Goal: Information Seeking & Learning: Learn about a topic

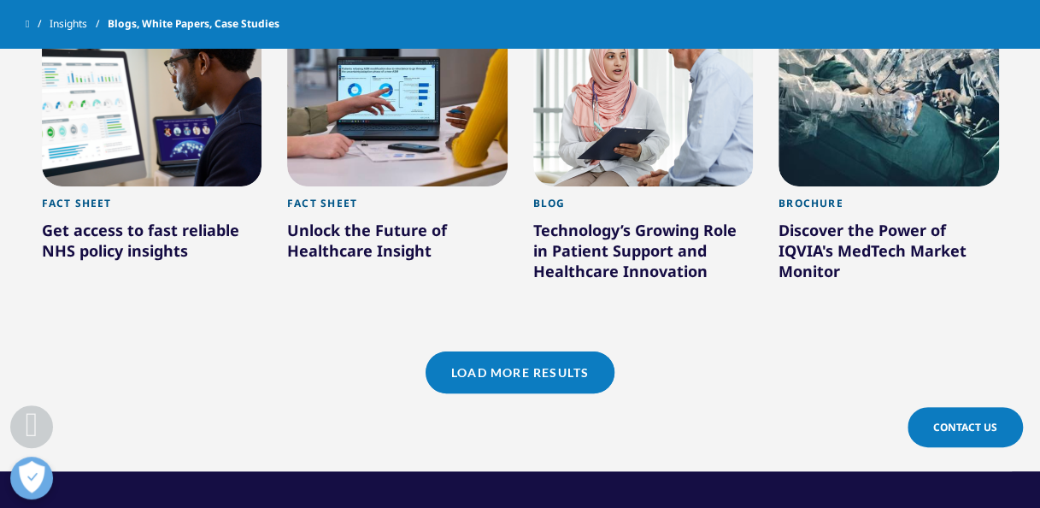
scroll to position [4785, 0]
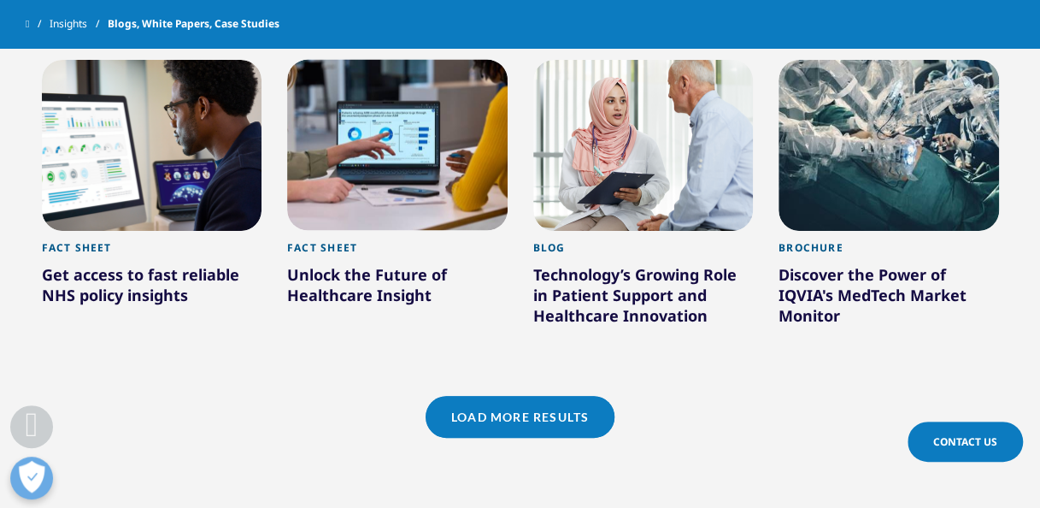
click at [544, 400] on link "Load More Results" at bounding box center [520, 417] width 189 height 42
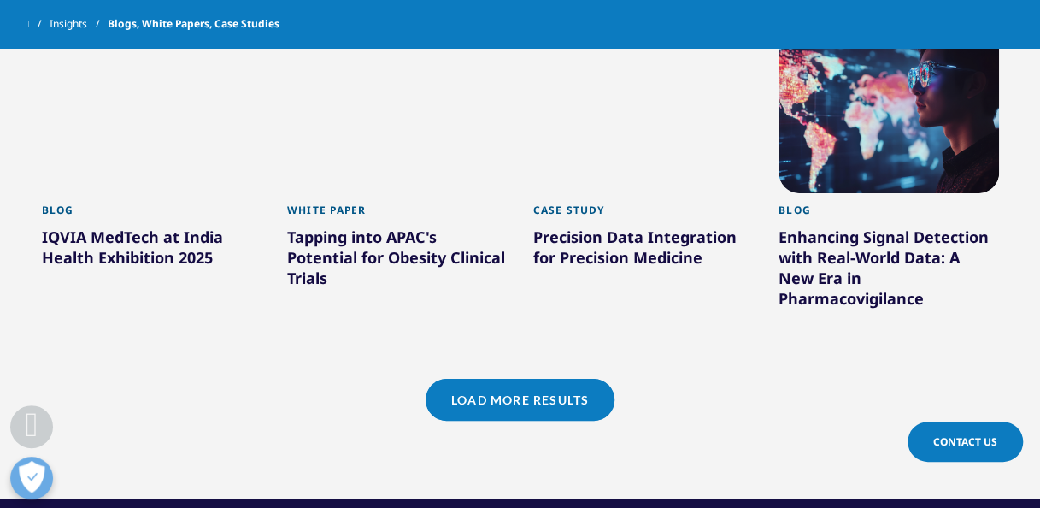
scroll to position [5855, 0]
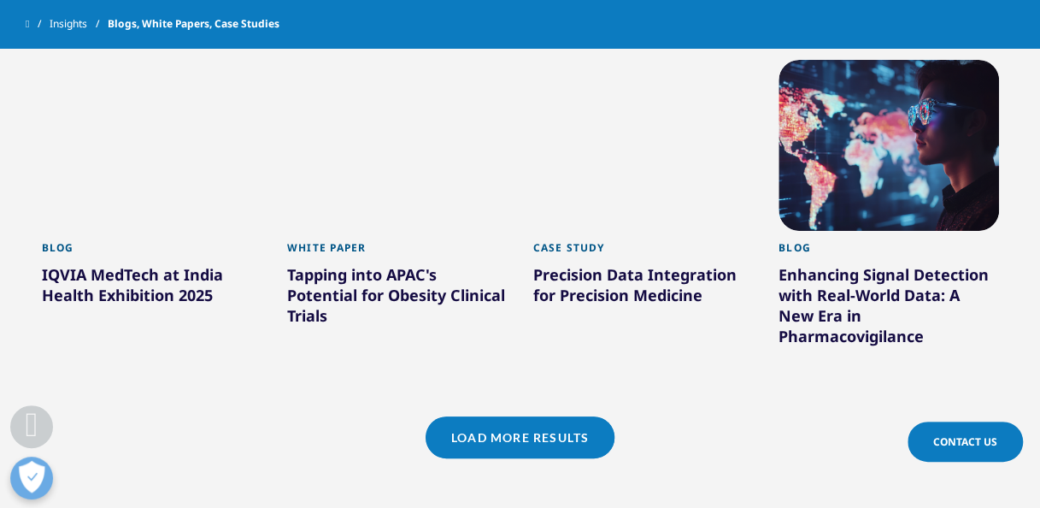
click at [911, 147] on div at bounding box center [889, 145] width 221 height 171
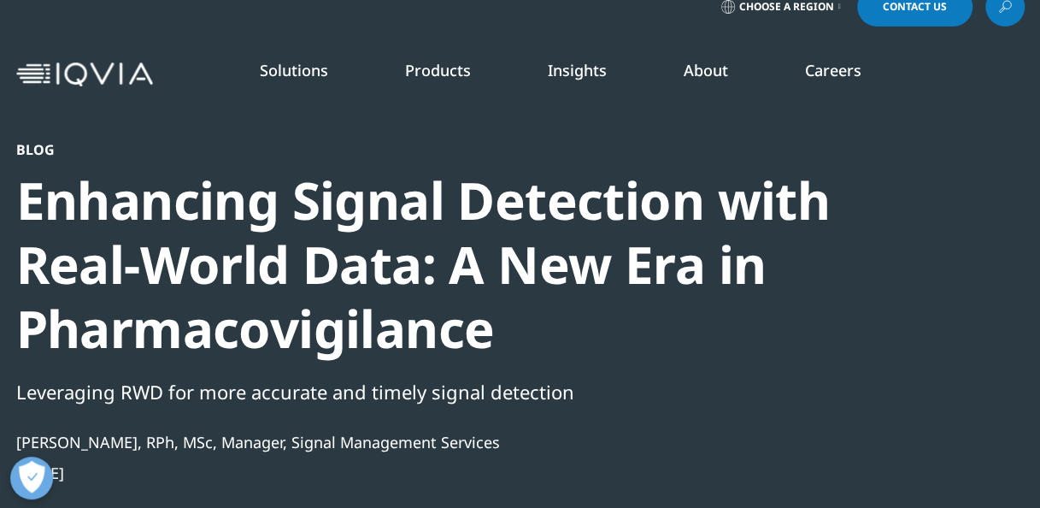
scroll to position [19, 0]
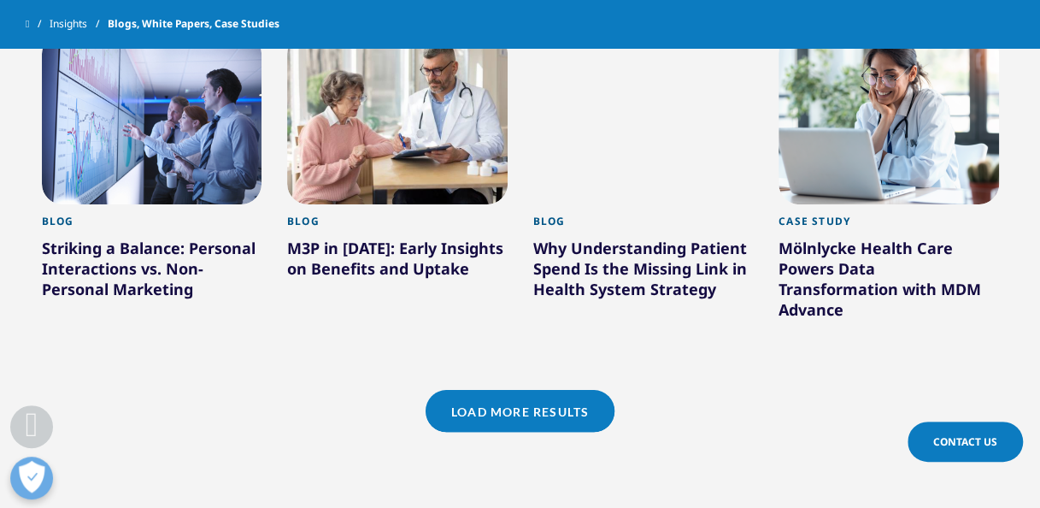
scroll to position [1549, 0]
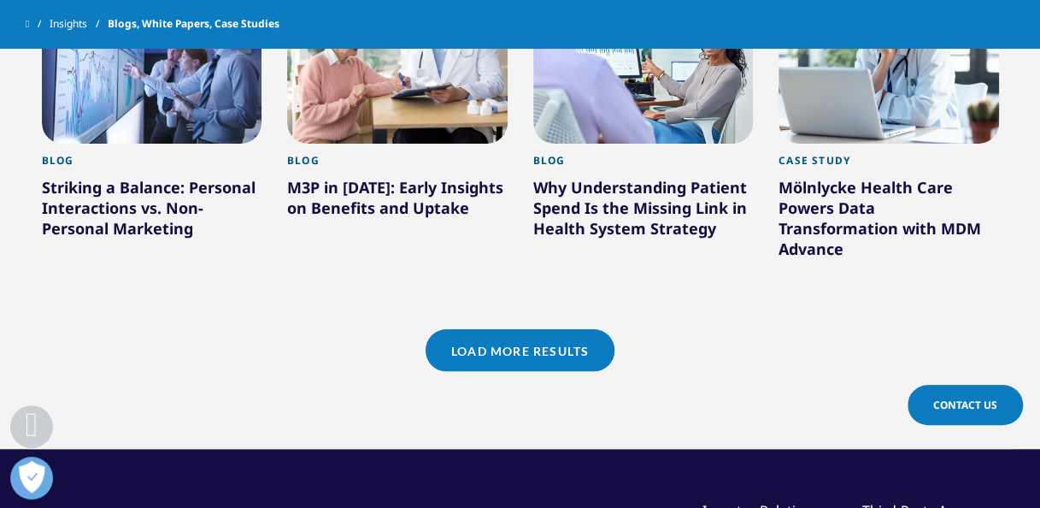
click at [557, 334] on link "Load More Results" at bounding box center [520, 350] width 189 height 42
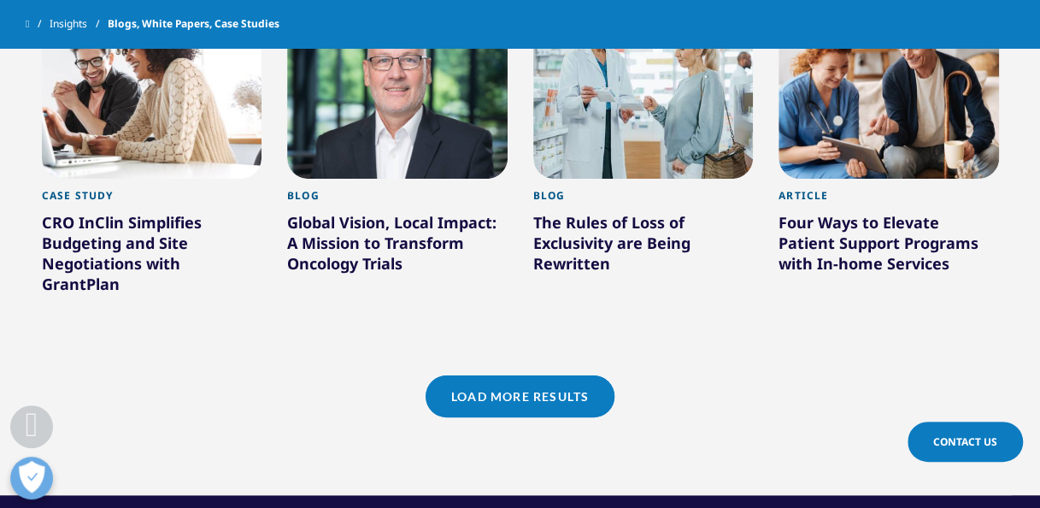
scroll to position [2627, 0]
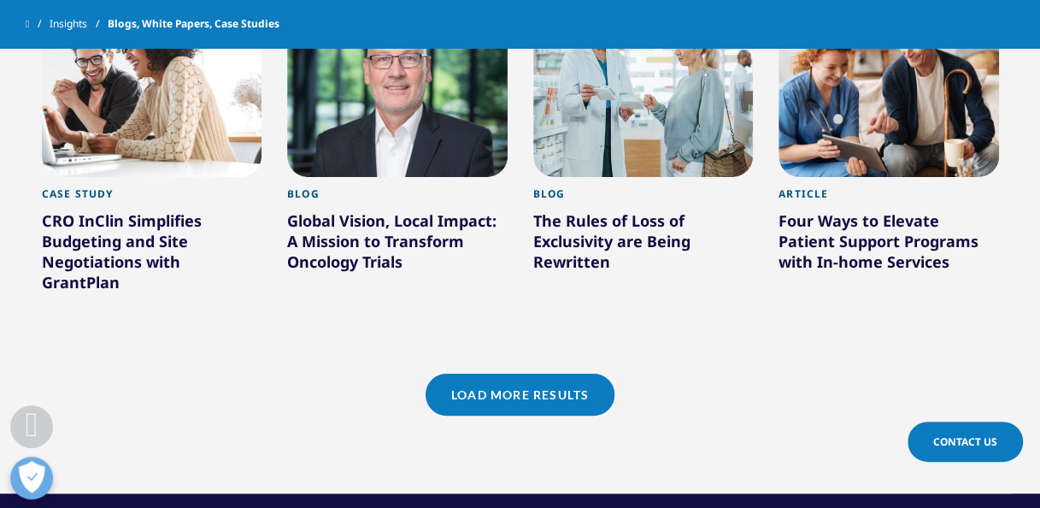
click at [539, 374] on link "Load More Results" at bounding box center [520, 395] width 189 height 42
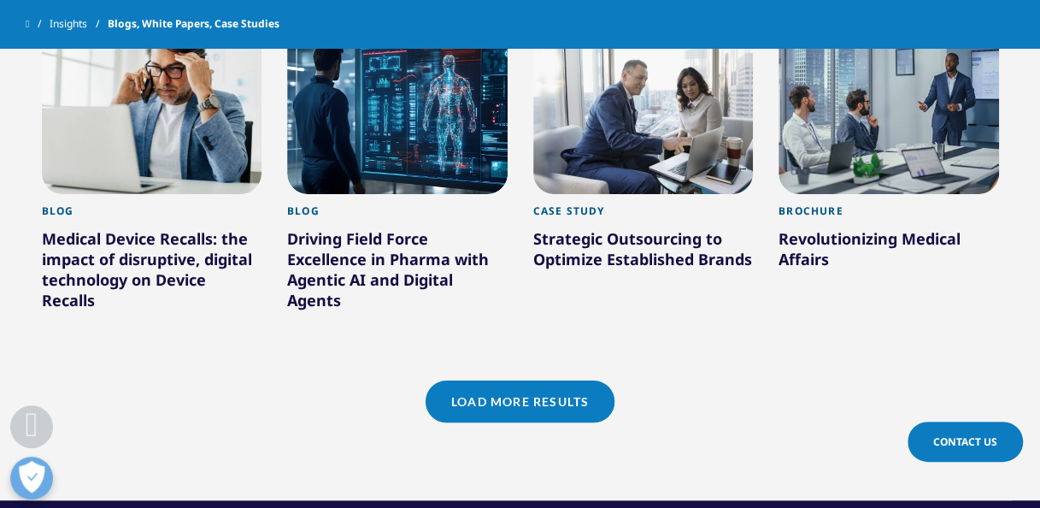
scroll to position [3712, 0]
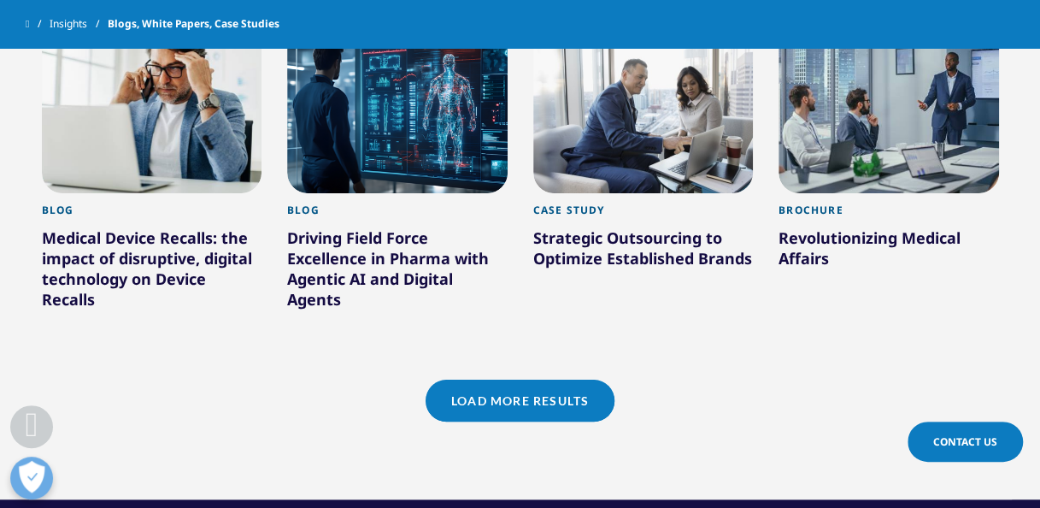
click at [932, 105] on div at bounding box center [889, 107] width 221 height 171
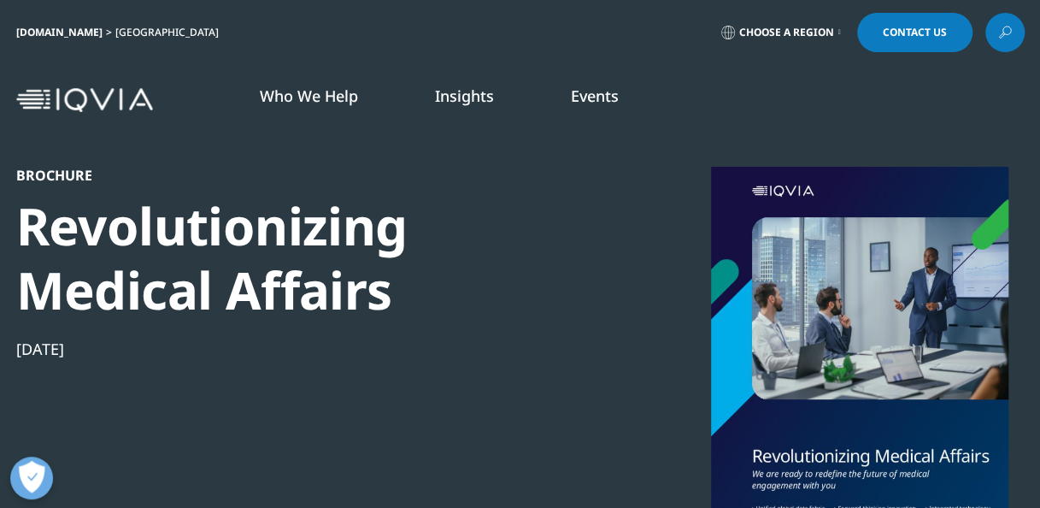
scroll to position [219, 988]
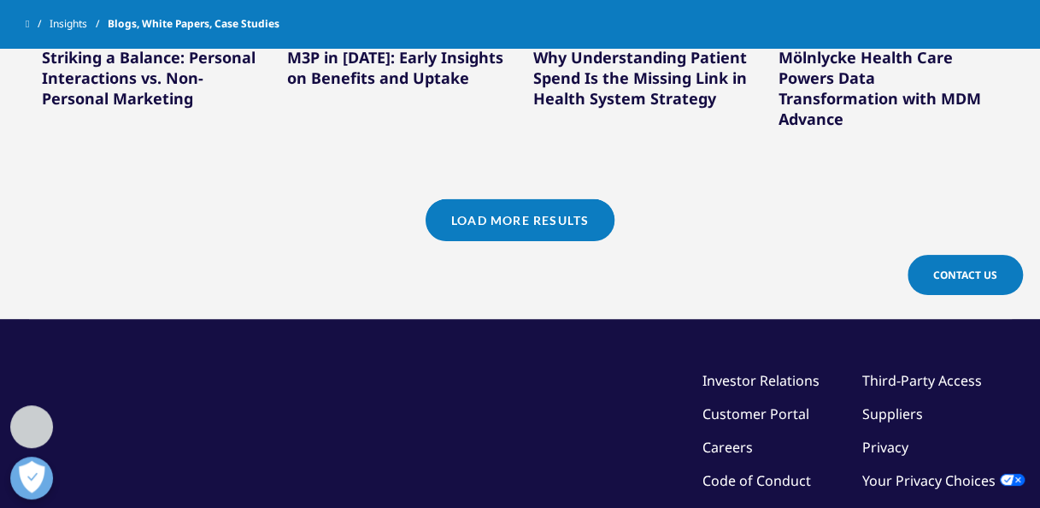
scroll to position [1678, 0]
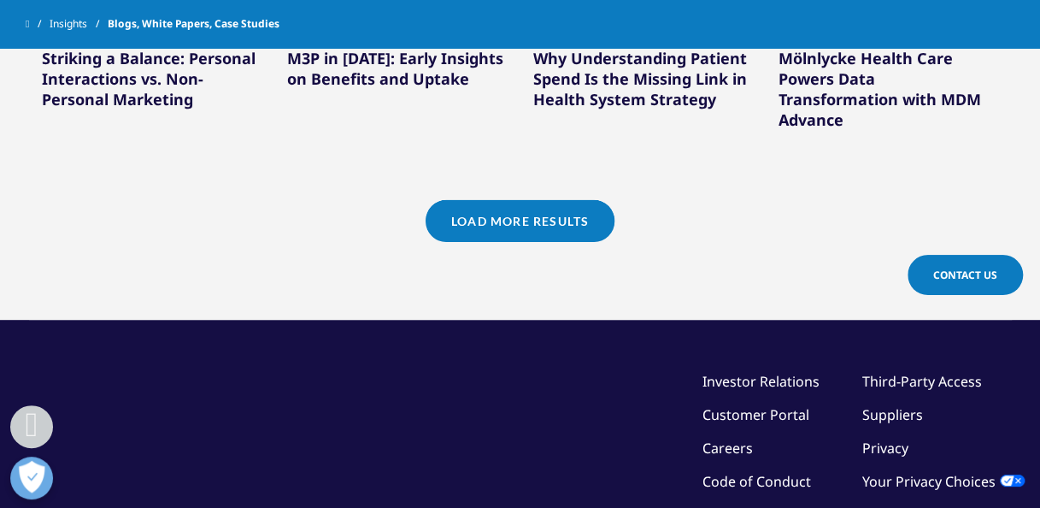
click at [525, 200] on link "Load More Results" at bounding box center [520, 221] width 189 height 42
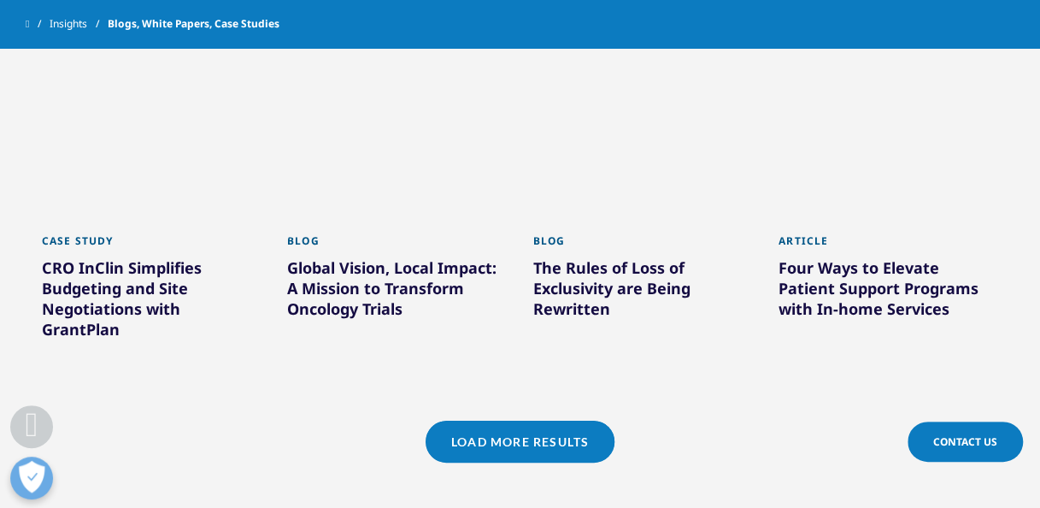
scroll to position [2581, 0]
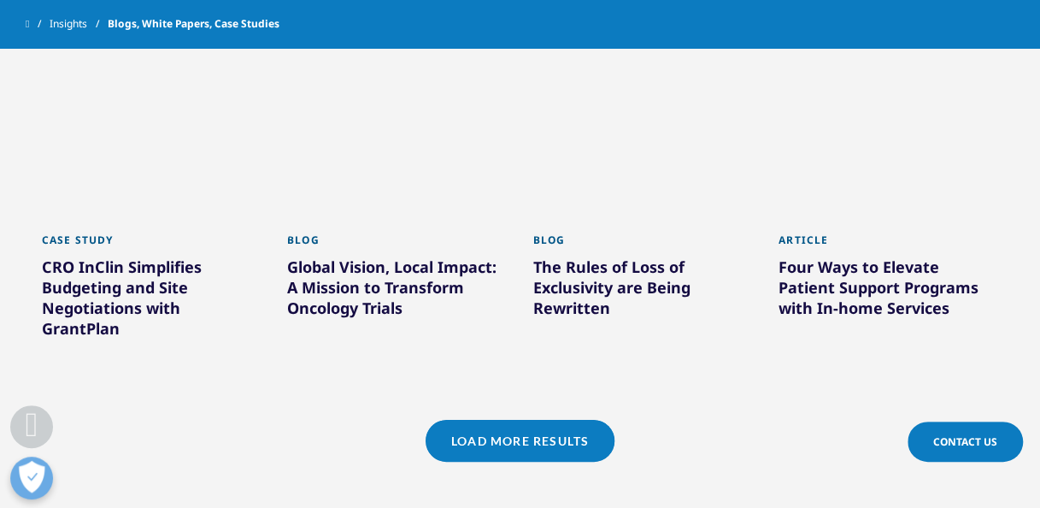
click at [540, 431] on link "Load More Results" at bounding box center [520, 441] width 189 height 42
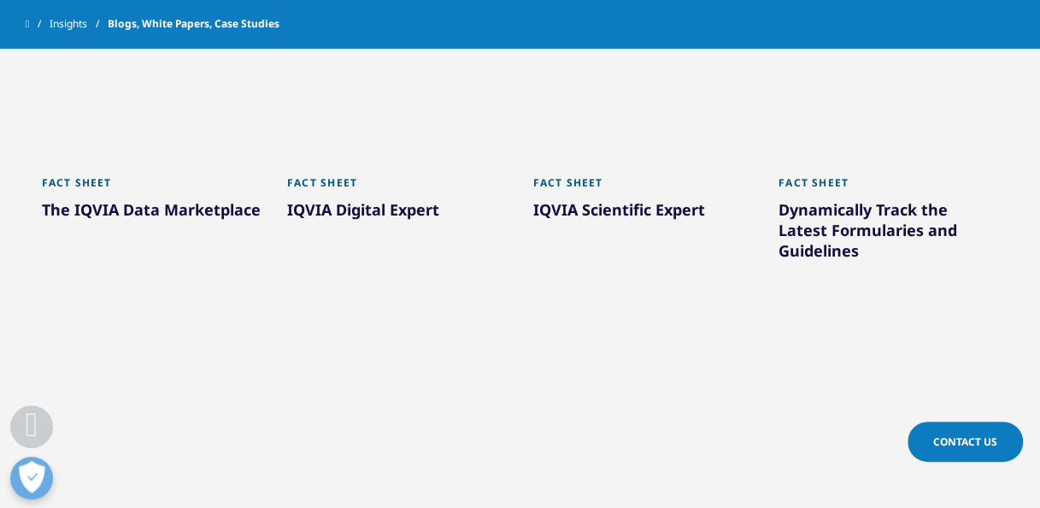
scroll to position [3423, 0]
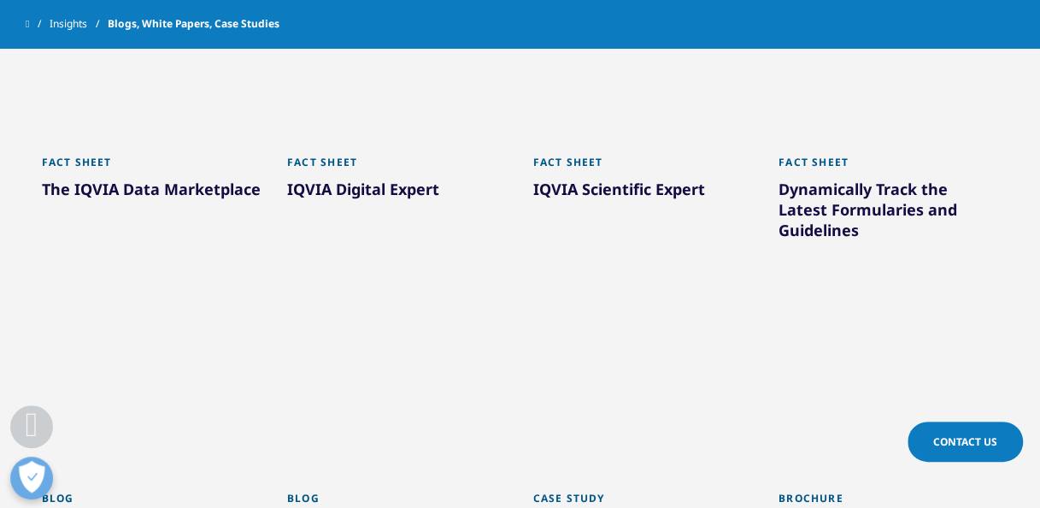
click at [868, 98] on div at bounding box center [889, 59] width 221 height 171
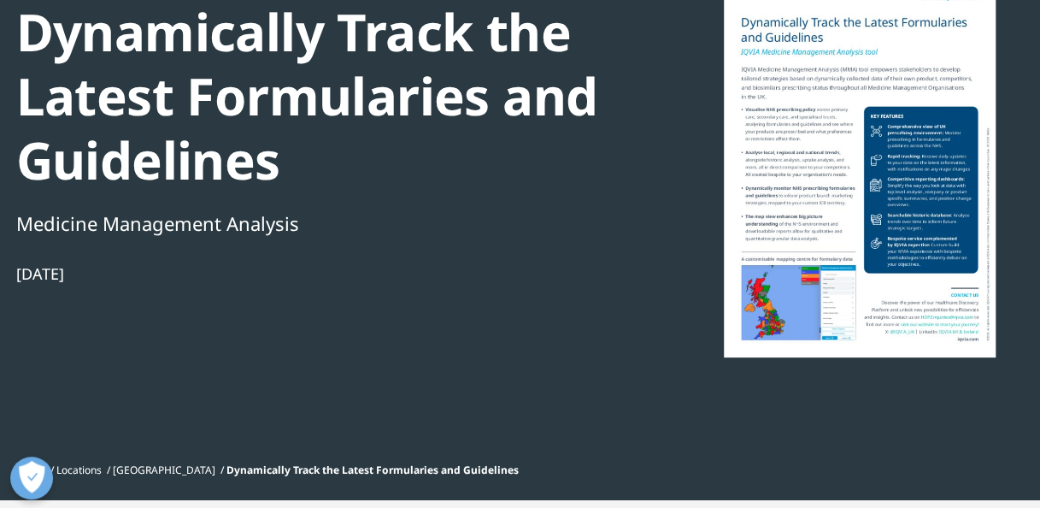
scroll to position [132, 0]
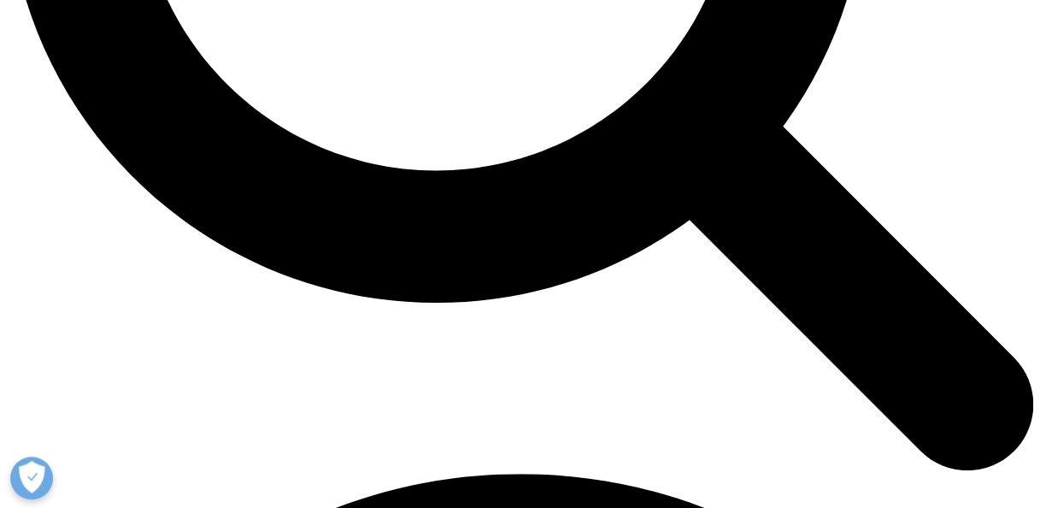
scroll to position [1612, 0]
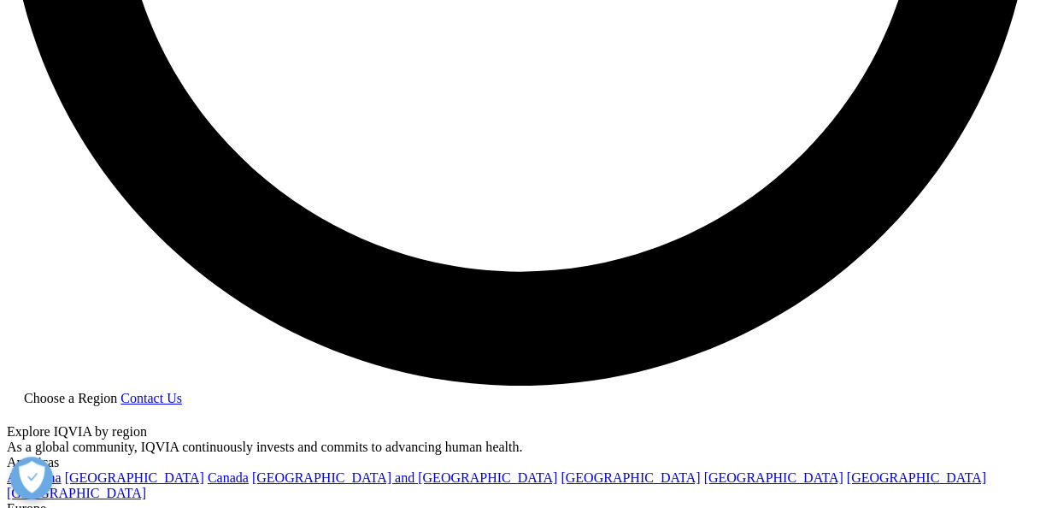
scroll to position [2727, 0]
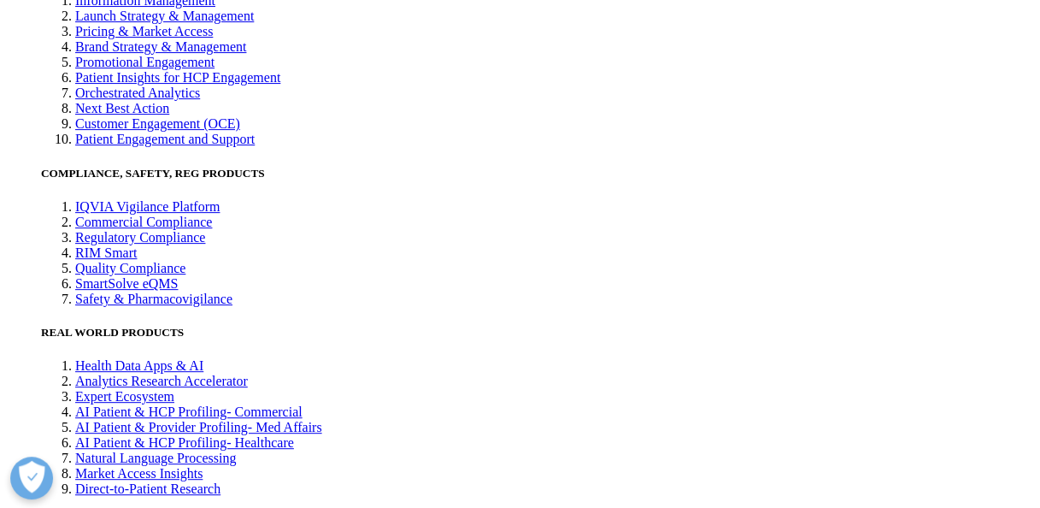
scroll to position [3268, 0]
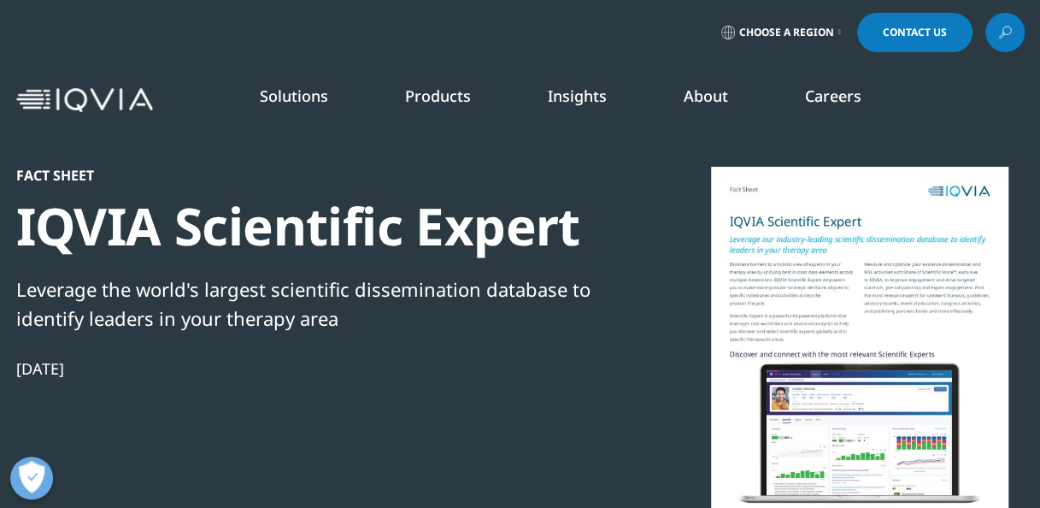
scroll to position [414, 988]
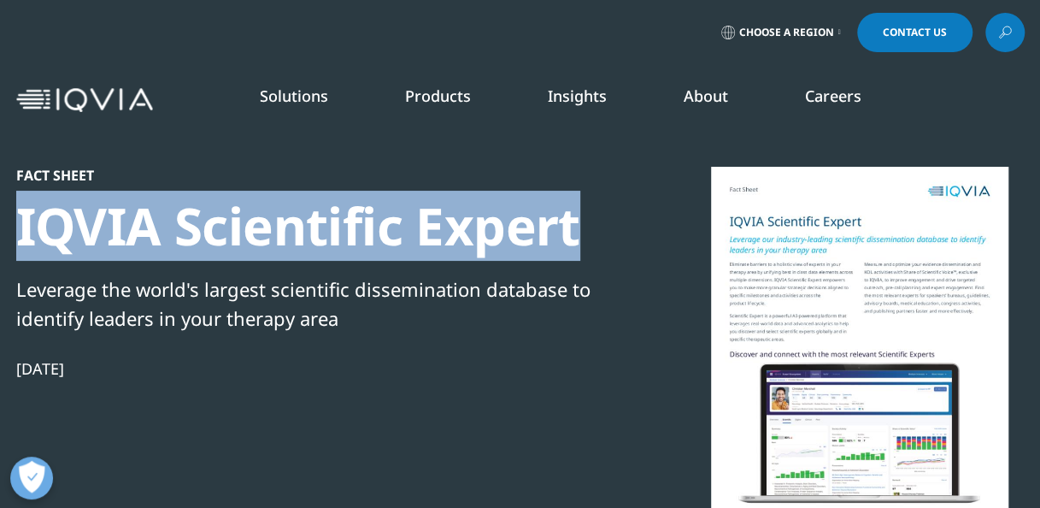
drag, startPoint x: 17, startPoint y: 230, endPoint x: 599, endPoint y: 227, distance: 582.1
click at [599, 227] on div "IQVIA Scientific Expert" at bounding box center [309, 226] width 586 height 64
copy div "IQVIA Scientific Expert"
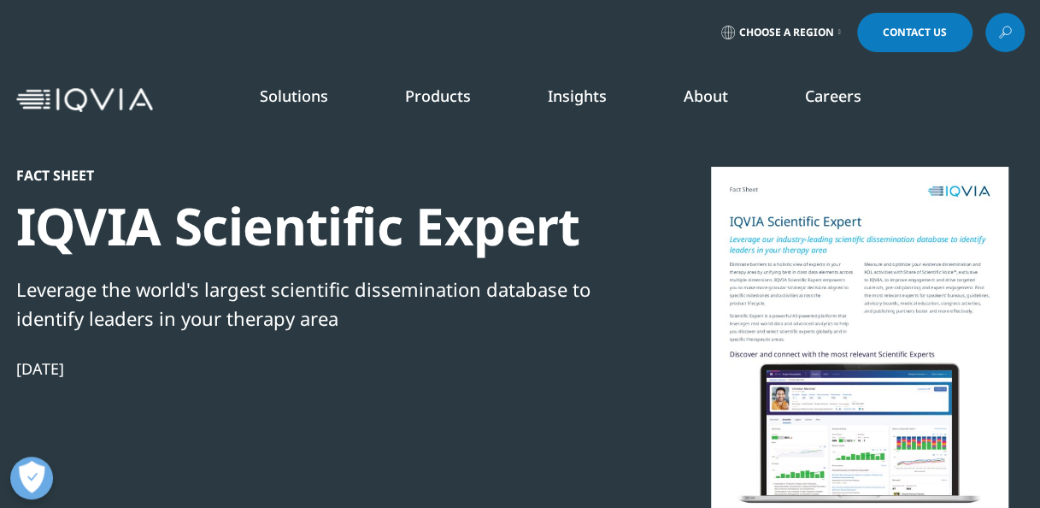
click at [523, 388] on div "Fact Sheet IQVIA Scientific Expert Leverage the world's largest scientific diss…" at bounding box center [309, 359] width 586 height 385
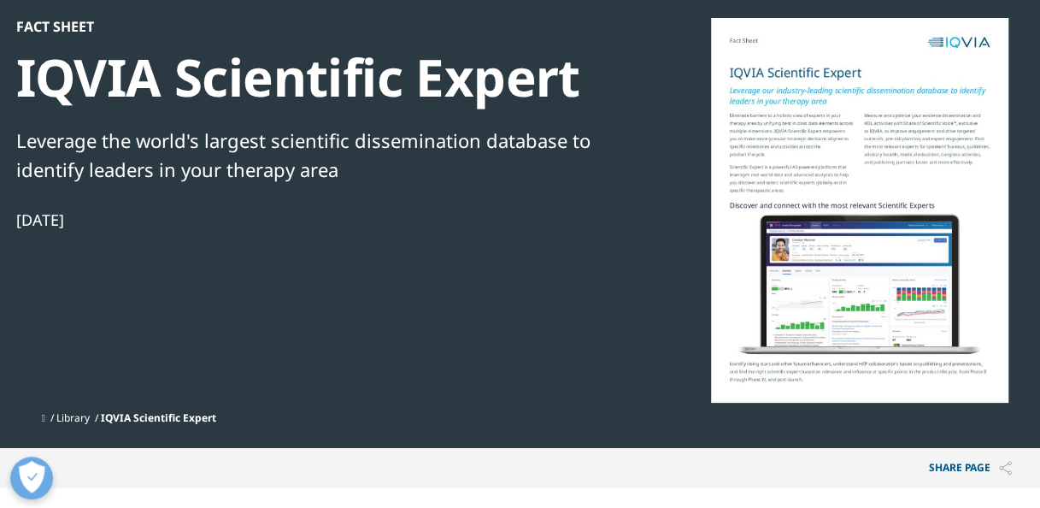
scroll to position [0, 0]
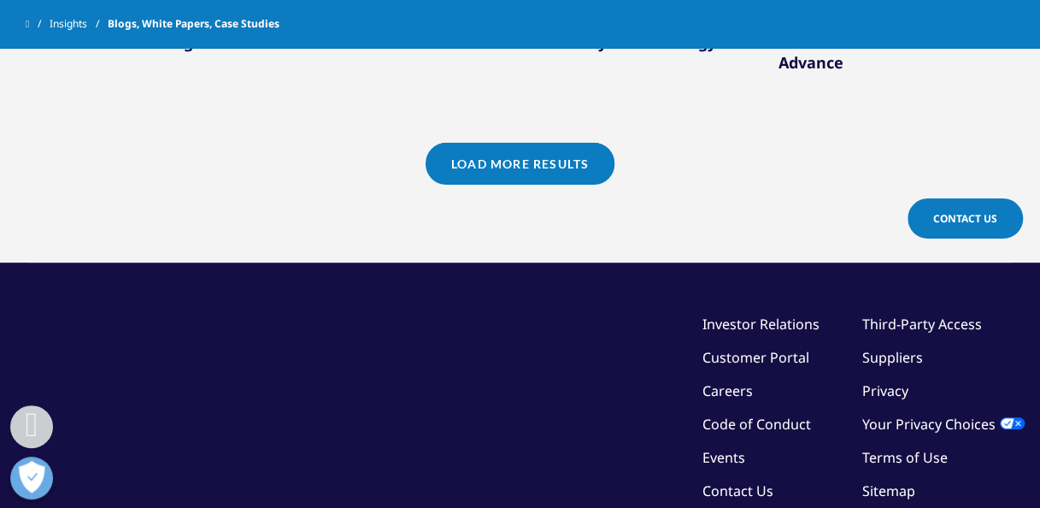
scroll to position [1734, 0]
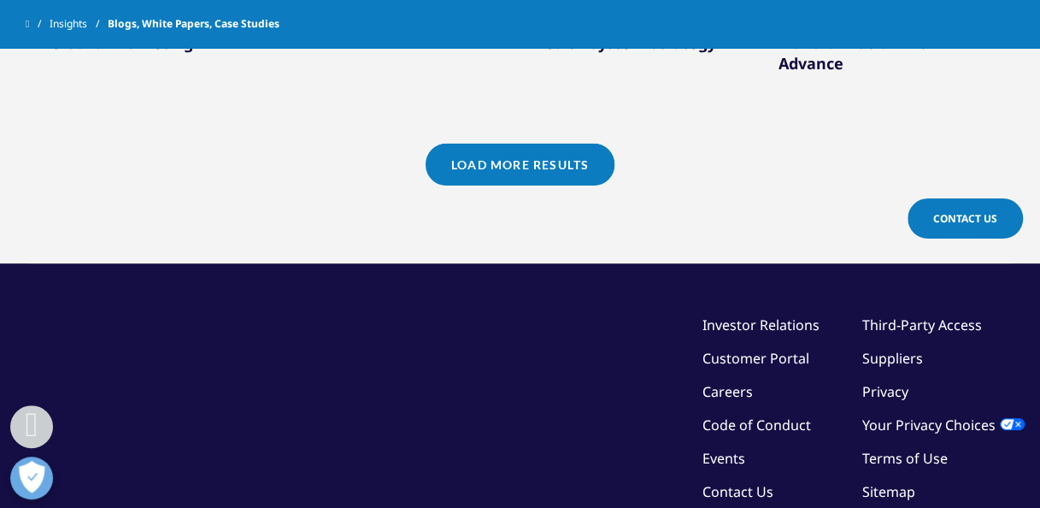
click at [556, 144] on link "Load More Results" at bounding box center [520, 165] width 189 height 42
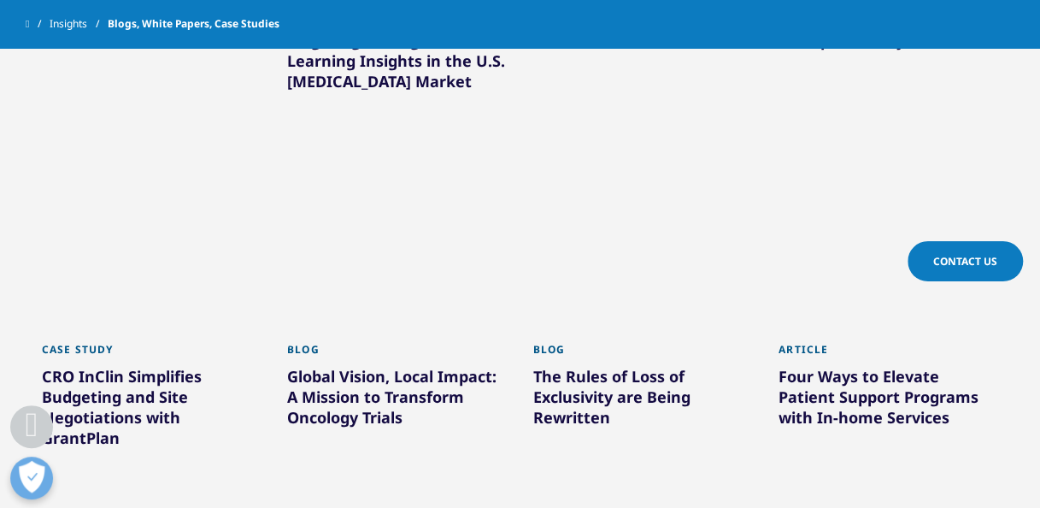
scroll to position [2840, 0]
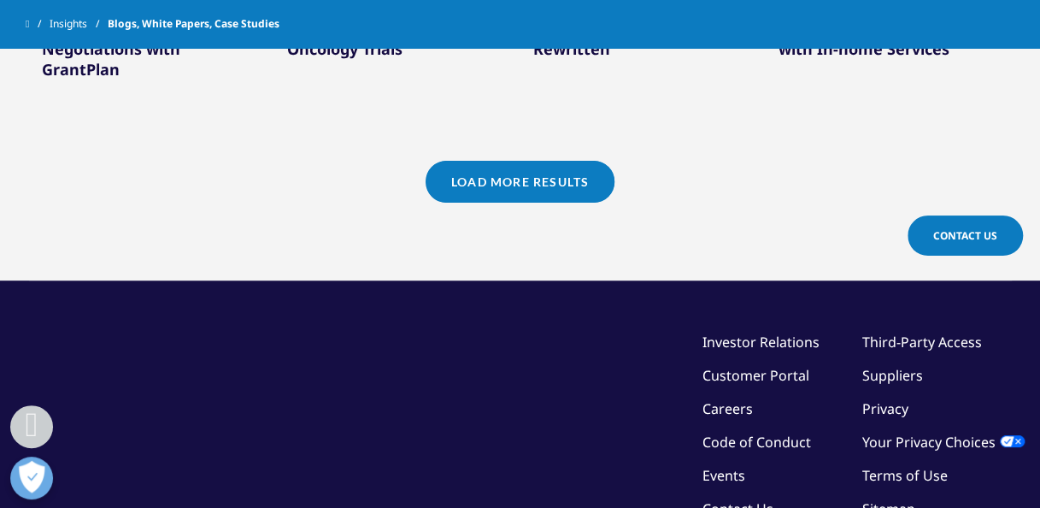
click at [554, 161] on link "Load More Results" at bounding box center [520, 182] width 189 height 42
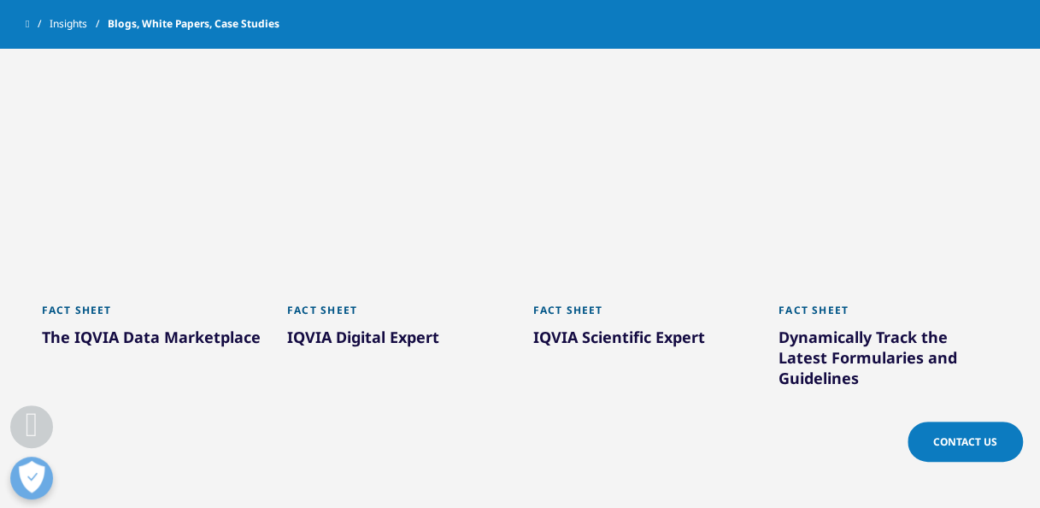
scroll to position [3274, 0]
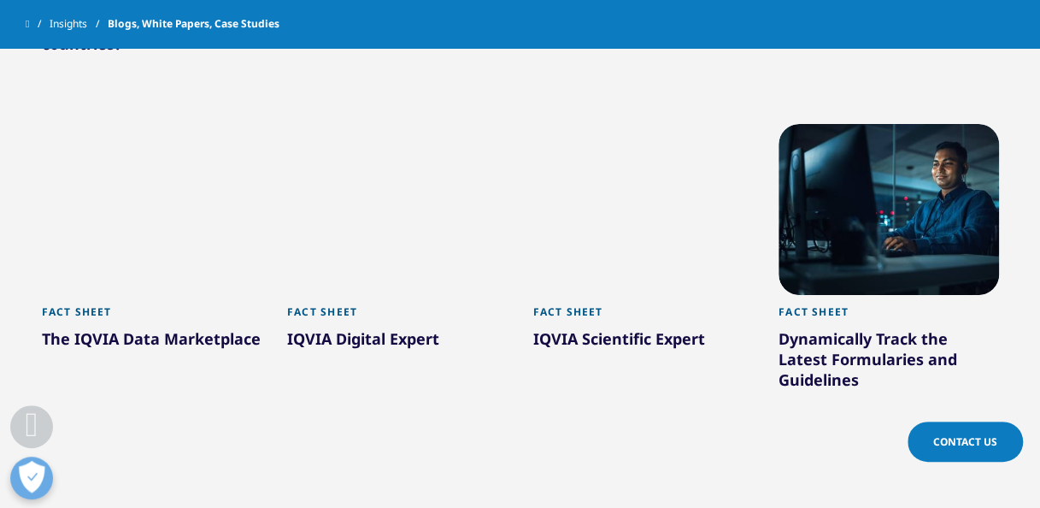
click at [363, 157] on div at bounding box center [397, 209] width 221 height 171
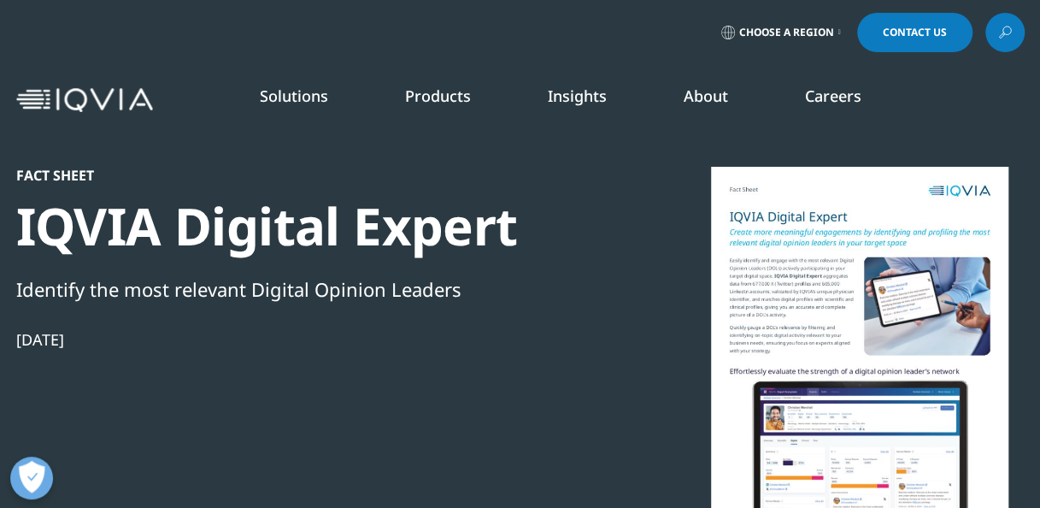
scroll to position [455, 988]
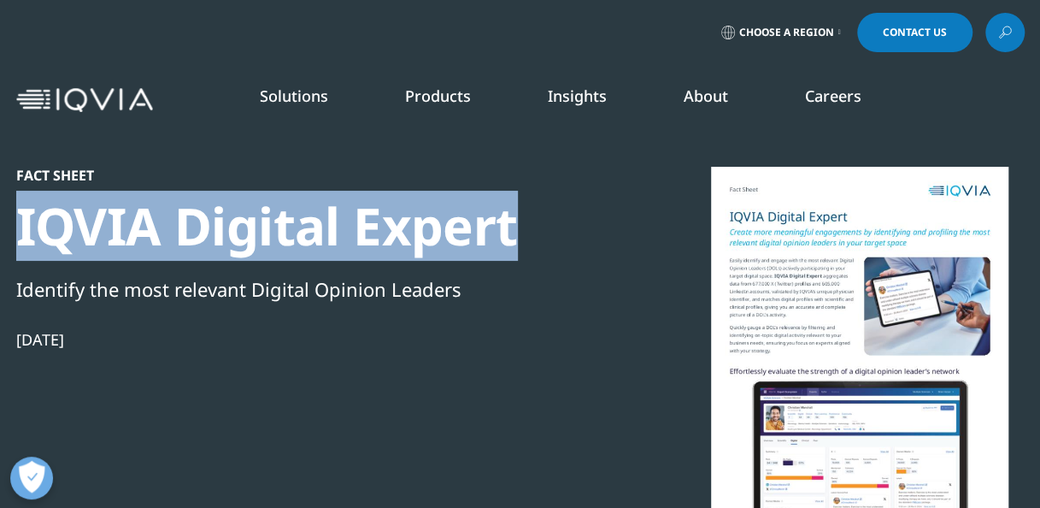
drag, startPoint x: 23, startPoint y: 217, endPoint x: 537, endPoint y: 216, distance: 513.7
click at [537, 216] on div "IQVIA Digital Expert" at bounding box center [309, 226] width 586 height 64
copy div "IQVIA Digital Expert"
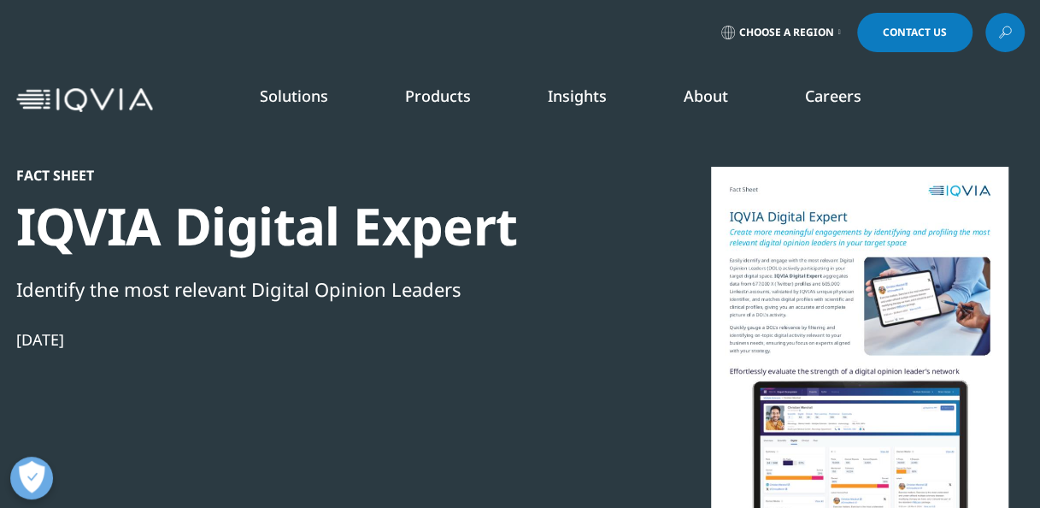
click at [527, 398] on div "Fact Sheet IQVIA Digital Expert Identify the most relevant Digital Opinion Lead…" at bounding box center [309, 359] width 586 height 385
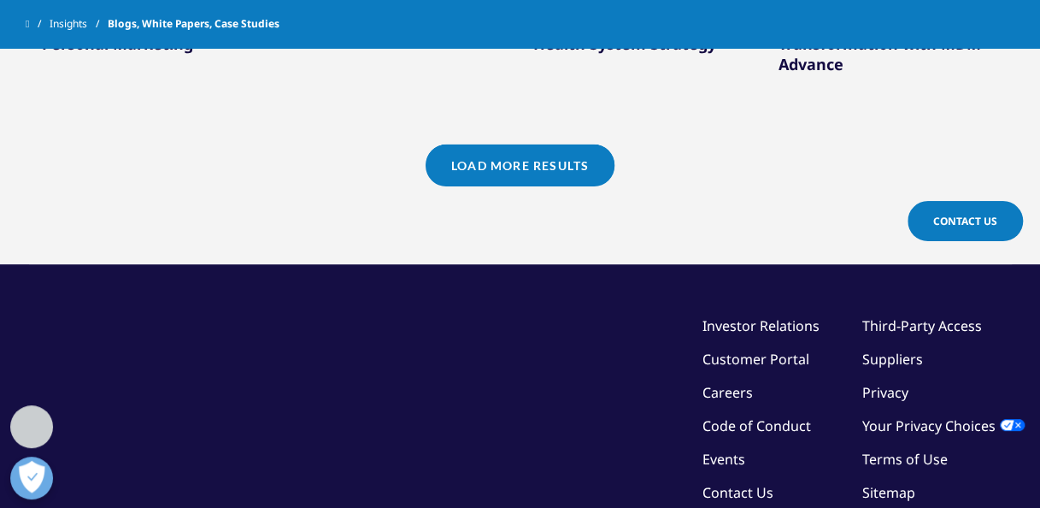
scroll to position [1732, 0]
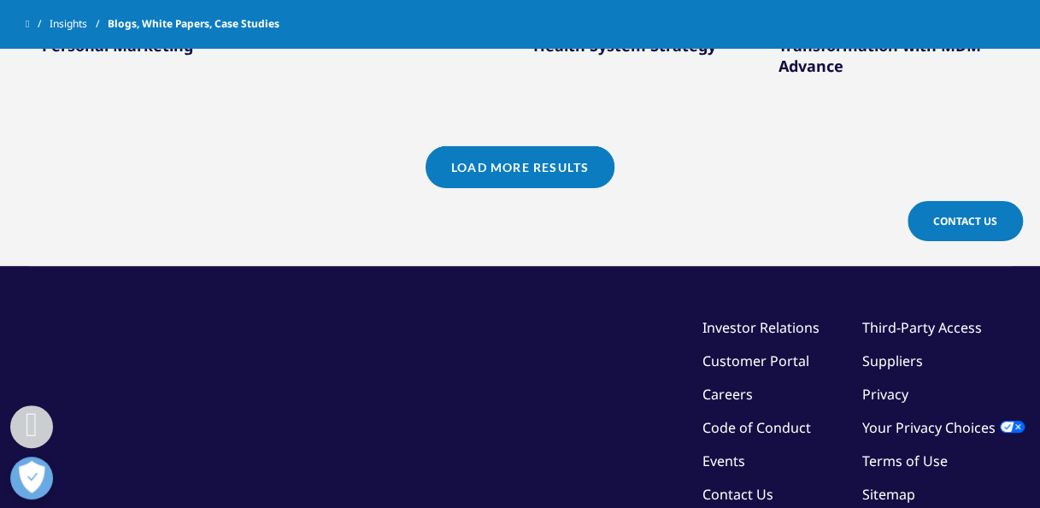
click at [503, 156] on link "Load More Results" at bounding box center [520, 167] width 189 height 42
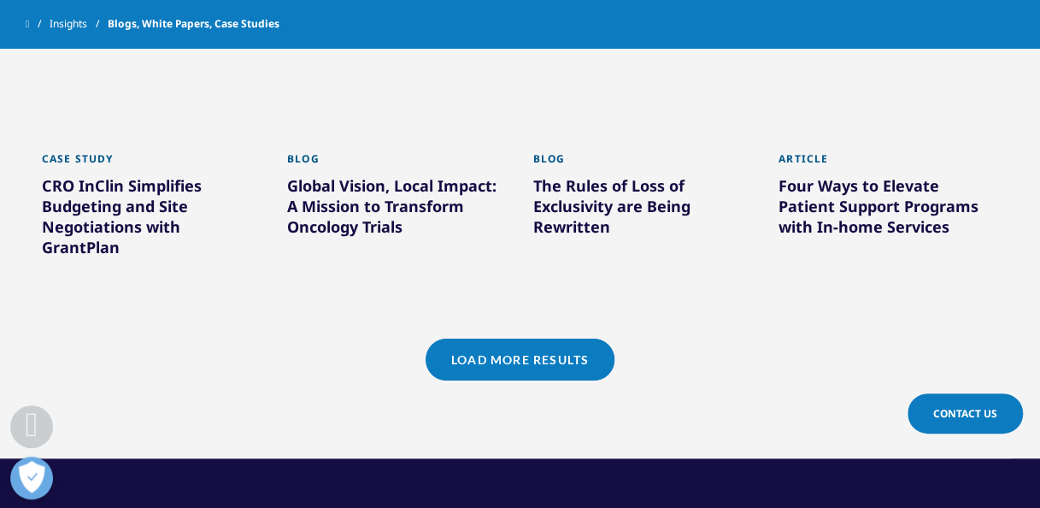
scroll to position [2699, 0]
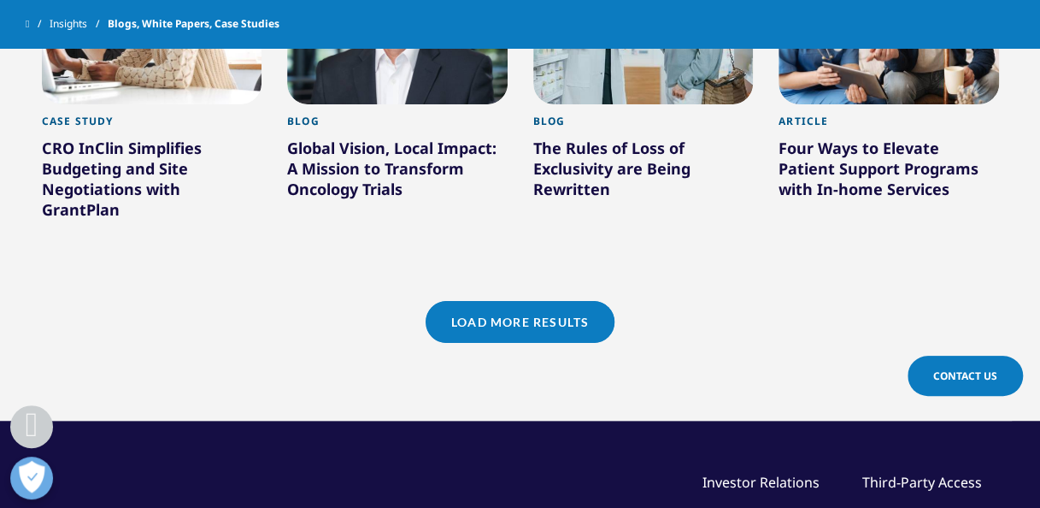
click at [514, 301] on link "Load More Results" at bounding box center [520, 322] width 189 height 42
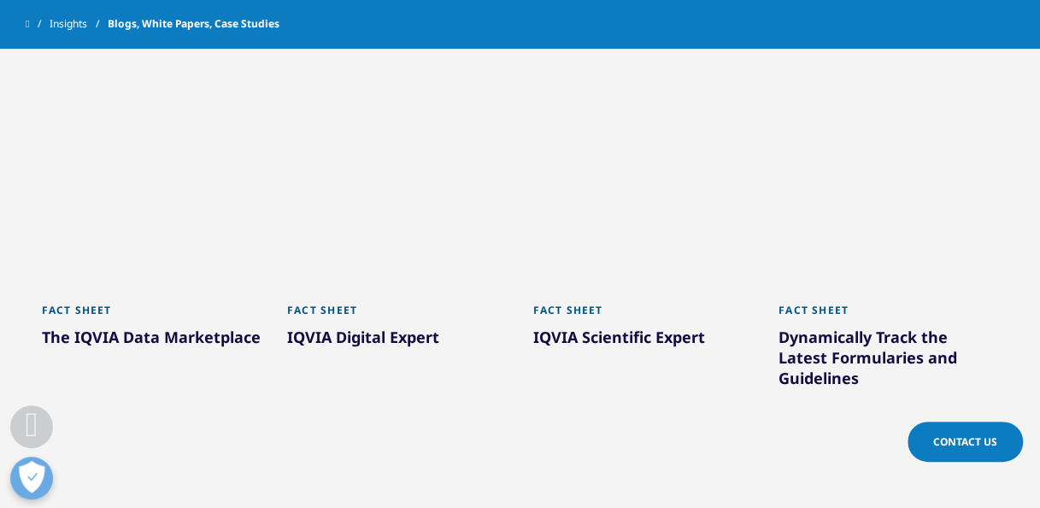
scroll to position [3253, 0]
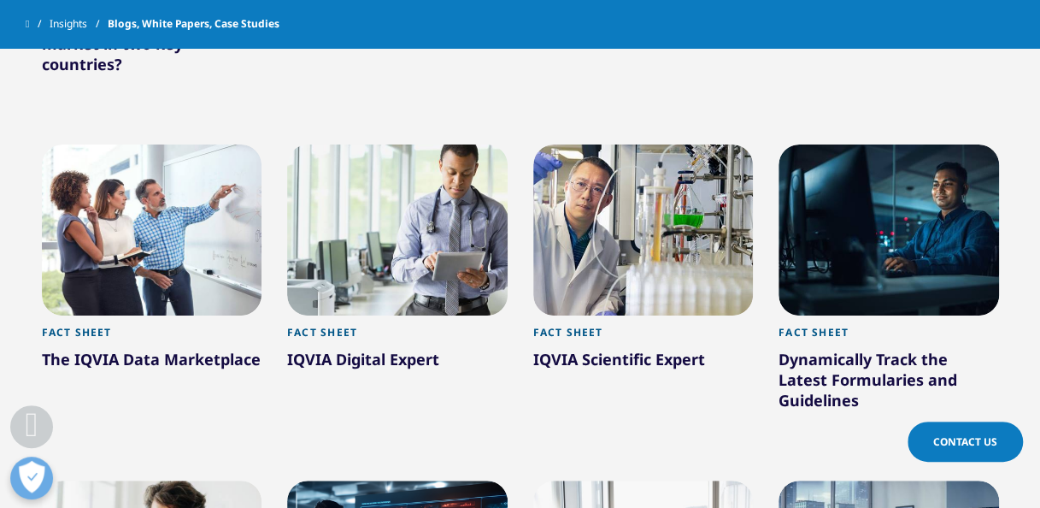
click at [162, 255] on div at bounding box center [152, 229] width 221 height 171
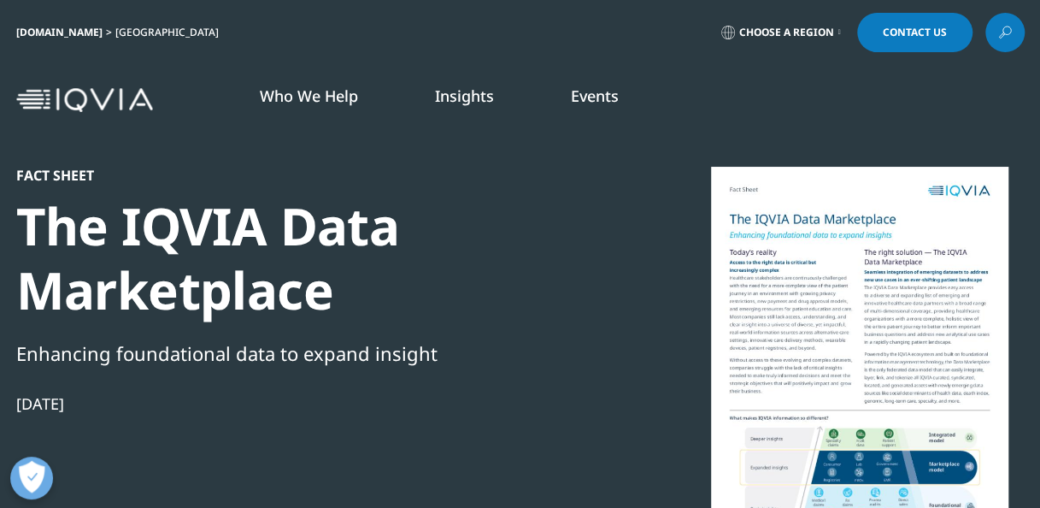
scroll to position [306, 988]
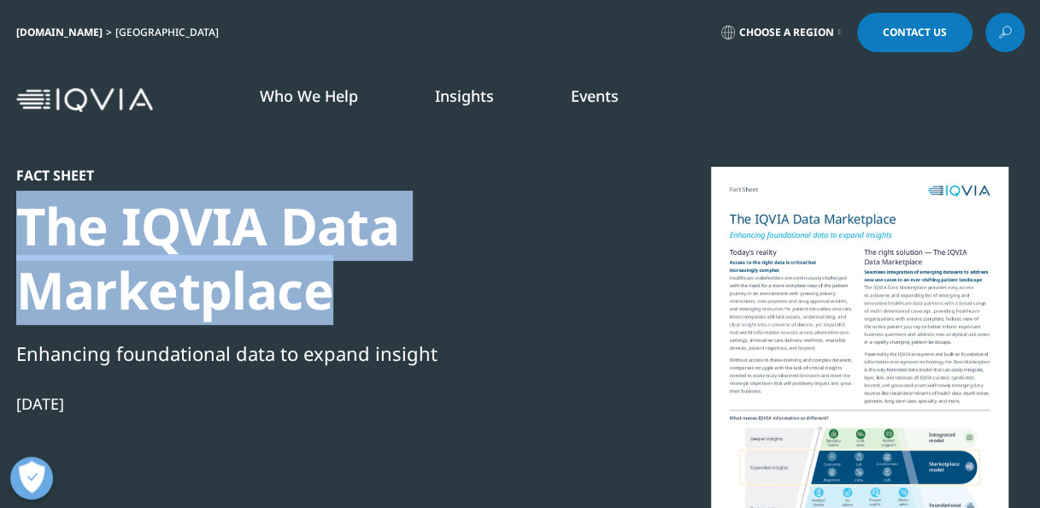
drag, startPoint x: 24, startPoint y: 221, endPoint x: 354, endPoint y: 303, distance: 340.0
click at [354, 303] on div "The IQVIA Data Marketplace" at bounding box center [309, 258] width 586 height 128
copy div "The IQVIA Data Marketplace"
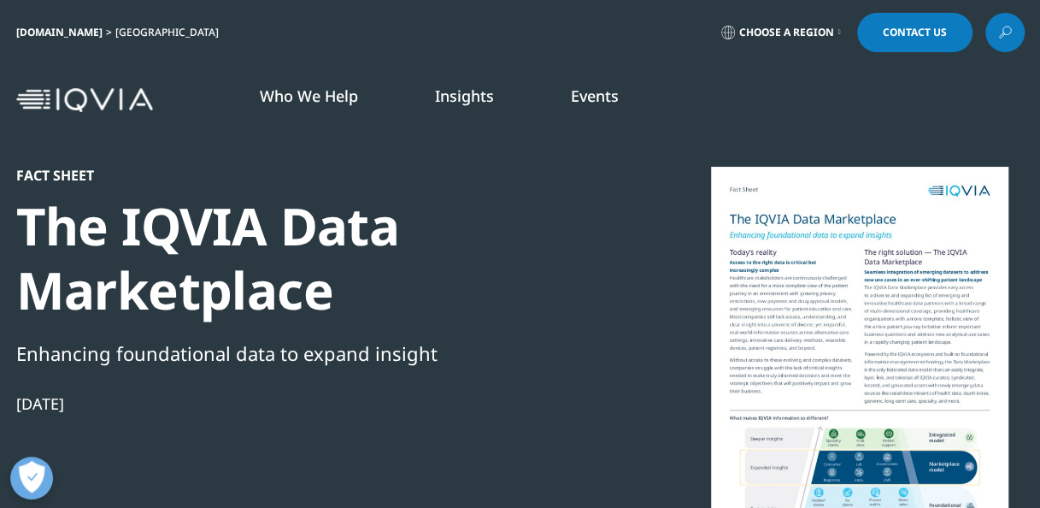
click at [560, 476] on div "Fact Sheet The IQVIA Data Marketplace Enhancing foundational data to expand ins…" at bounding box center [309, 376] width 586 height 418
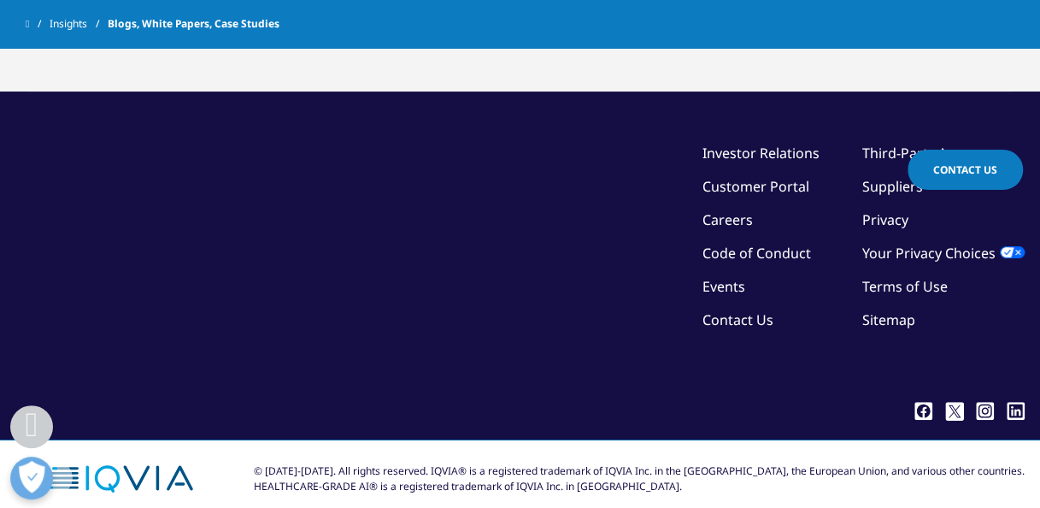
scroll to position [1759, 0]
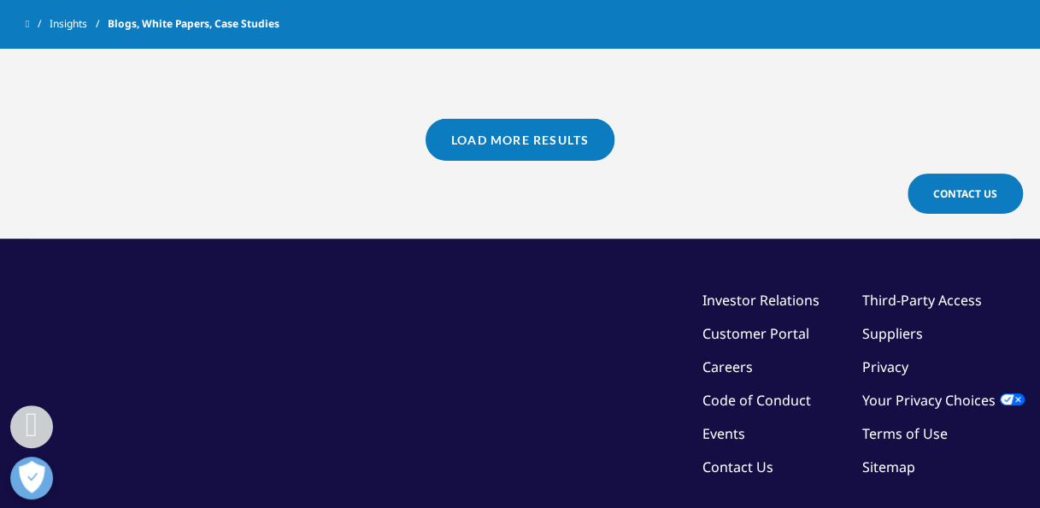
click at [496, 119] on link "Load More Results" at bounding box center [520, 140] width 189 height 42
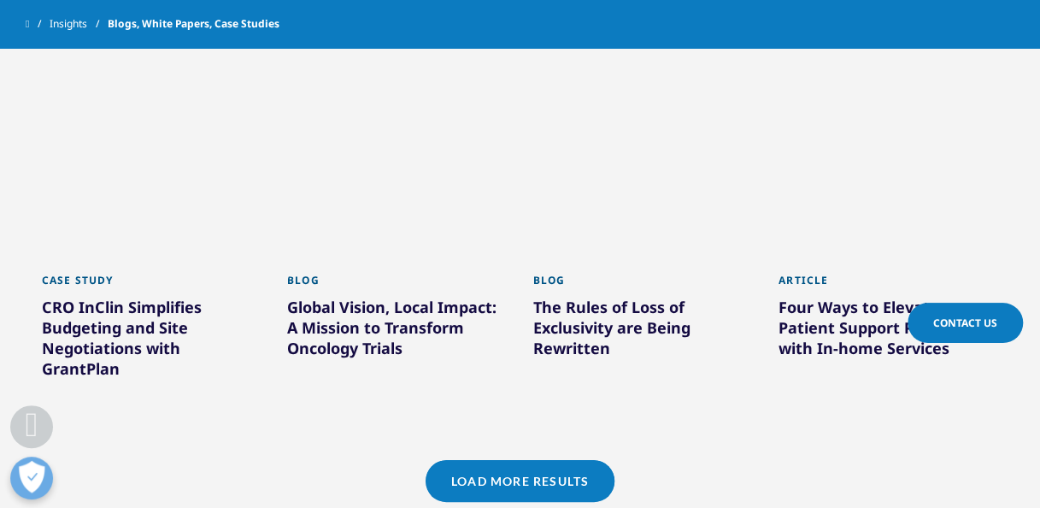
scroll to position [2764, 0]
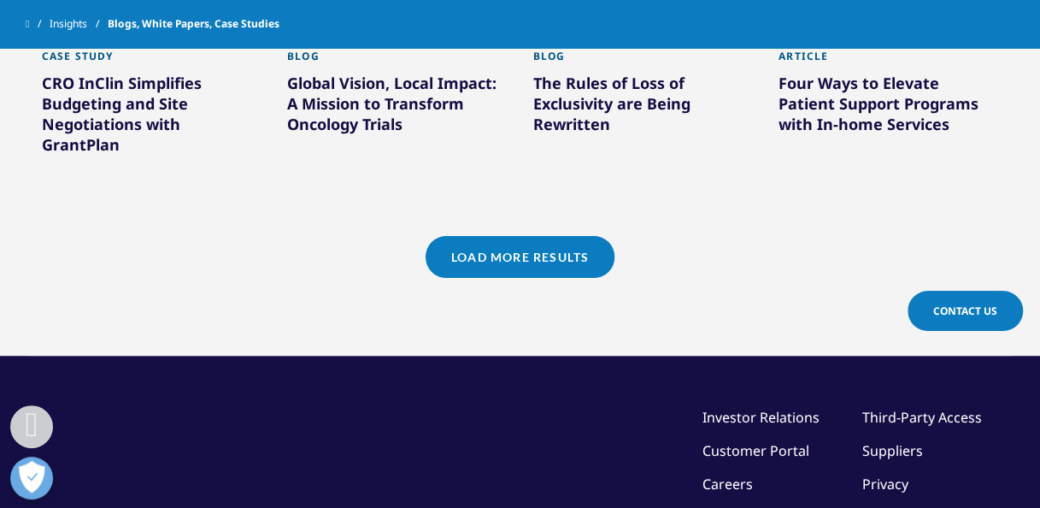
click at [545, 236] on link "Load More Results" at bounding box center [520, 257] width 189 height 42
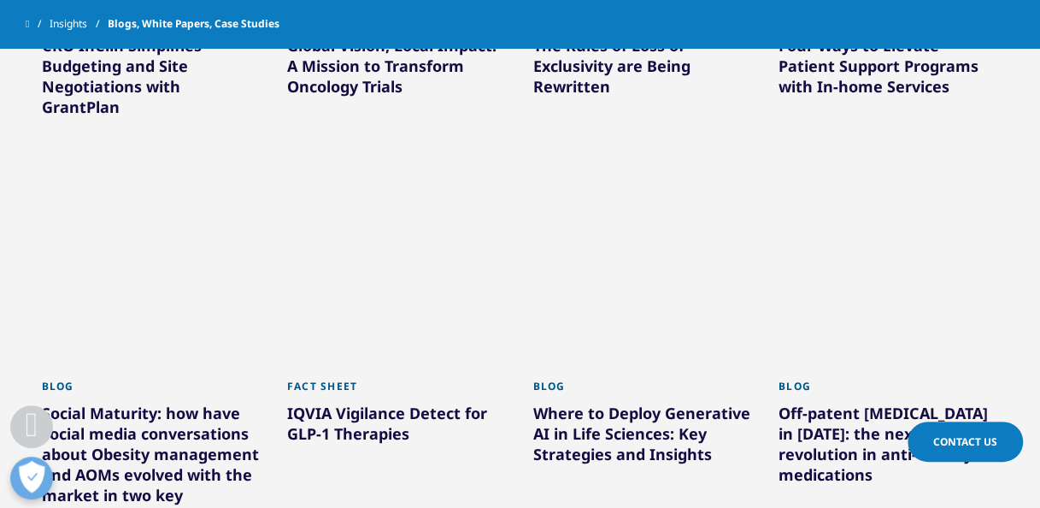
scroll to position [2800, 0]
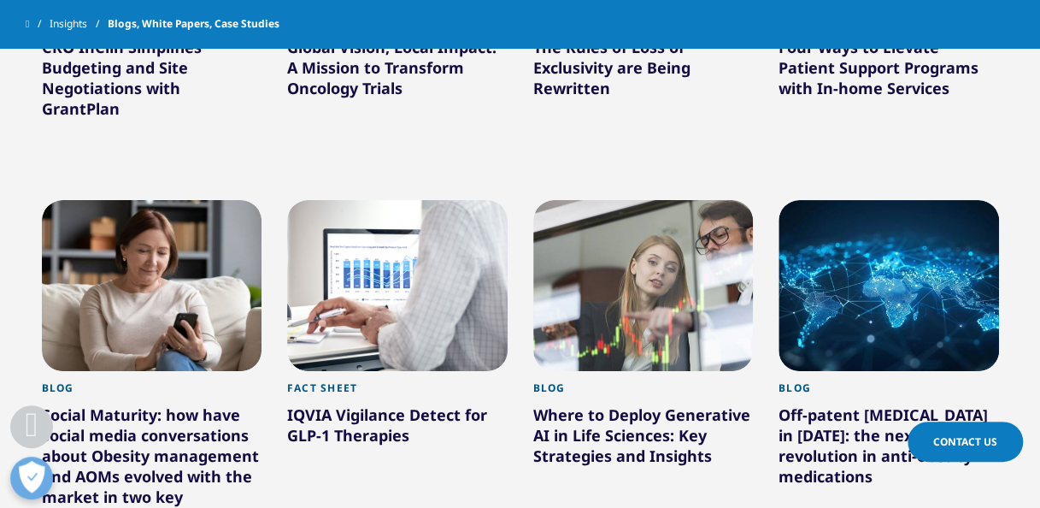
click at [834, 256] on div at bounding box center [889, 285] width 221 height 171
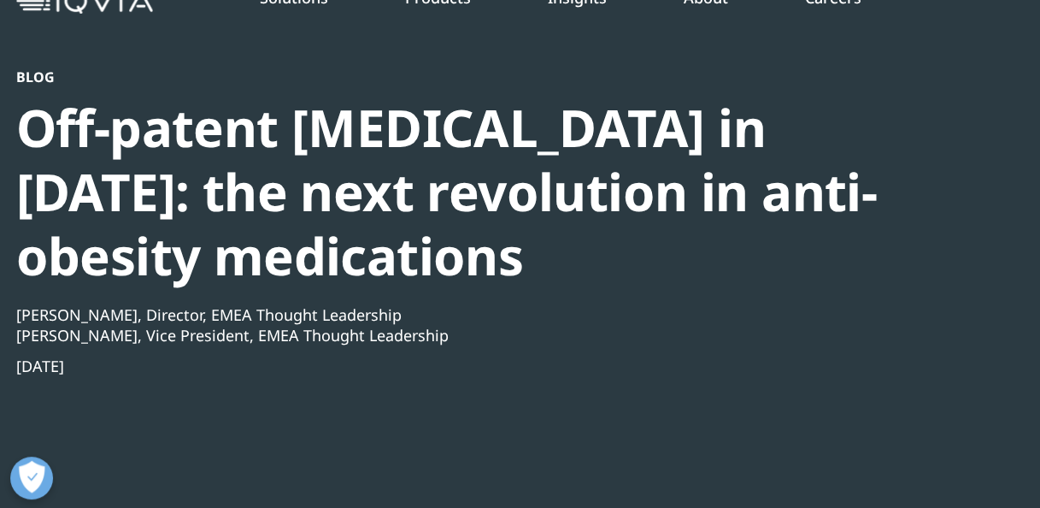
scroll to position [97, 0]
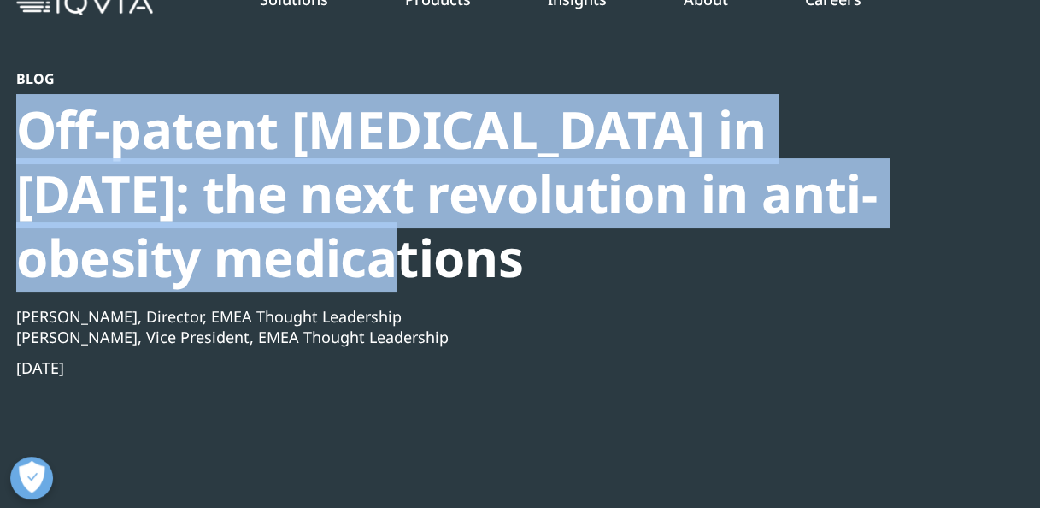
drag, startPoint x: 25, startPoint y: 121, endPoint x: 444, endPoint y: 246, distance: 438.1
click at [444, 246] on div "Off-patent [MEDICAL_DATA] in [DATE]: the next revolution in anti-obesity medica…" at bounding box center [474, 193] width 916 height 192
copy div "Off-patent [MEDICAL_DATA] in [DATE]: the next revolution in anti-obesity medica…"
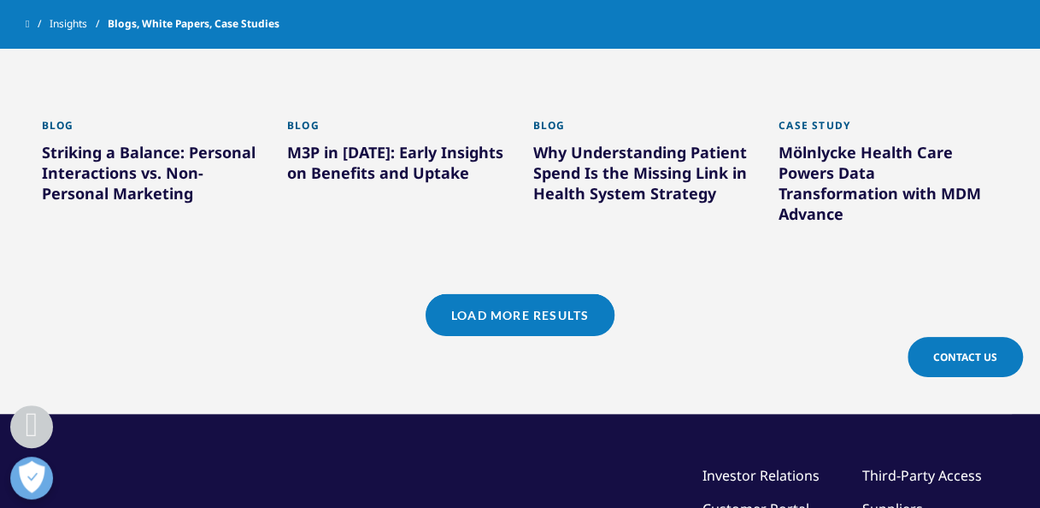
scroll to position [1597, 0]
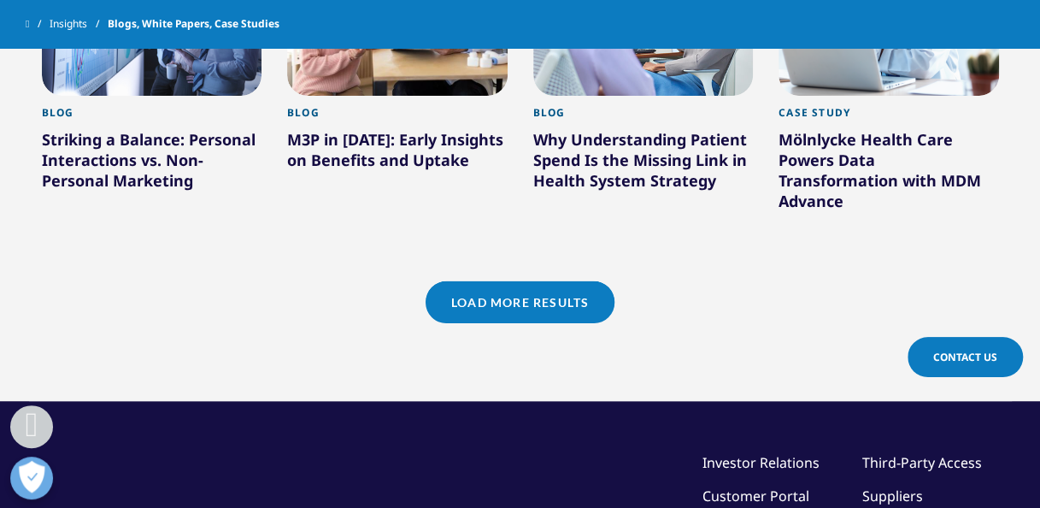
click at [552, 284] on link "Load More Results" at bounding box center [520, 302] width 189 height 42
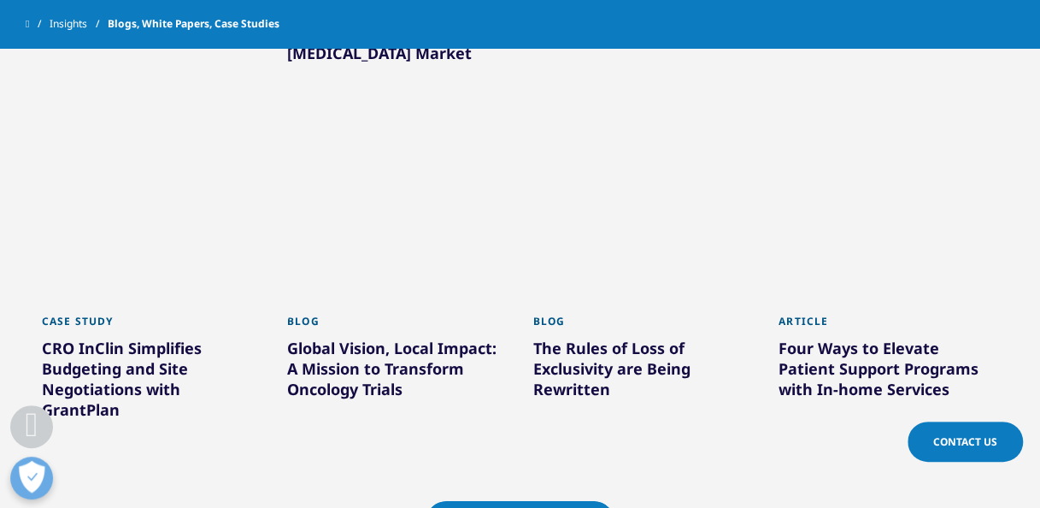
scroll to position [2608, 0]
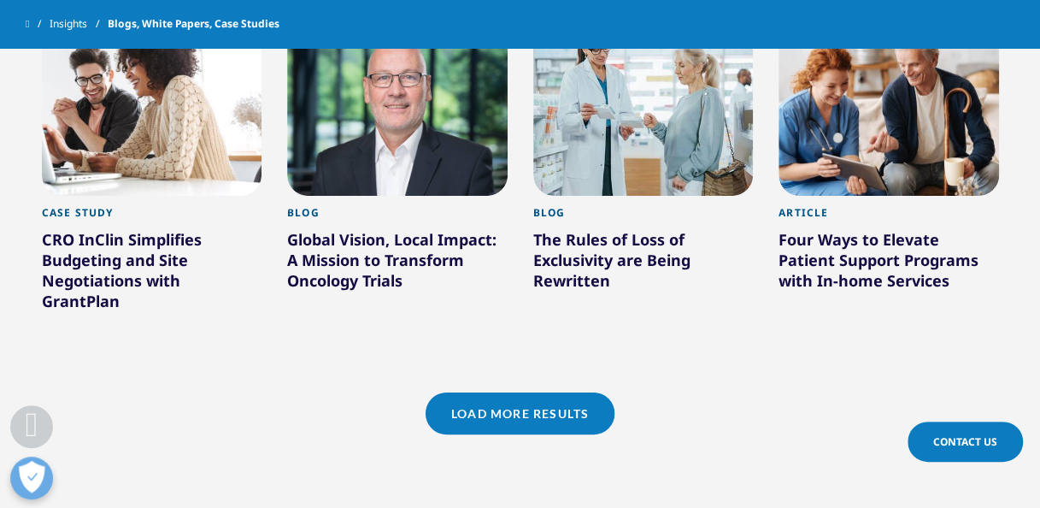
click at [516, 403] on link "Load More Results" at bounding box center [520, 413] width 189 height 42
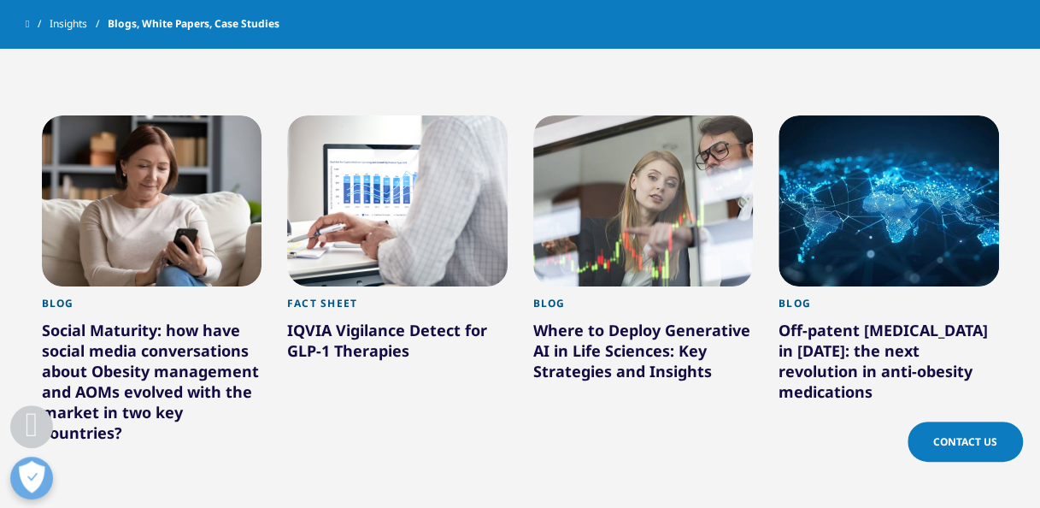
scroll to position [2884, 0]
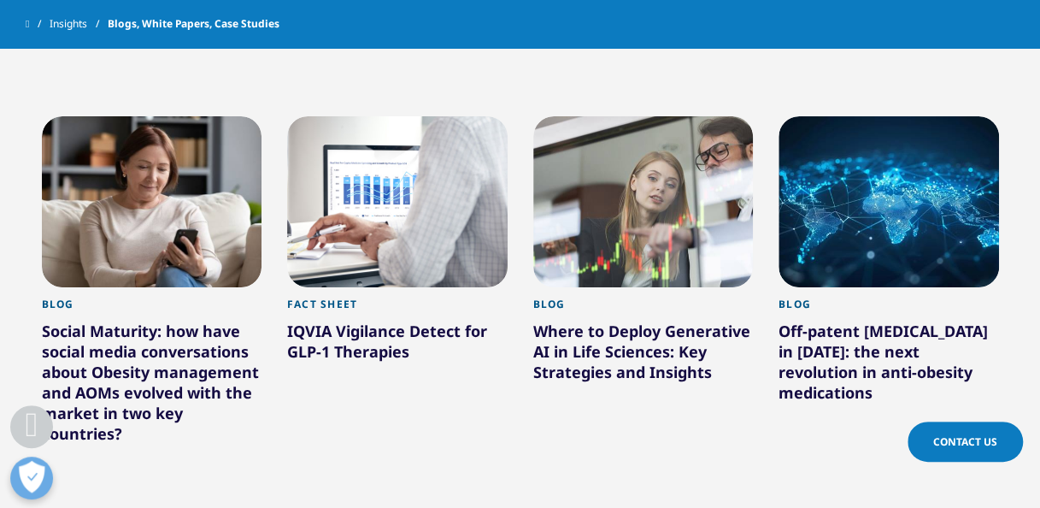
click at [675, 226] on div at bounding box center [643, 201] width 221 height 171
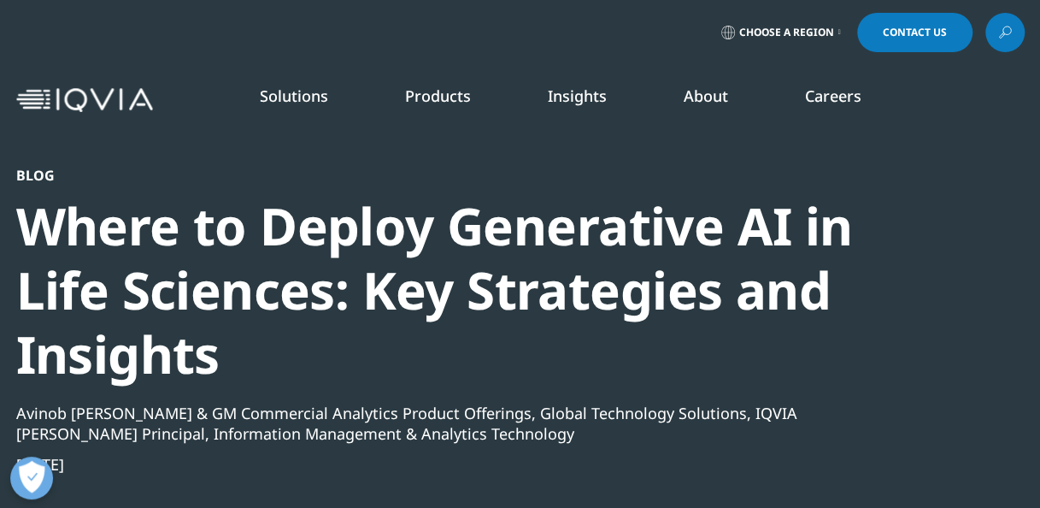
scroll to position [63, 0]
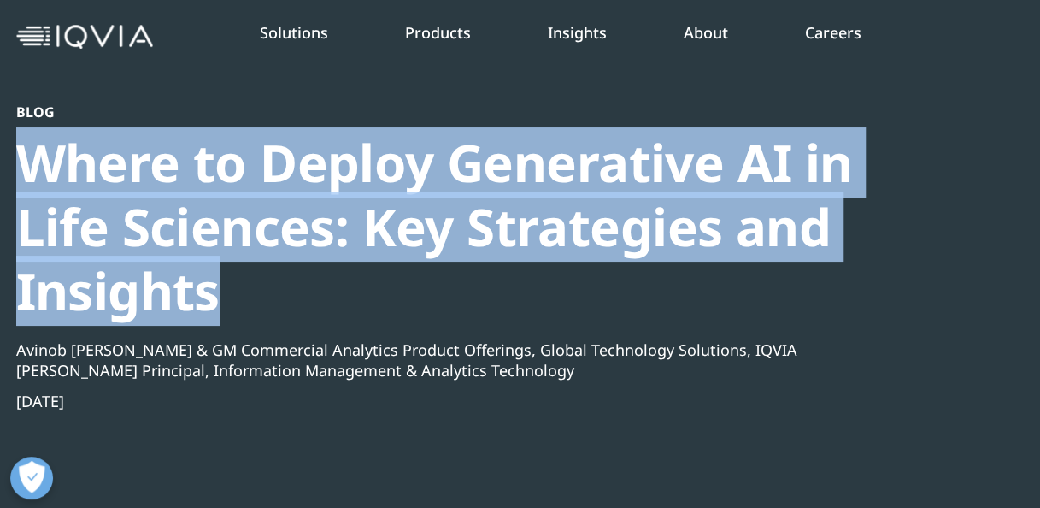
drag, startPoint x: 21, startPoint y: 165, endPoint x: 233, endPoint y: 271, distance: 237.0
click at [233, 271] on div "Where to Deploy Generative AI in Life Sciences: Key Strategies and Insights" at bounding box center [474, 227] width 916 height 192
copy div "Where to Deploy Generative AI in Life Sciences: Key Strategies and Insights"
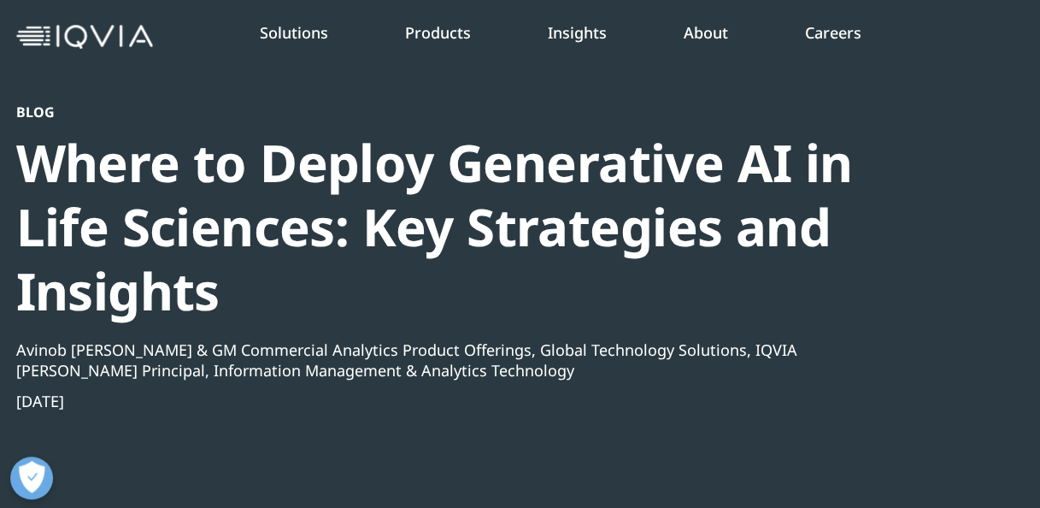
click at [860, 497] on div "Blog Where to Deploy Generative AI in Life Sciences: Key Strategies and Insight…" at bounding box center [474, 342] width 916 height 479
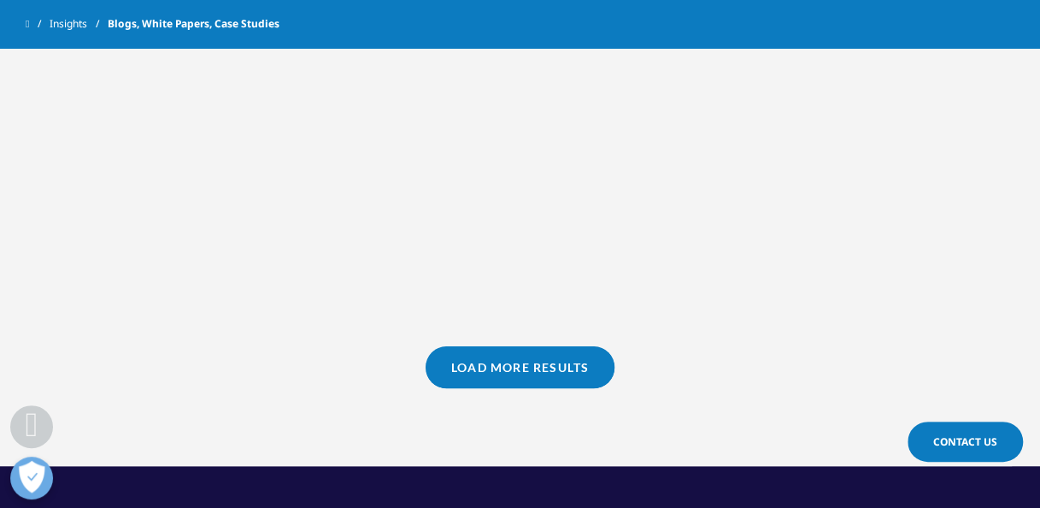
scroll to position [1012, 0]
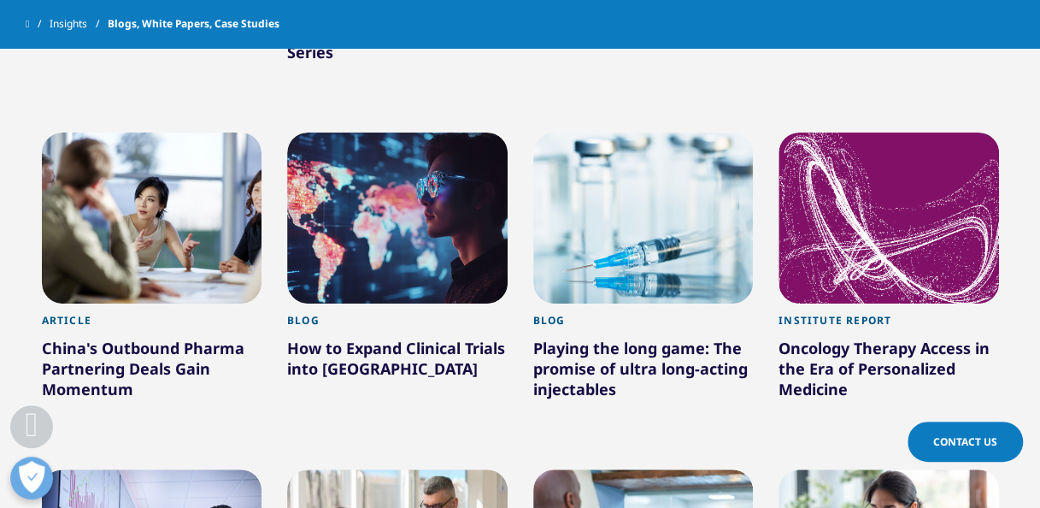
click at [513, 359] on div "Blog How to Expand Clinical Trials into [GEOGRAPHIC_DATA] Learn More" at bounding box center [397, 288] width 246 height 336
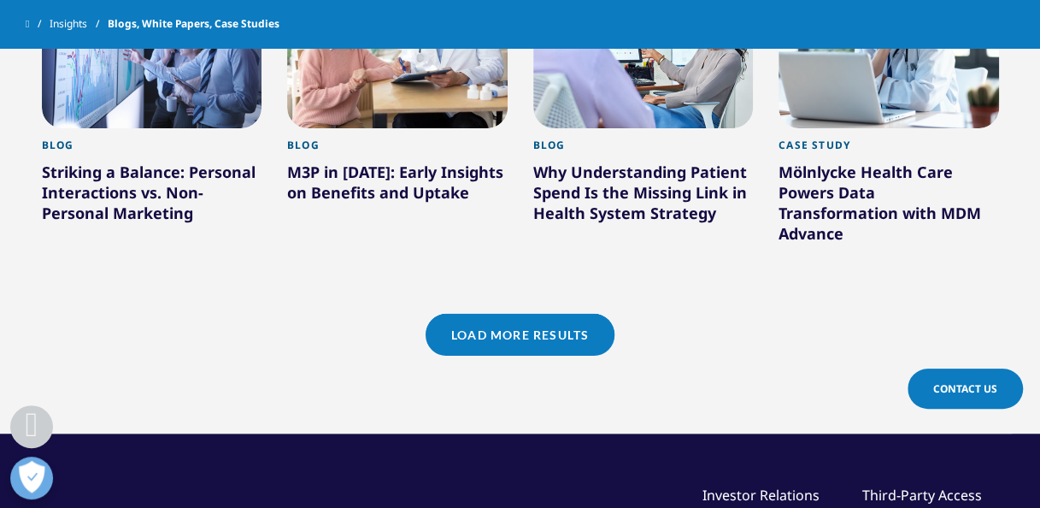
scroll to position [1563, 0]
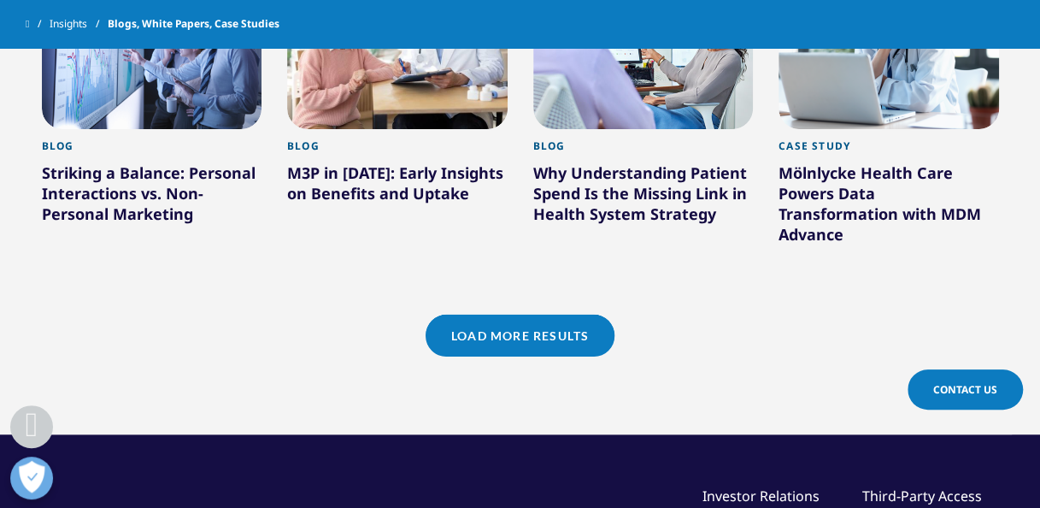
click at [525, 315] on link "Load More Results" at bounding box center [520, 336] width 189 height 42
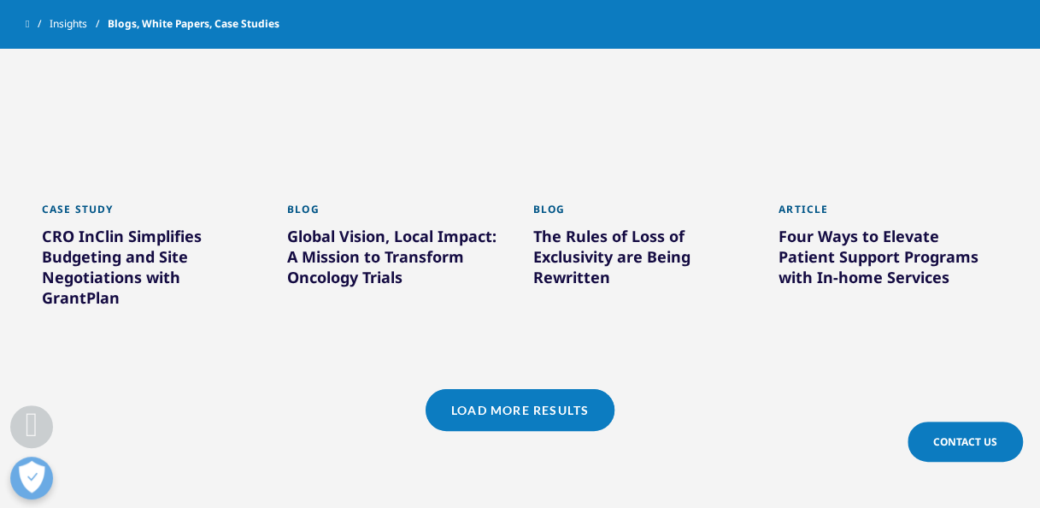
scroll to position [2612, 0]
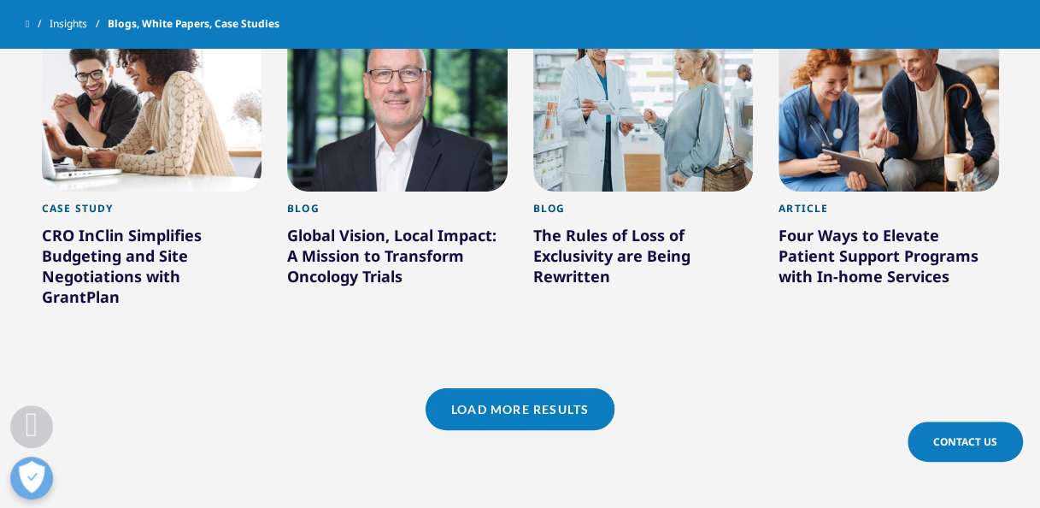
click at [517, 388] on link "Load More Results" at bounding box center [520, 409] width 189 height 42
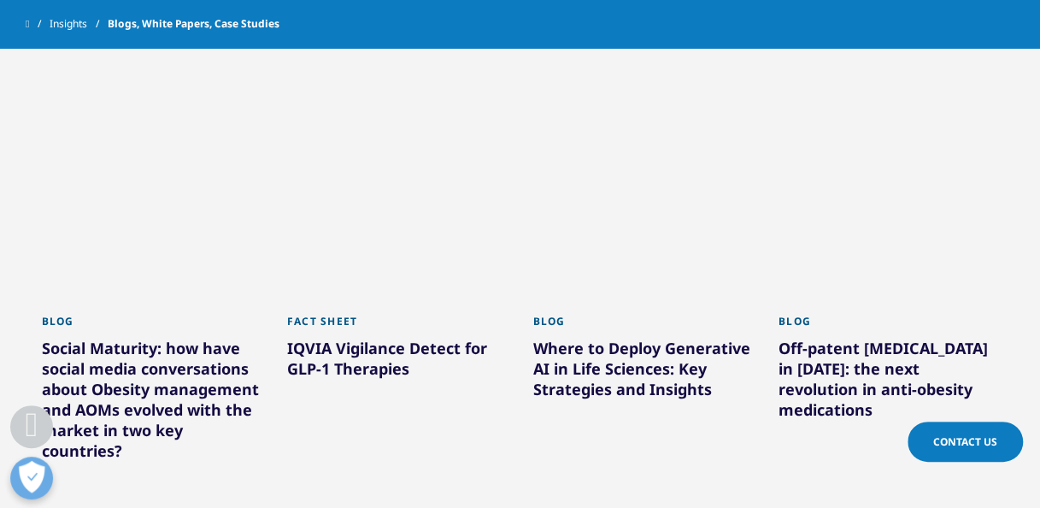
scroll to position [2864, 0]
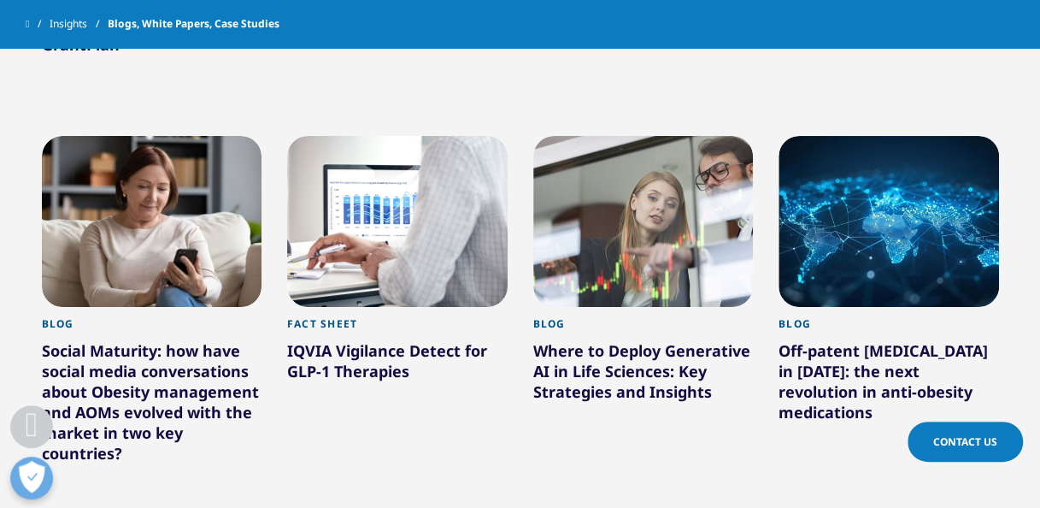
click at [436, 244] on div at bounding box center [397, 221] width 221 height 171
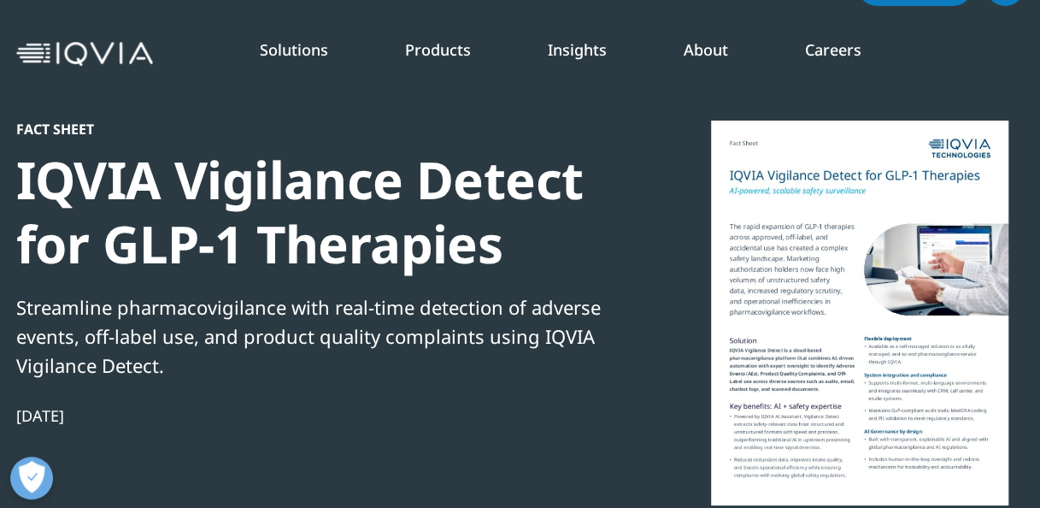
scroll to position [50, 0]
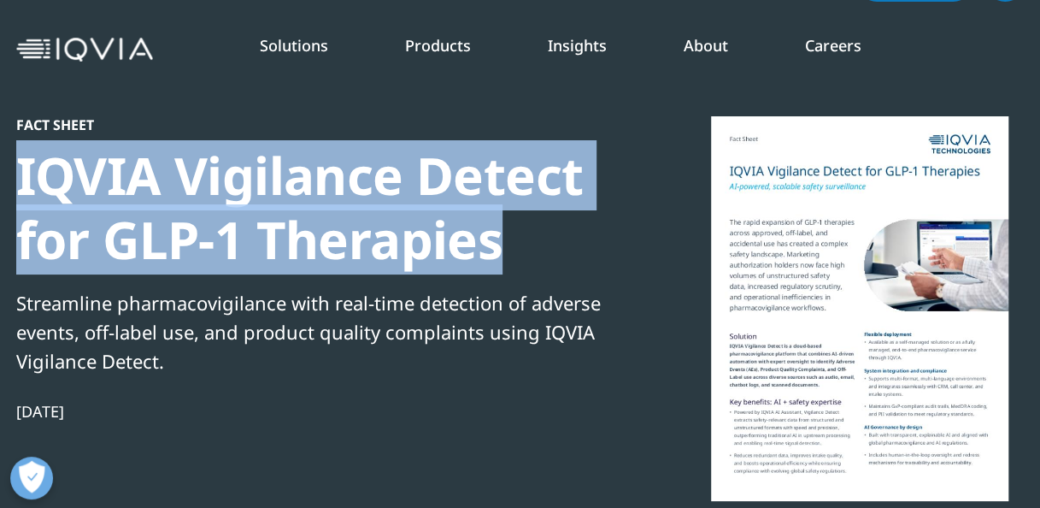
drag, startPoint x: 21, startPoint y: 168, endPoint x: 535, endPoint y: 267, distance: 523.1
click at [535, 267] on div "IQVIA Vigilance Detect for GLP-1 Therapies" at bounding box center [309, 208] width 586 height 128
copy div "IQVIA Vigilance Detect for GLP-1 Therapies"
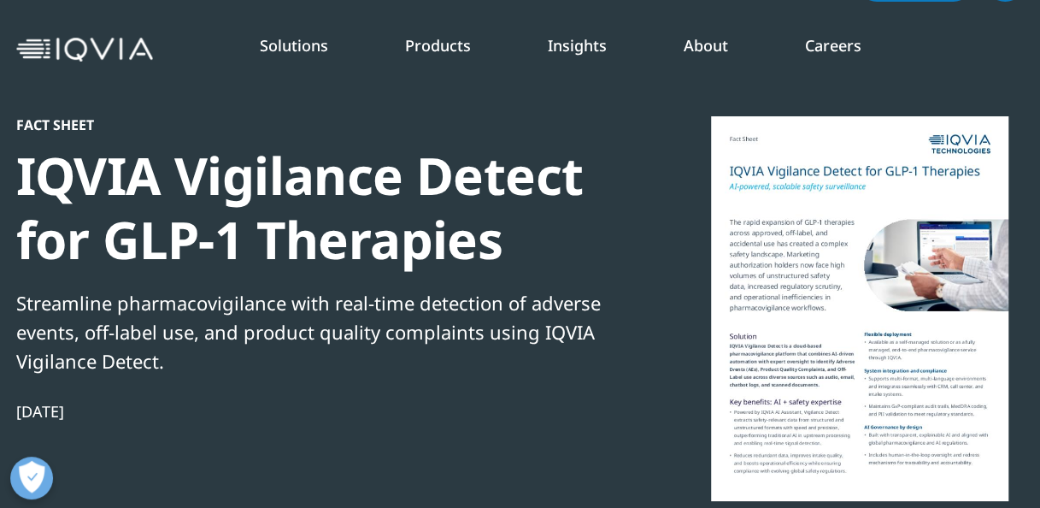
click at [341, 398] on div "Fact Sheet IQVIA Vigilance Detect for GLP-1 Therapies Streamline pharmacovigila…" at bounding box center [309, 354] width 586 height 476
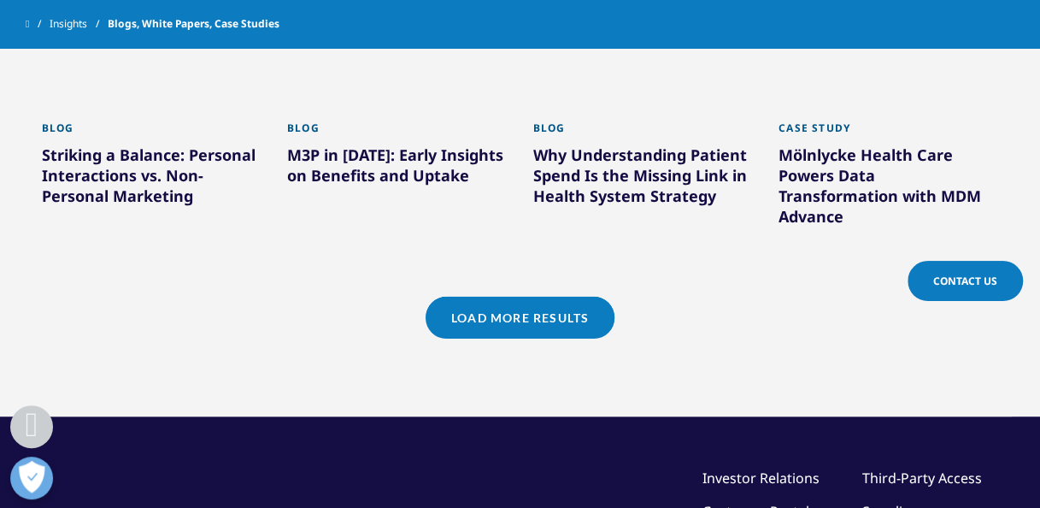
scroll to position [1674, 0]
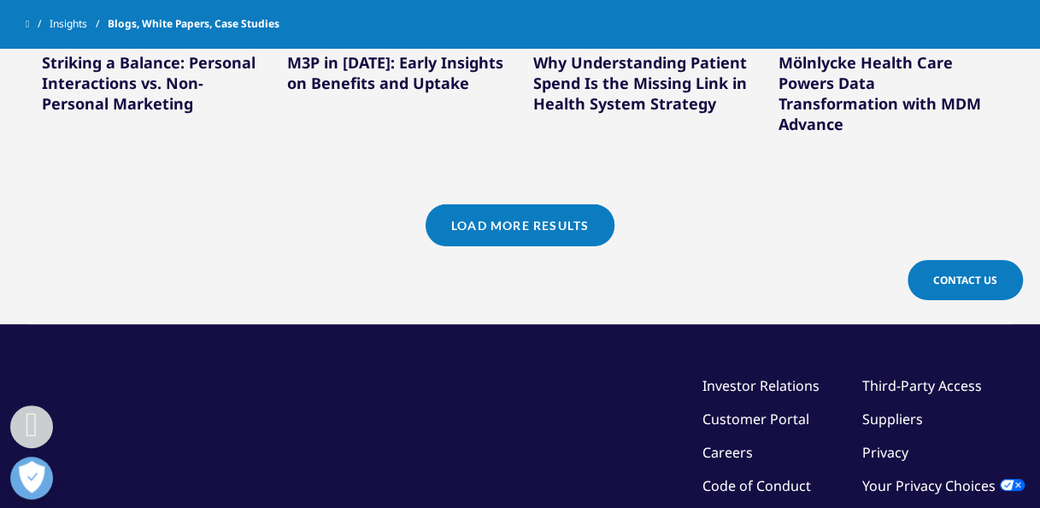
click at [548, 204] on link "Load More Results" at bounding box center [520, 225] width 189 height 42
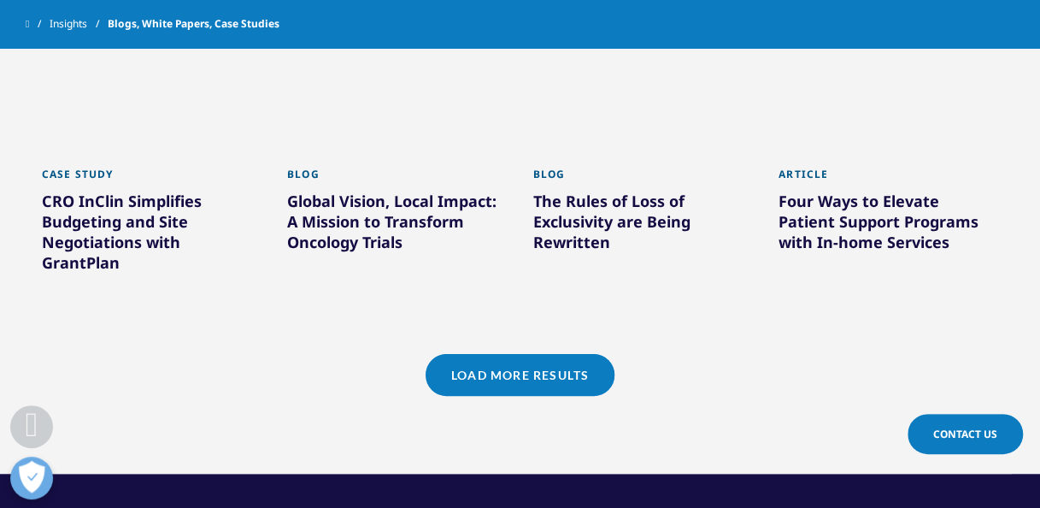
scroll to position [2648, 0]
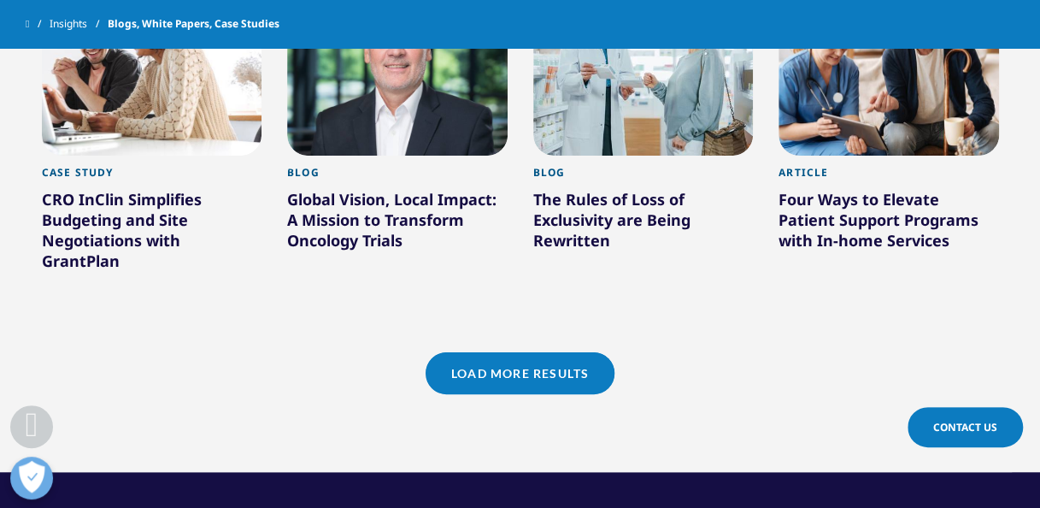
click at [547, 354] on link "Load More Results" at bounding box center [520, 373] width 189 height 42
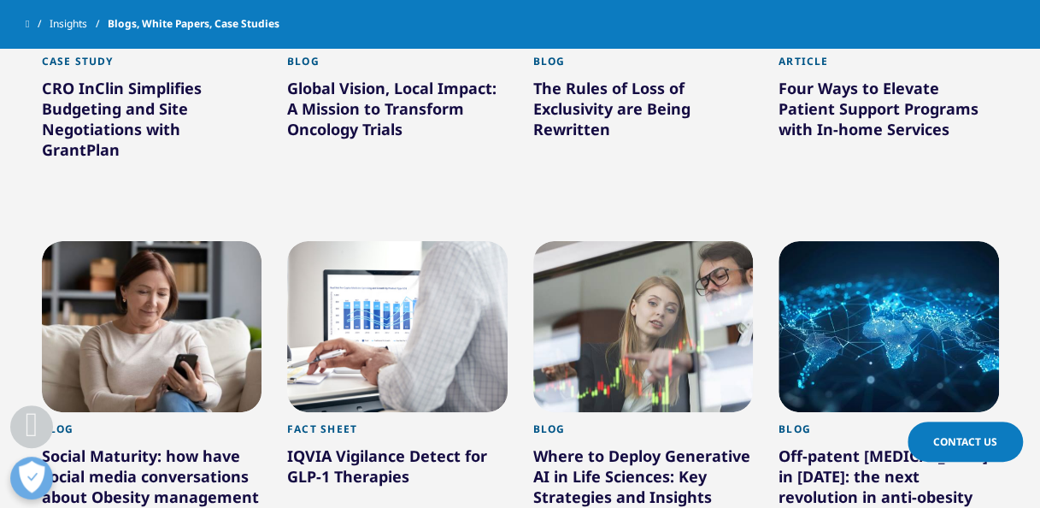
scroll to position [2759, 0]
click at [163, 275] on div at bounding box center [152, 326] width 221 height 171
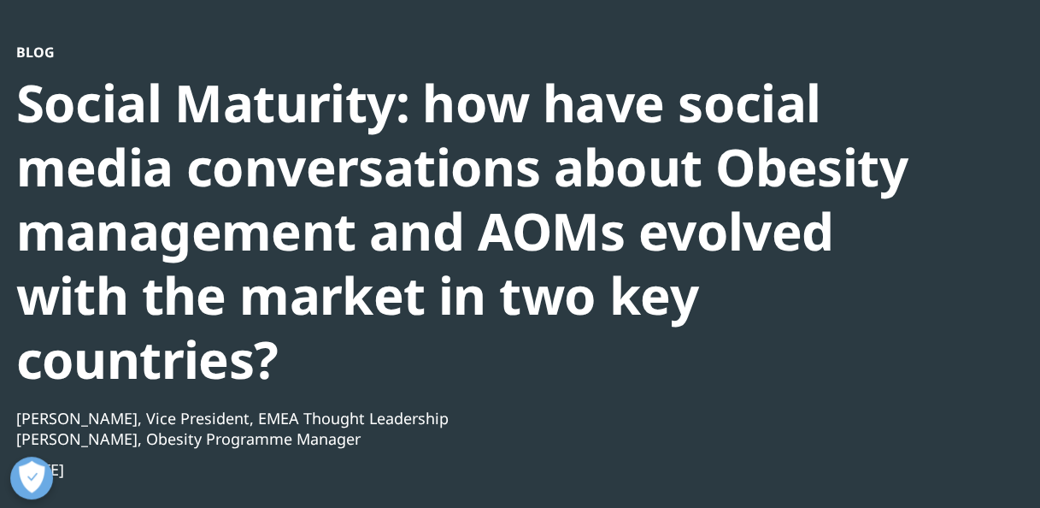
scroll to position [124, 0]
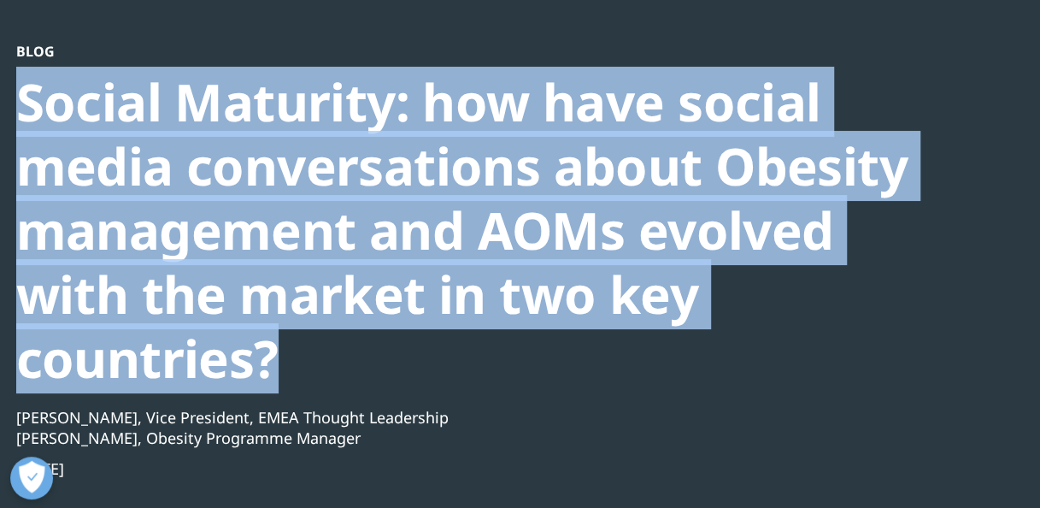
drag, startPoint x: 22, startPoint y: 96, endPoint x: 285, endPoint y: 368, distance: 377.8
click at [285, 368] on div "Social Maturity: how have social media conversations about Obesity management a…" at bounding box center [474, 230] width 916 height 321
copy div "Social Maturity: how have social media conversations about Obesity management a…"
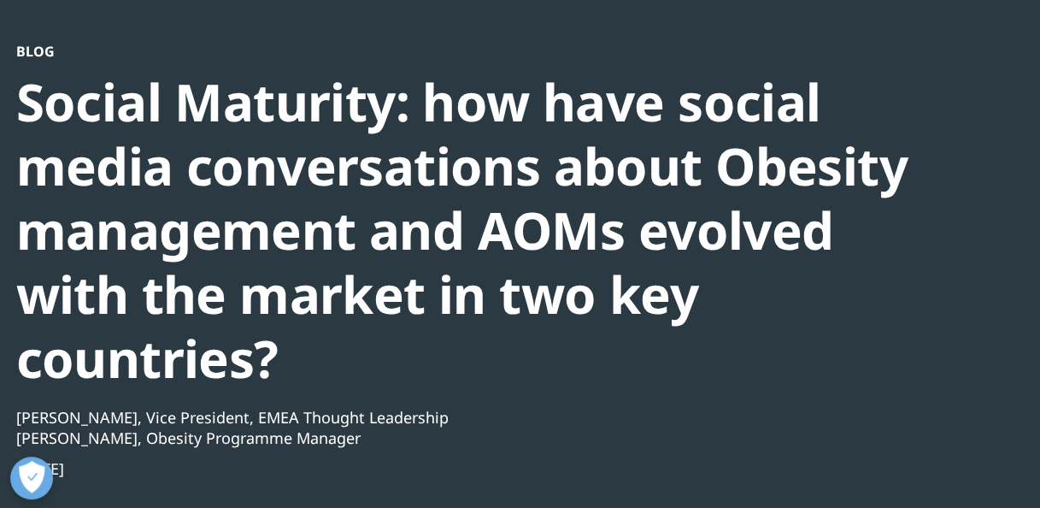
click at [485, 451] on div "Sarah Rickwood, Vice President, EMEA Thought Leadership Olivia Meadowcroft, Obe…" at bounding box center [474, 443] width 916 height 72
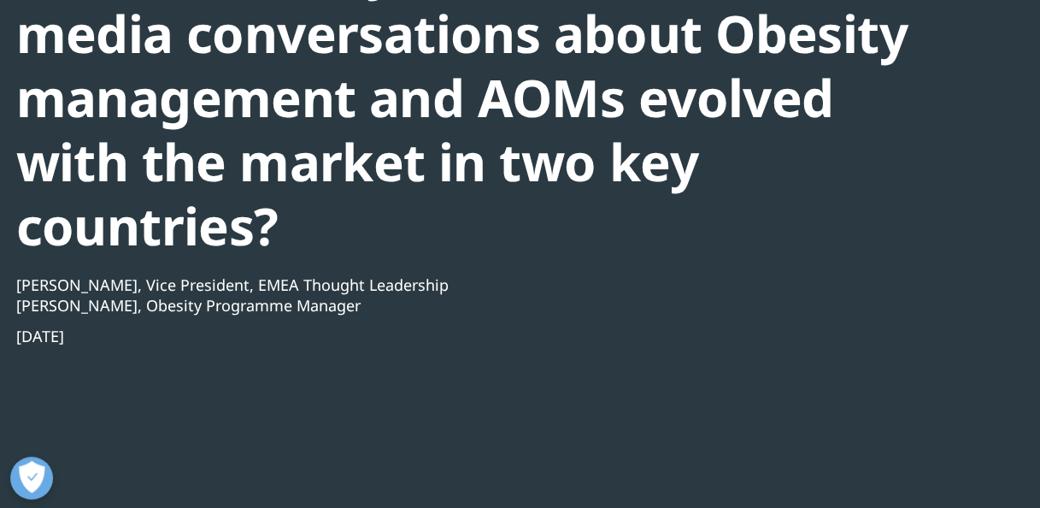
scroll to position [0, 0]
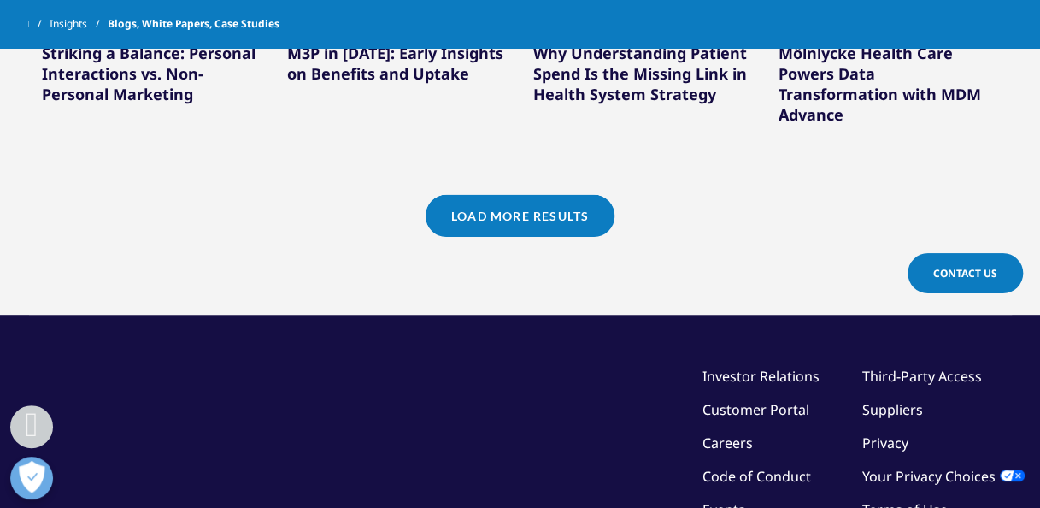
scroll to position [1680, 0]
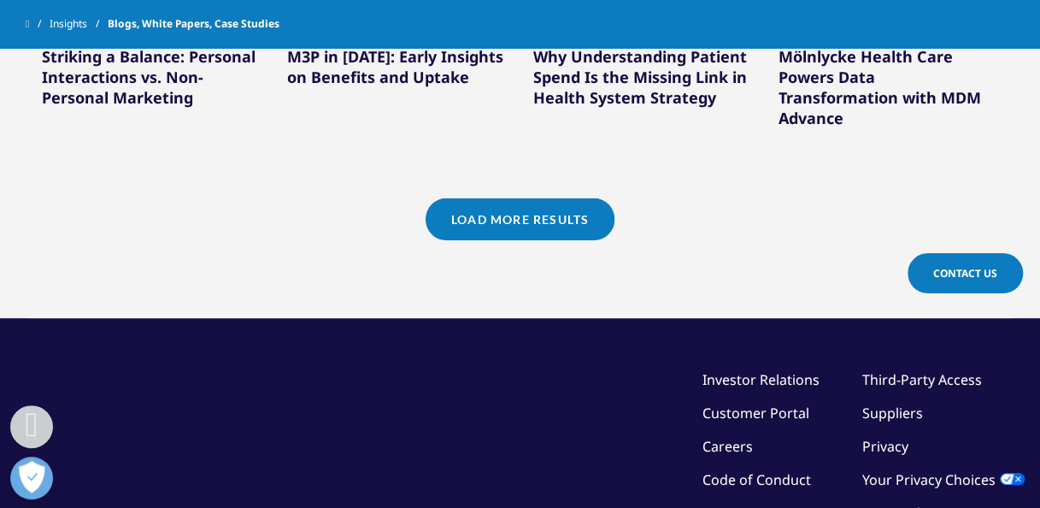
click at [482, 203] on link "Load More Results" at bounding box center [520, 219] width 189 height 42
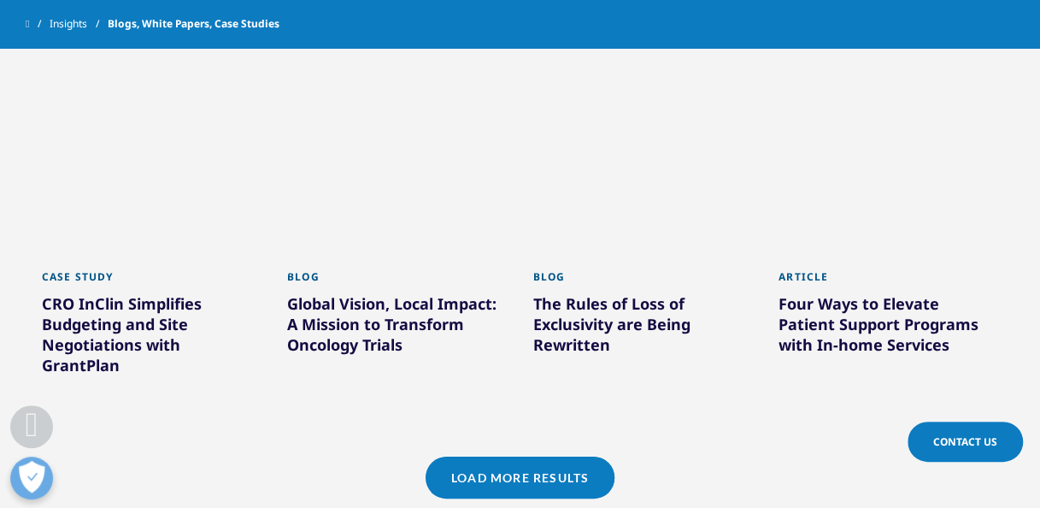
scroll to position [2599, 0]
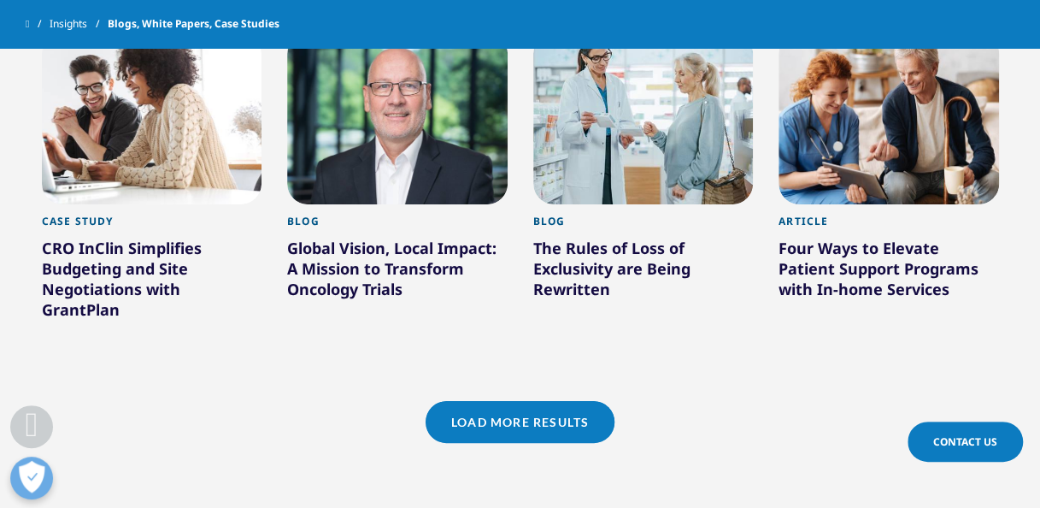
click at [501, 404] on link "Load More Results" at bounding box center [520, 422] width 189 height 42
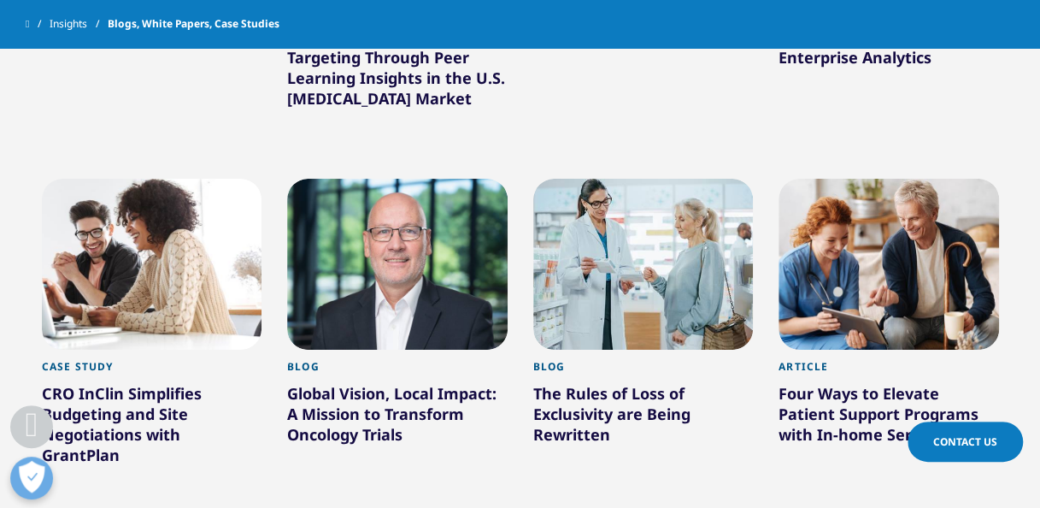
scroll to position [2451, 0]
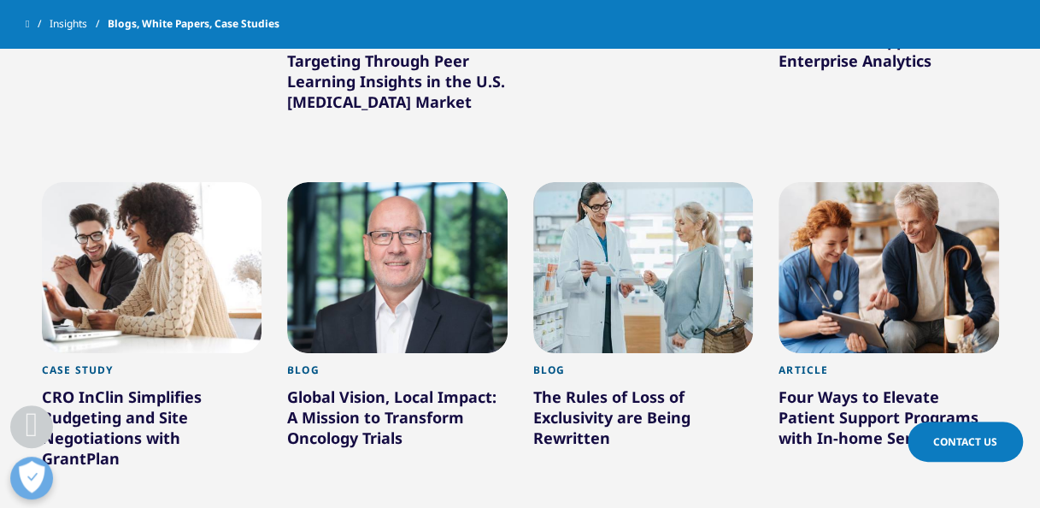
click at [827, 289] on div at bounding box center [889, 267] width 221 height 171
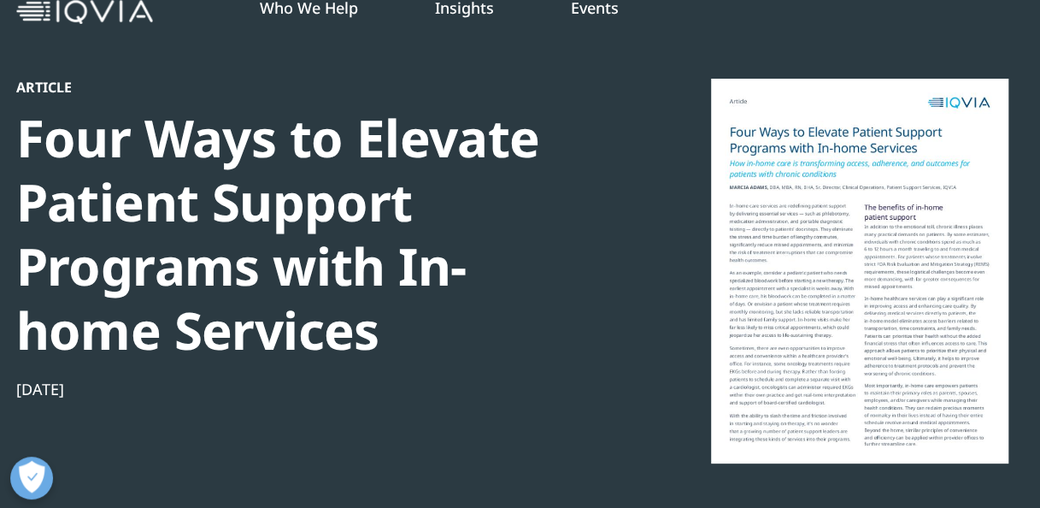
scroll to position [89, 0]
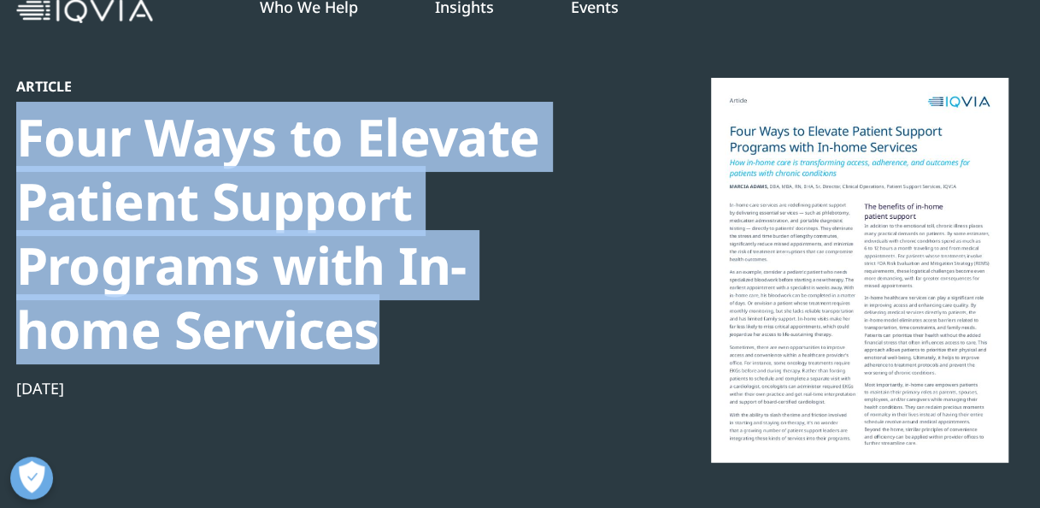
drag, startPoint x: 38, startPoint y: 145, endPoint x: 403, endPoint y: 323, distance: 406.0
click at [403, 323] on div "Four Ways to Elevate Patient Support Programs with In-home Services" at bounding box center [309, 233] width 586 height 256
copy div "Four Ways to Elevate Patient Support Programs with In-home Services"
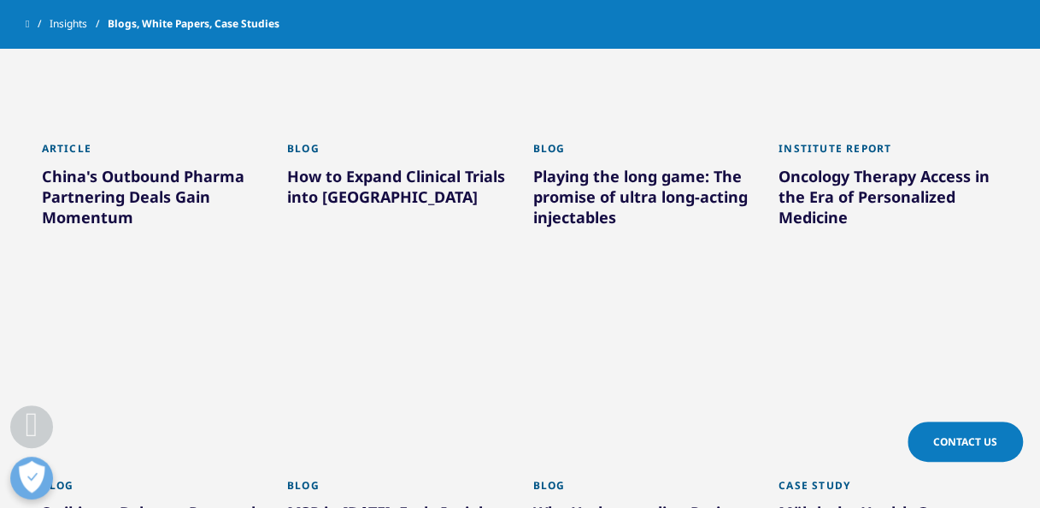
scroll to position [1547, 0]
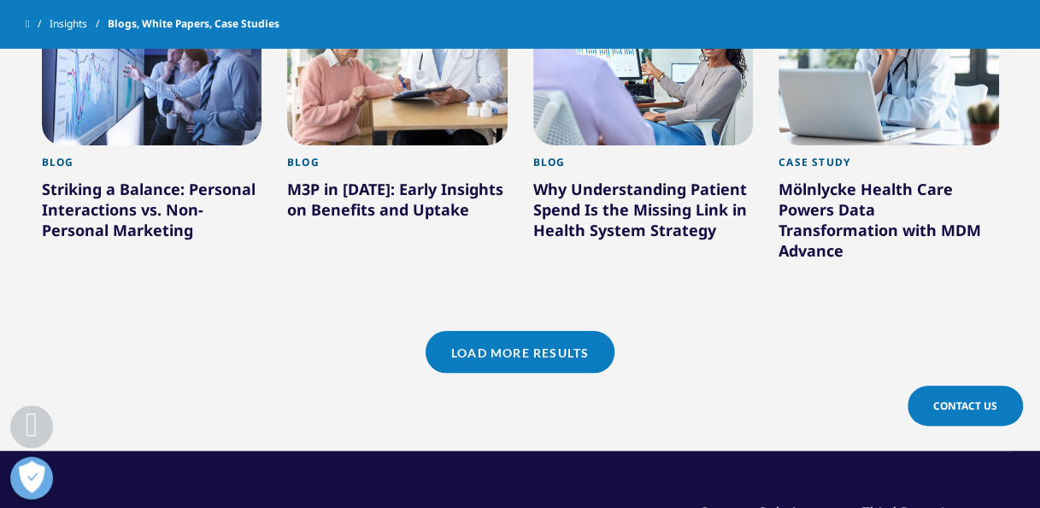
click at [508, 336] on link "Load More Results" at bounding box center [520, 352] width 189 height 42
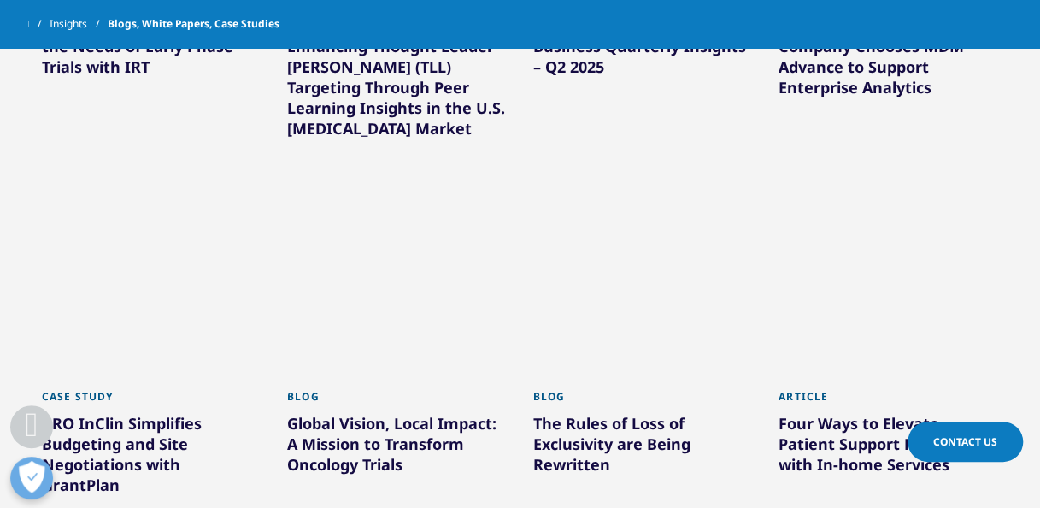
scroll to position [2426, 0]
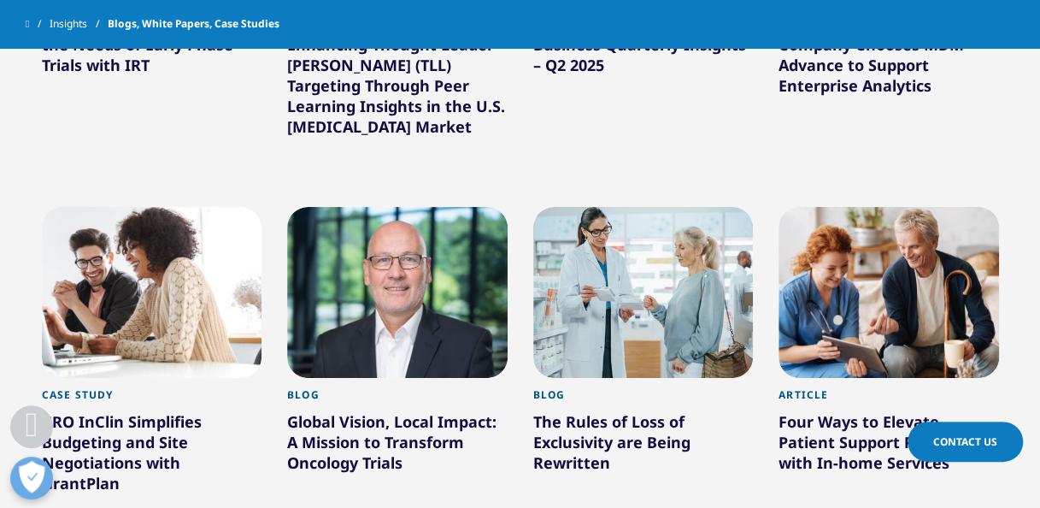
click at [708, 282] on div at bounding box center [643, 292] width 221 height 171
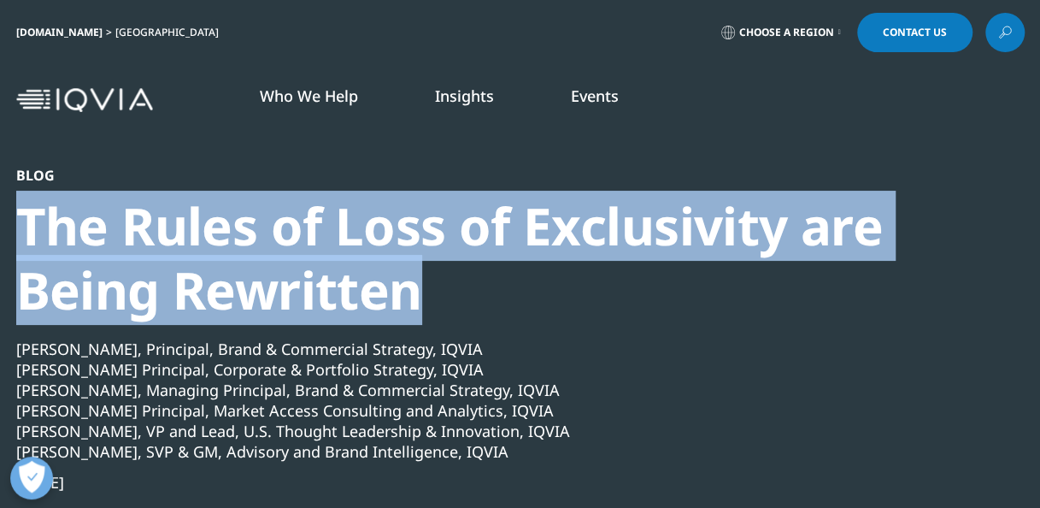
drag, startPoint x: 22, startPoint y: 224, endPoint x: 432, endPoint y: 293, distance: 415.3
click at [432, 293] on div "The Rules of Loss of Exclusivity are Being Rewritten" at bounding box center [474, 258] width 916 height 128
copy div "The Rules of Loss of Exclusivity are Being Rewritten"
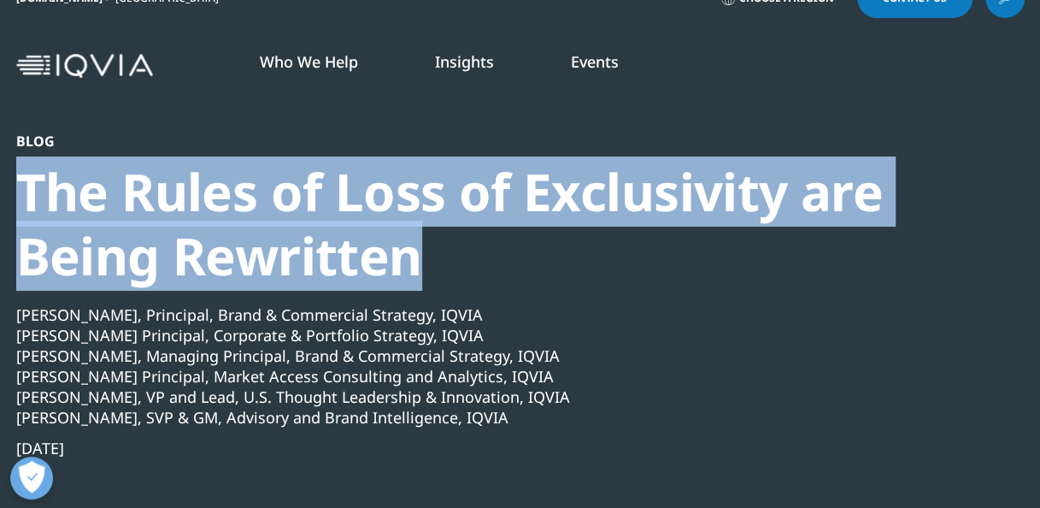
scroll to position [36, 0]
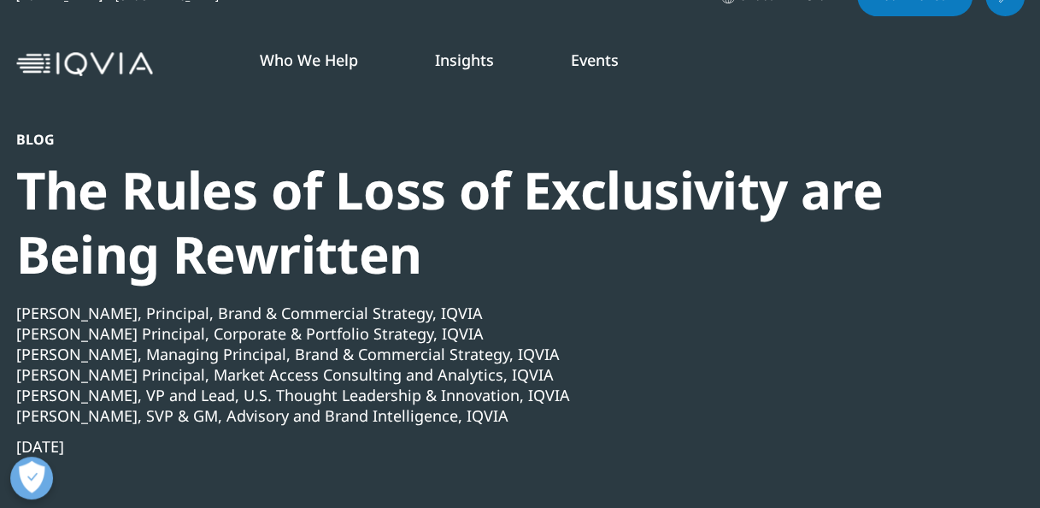
click at [790, 455] on div "Aug 07, 2025" at bounding box center [474, 446] width 916 height 21
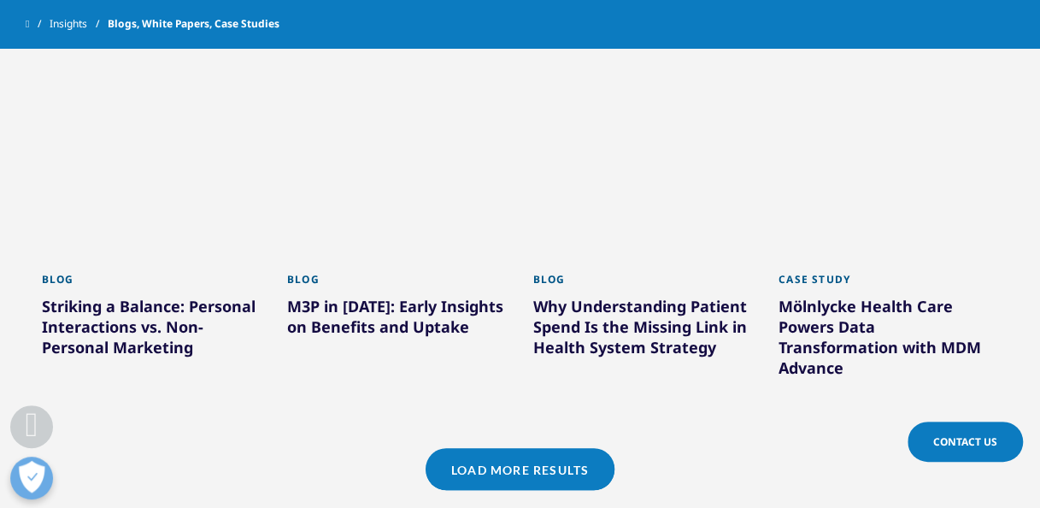
scroll to position [1500, 0]
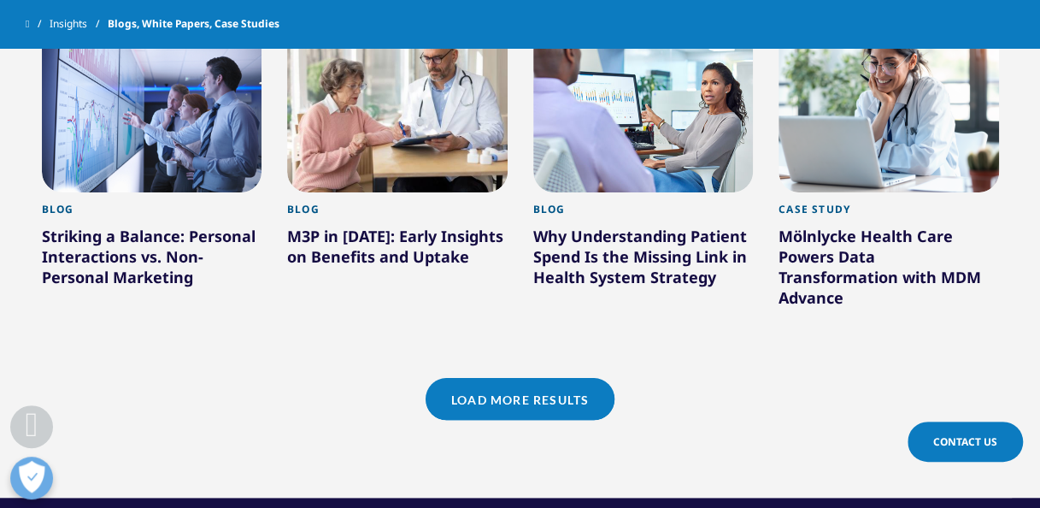
click at [508, 378] on link "Load More Results" at bounding box center [520, 399] width 189 height 42
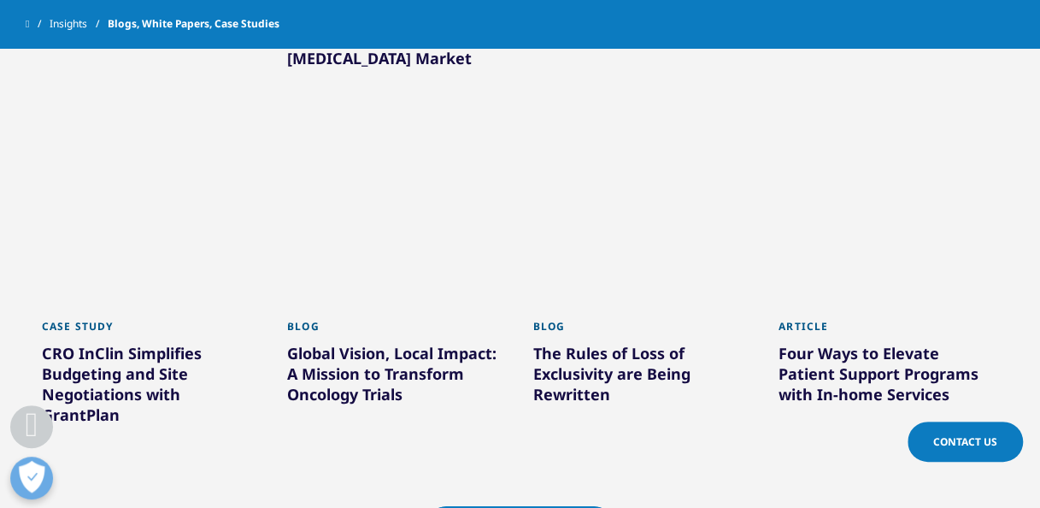
scroll to position [2493, 0]
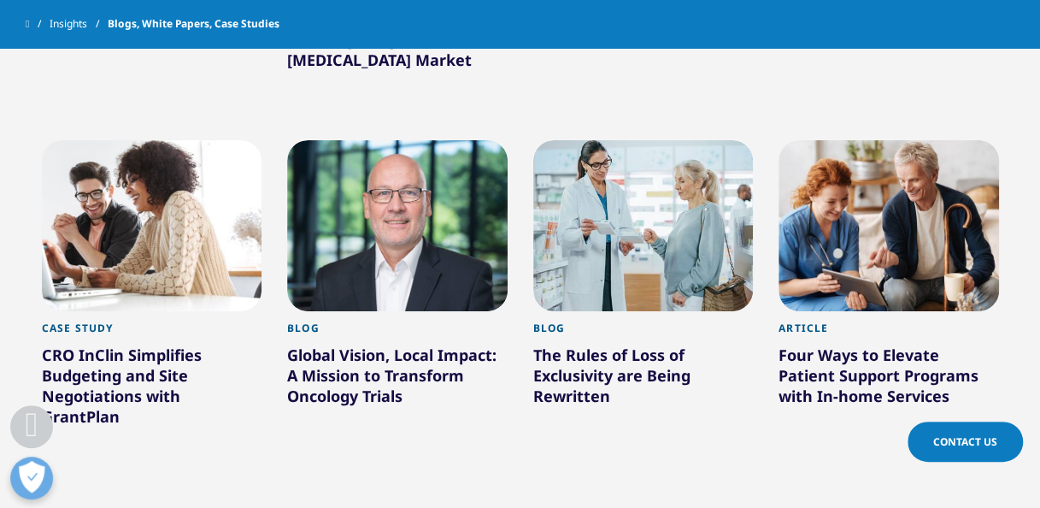
click at [402, 175] on div at bounding box center [397, 225] width 221 height 171
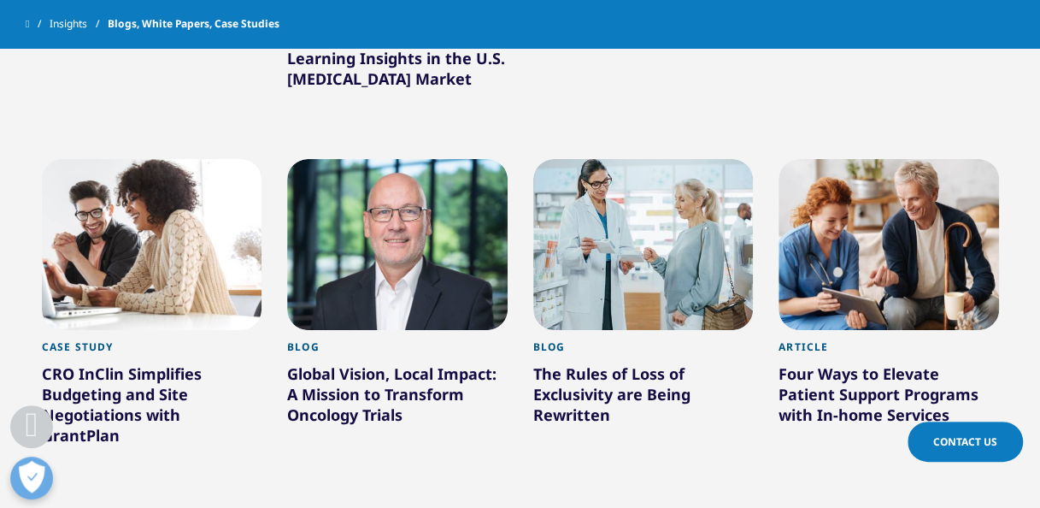
scroll to position [2453, 0]
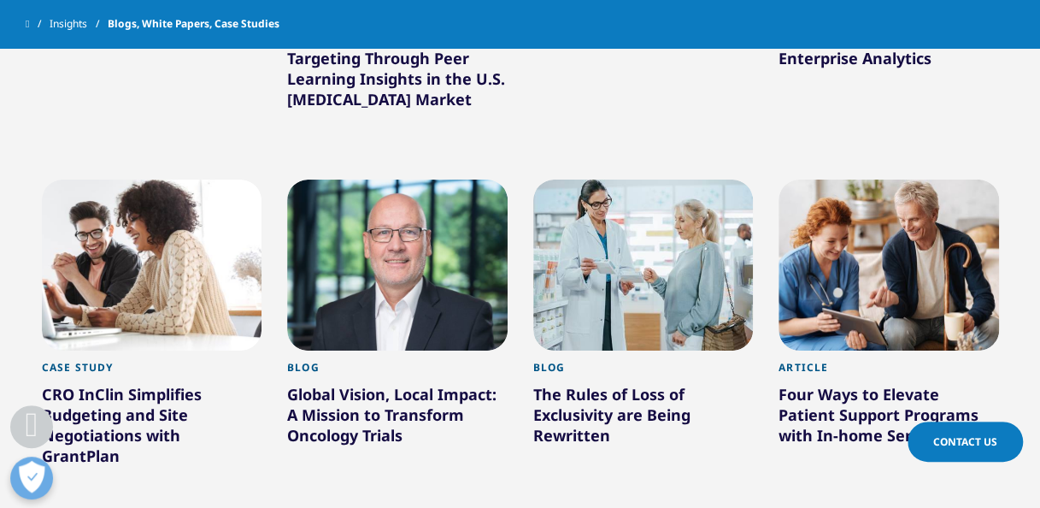
click at [222, 236] on div at bounding box center [152, 265] width 221 height 171
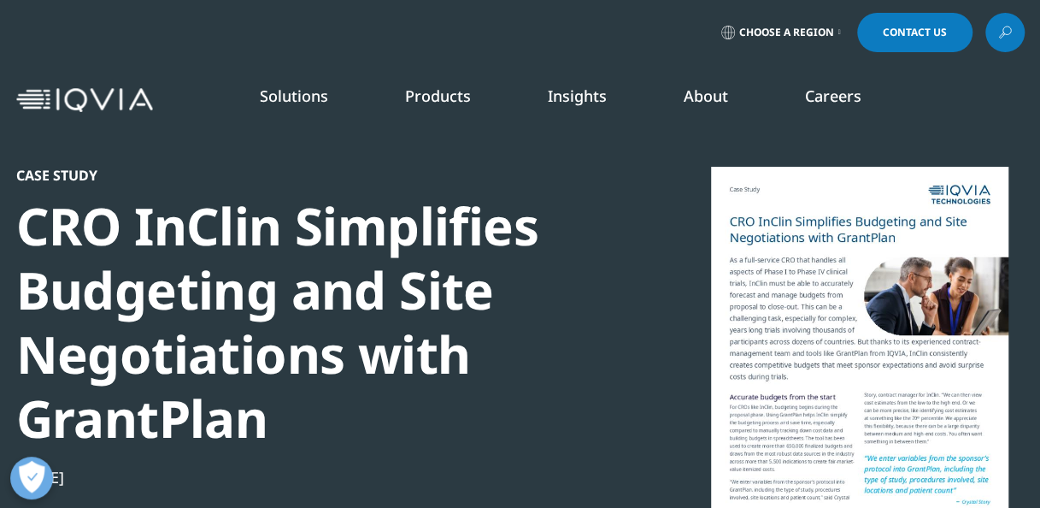
scroll to position [156, 988]
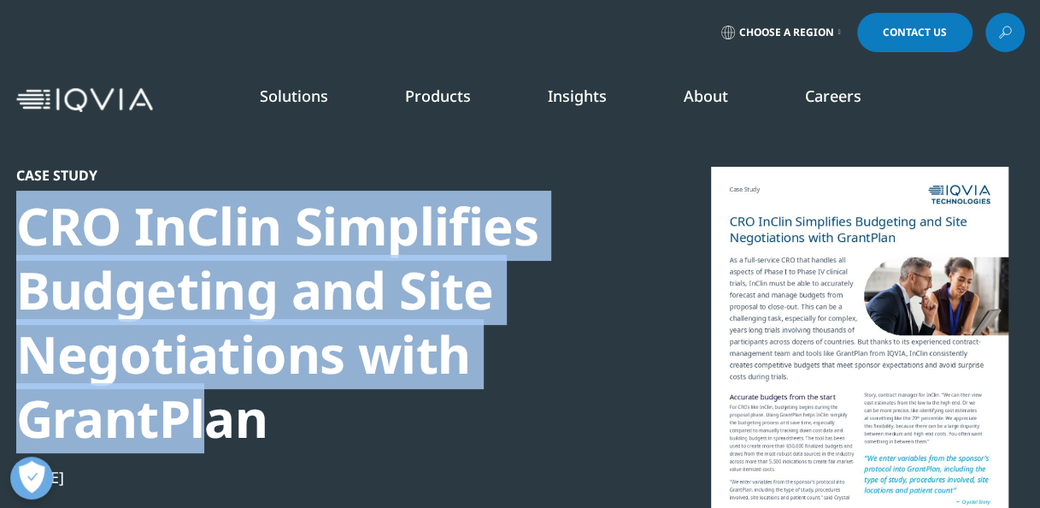
drag, startPoint x: 24, startPoint y: 215, endPoint x: 203, endPoint y: 406, distance: 261.8
click at [203, 406] on div "CRO InClin Simplifies Budgeting and Site Negotiations with GrantPlan" at bounding box center [309, 322] width 586 height 256
drag, startPoint x: 203, startPoint y: 406, endPoint x: 270, endPoint y: 422, distance: 68.6
click at [270, 422] on div "CRO InClin Simplifies Budgeting and Site Negotiations with GrantPlan" at bounding box center [309, 322] width 586 height 256
copy div "CRO InClin Simplifies Budgeting and Site Negotiations with GrantPlan"
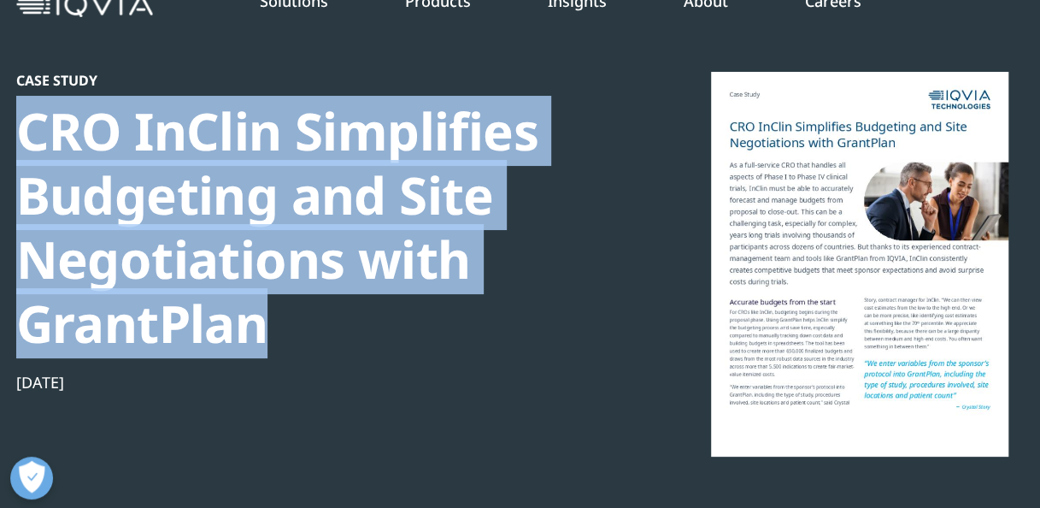
scroll to position [0, 0]
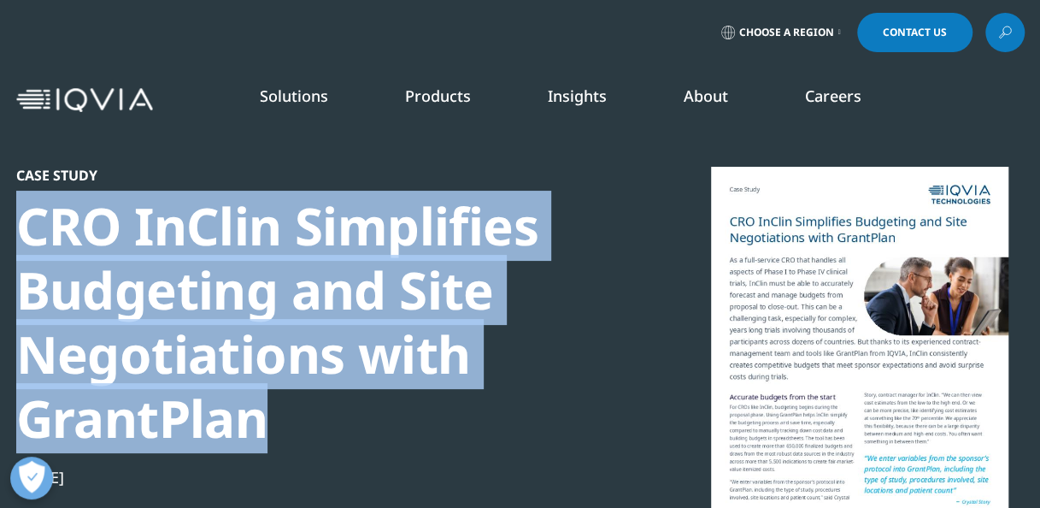
click at [557, 441] on div "CRO InClin Simplifies Budgeting and Site Negotiations with GrantPlan" at bounding box center [309, 322] width 586 height 256
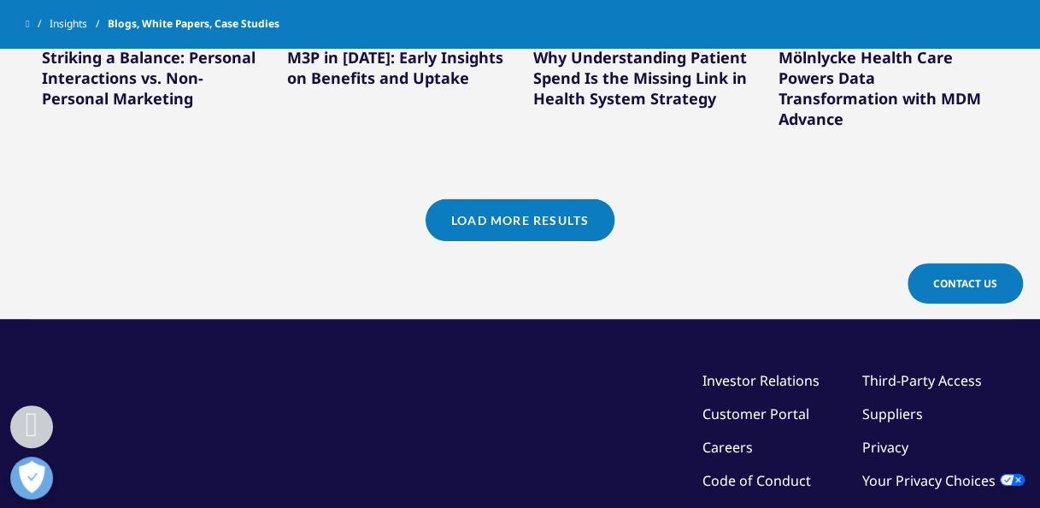
scroll to position [1669, 0]
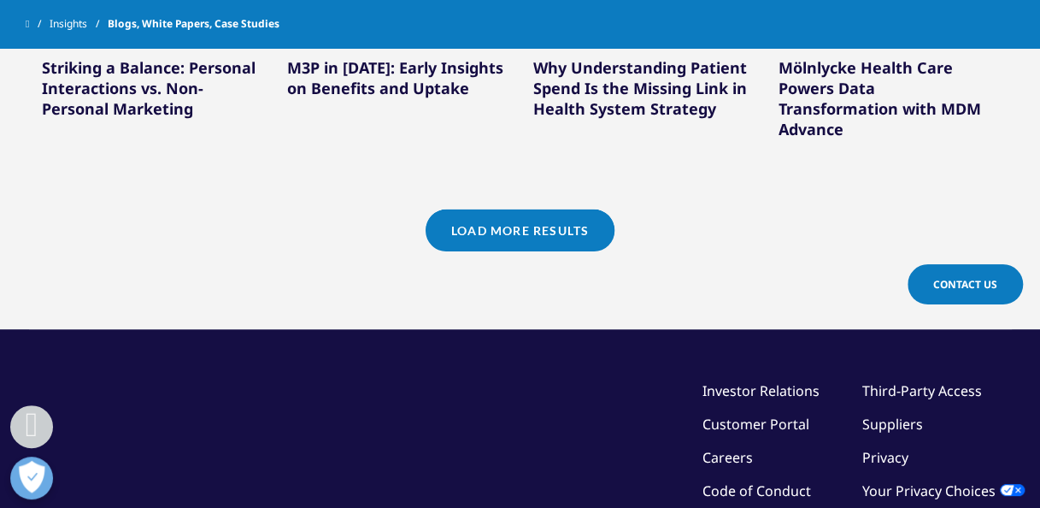
click at [520, 209] on link "Load More Results" at bounding box center [520, 230] width 189 height 42
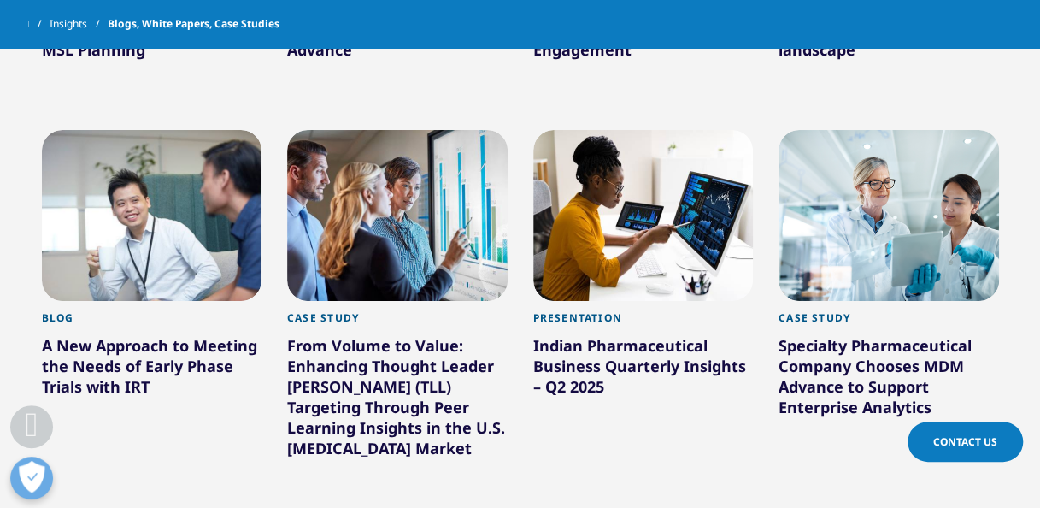
scroll to position [2103, 0]
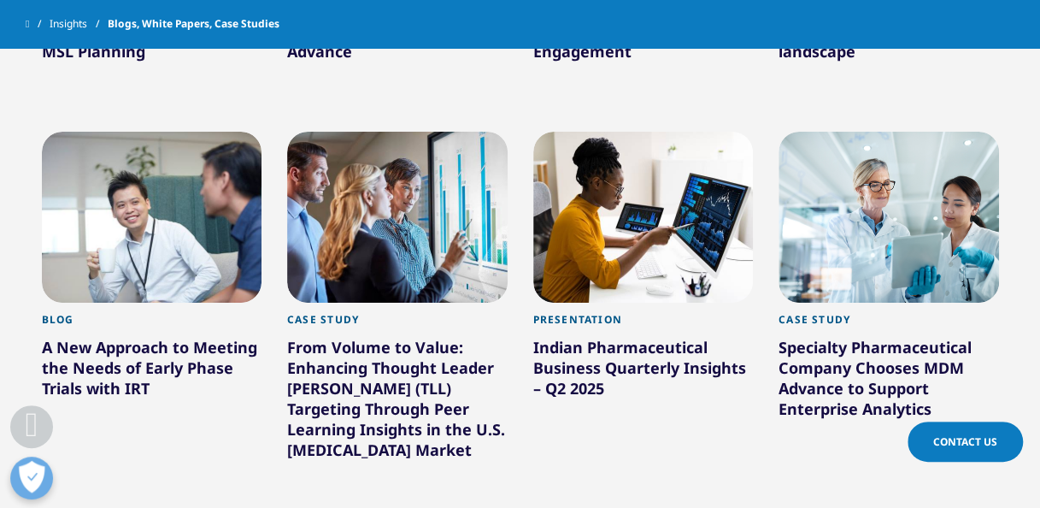
click at [867, 248] on div at bounding box center [889, 217] width 221 height 171
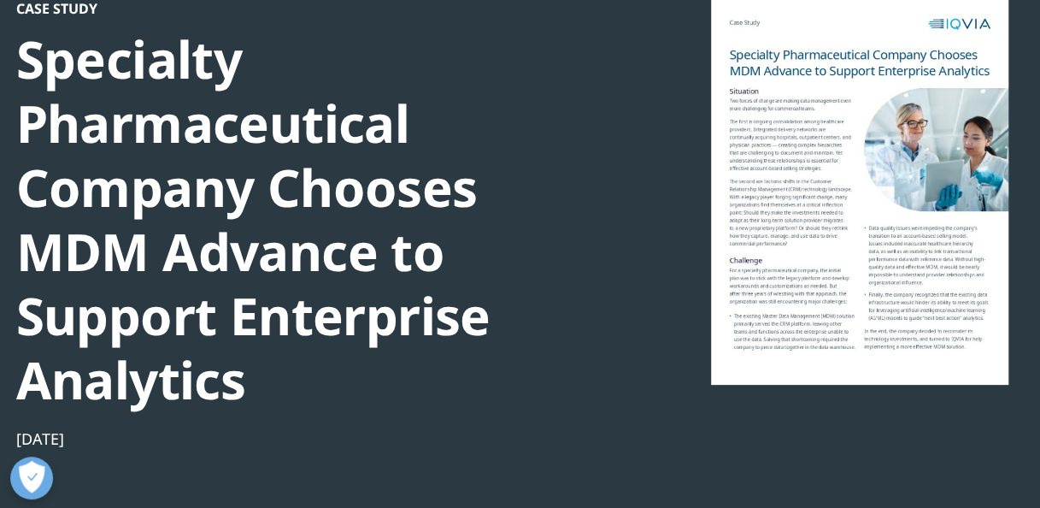
scroll to position [166, 0]
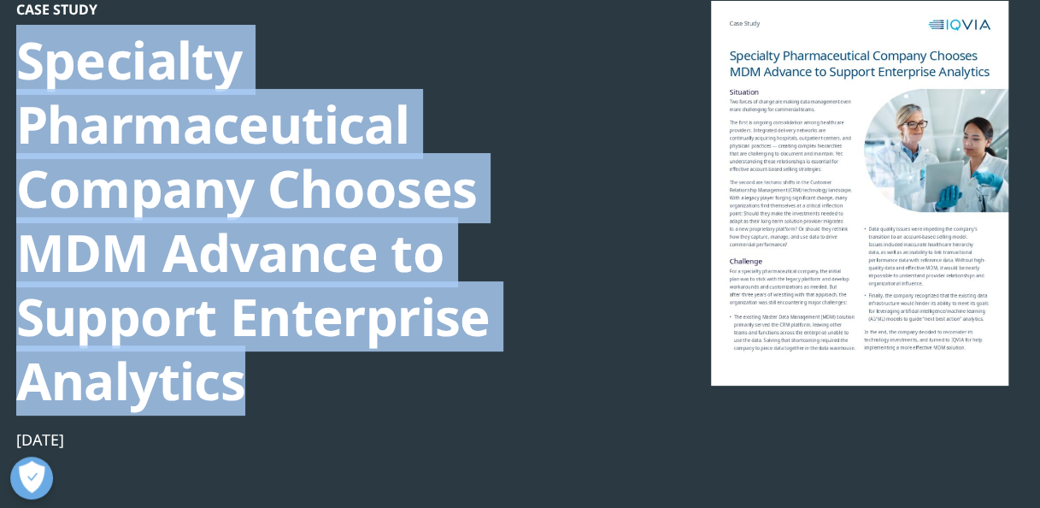
drag, startPoint x: 18, startPoint y: 51, endPoint x: 263, endPoint y: 386, distance: 415.3
click at [263, 386] on div "Specialty Pharmaceutical Company Chooses MDM Advance to Support Enterprise Anal…" at bounding box center [309, 220] width 586 height 385
copy div "Specialty Pharmaceutical Company Chooses MDM Advance to Support Enterprise Anal…"
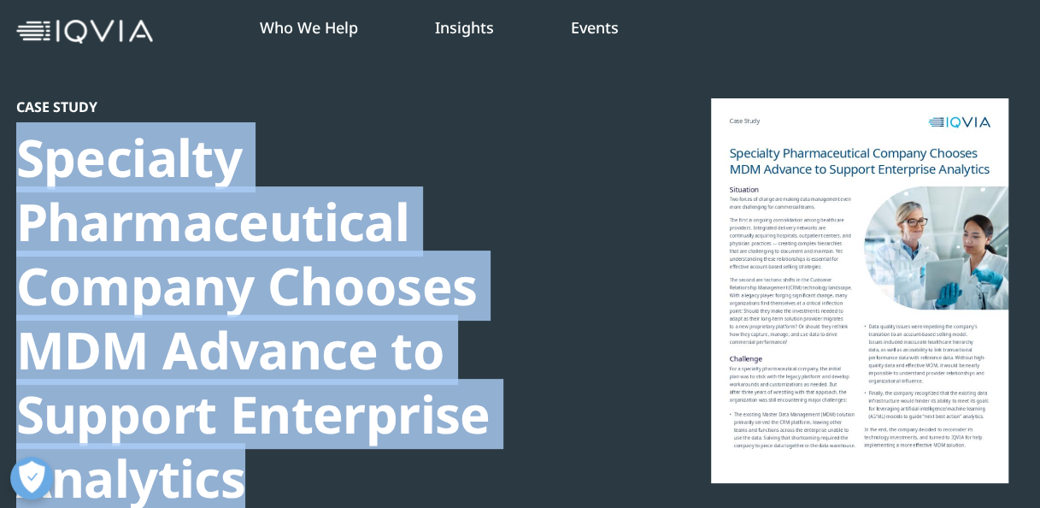
scroll to position [63, 0]
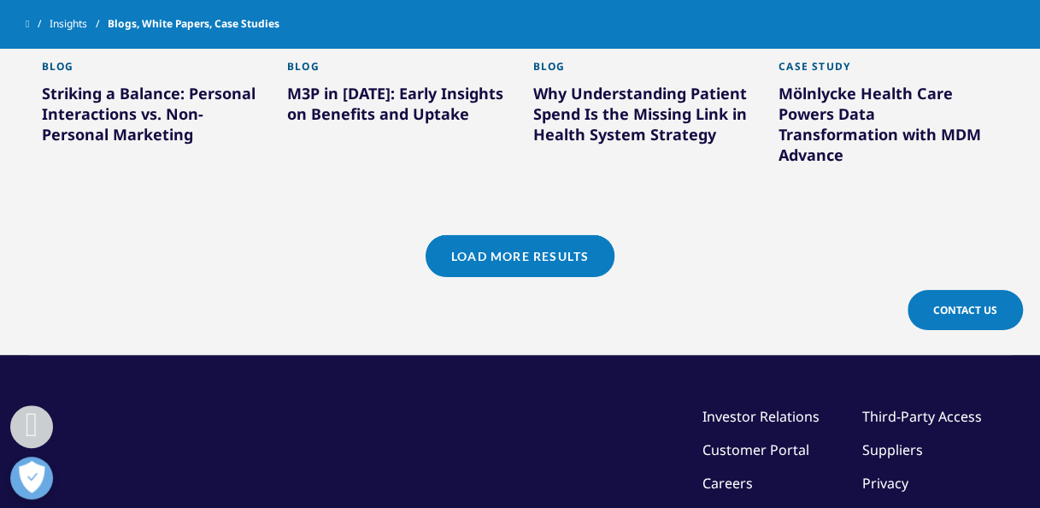
scroll to position [1645, 0]
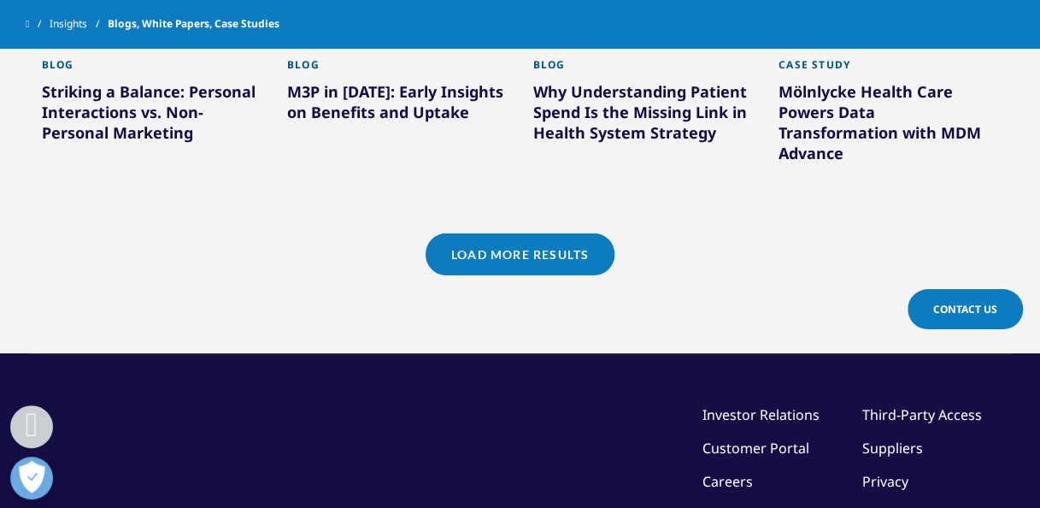
click at [503, 240] on link "Load More Results" at bounding box center [520, 254] width 189 height 42
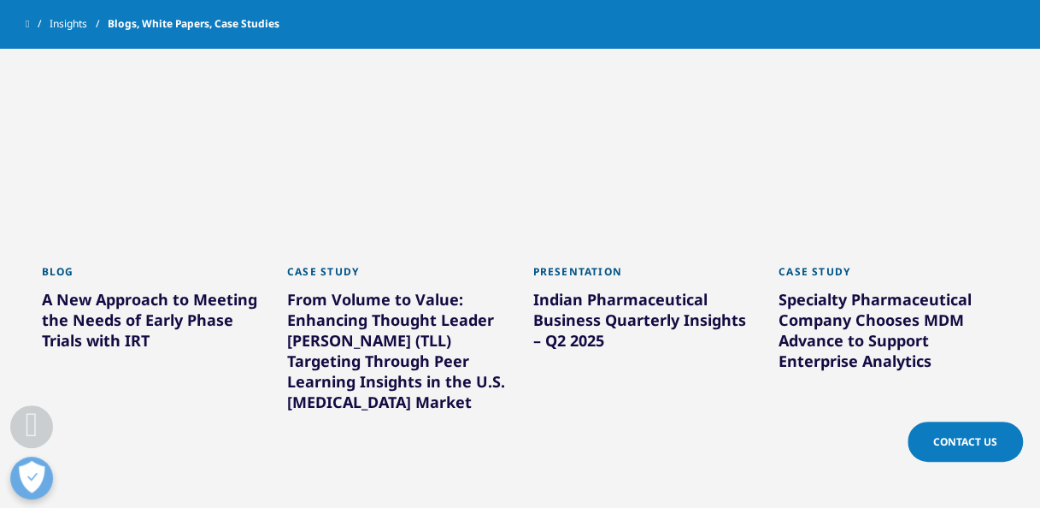
scroll to position [2101, 0]
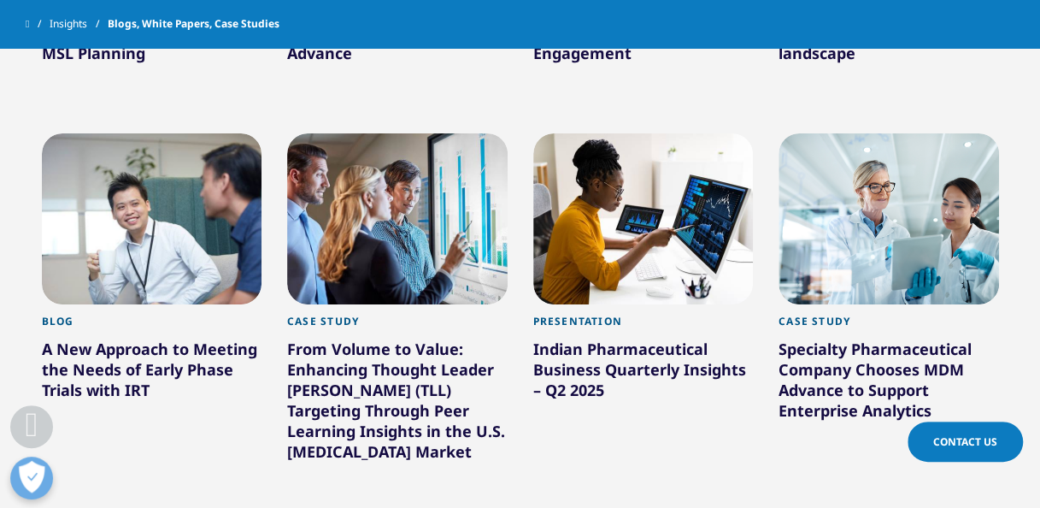
click at [641, 193] on div at bounding box center [643, 218] width 221 height 171
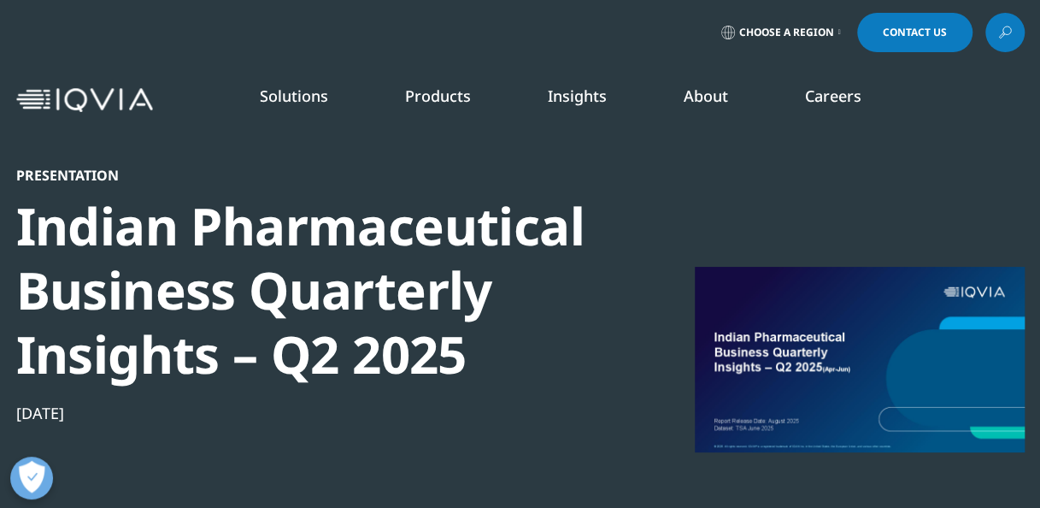
scroll to position [156, 988]
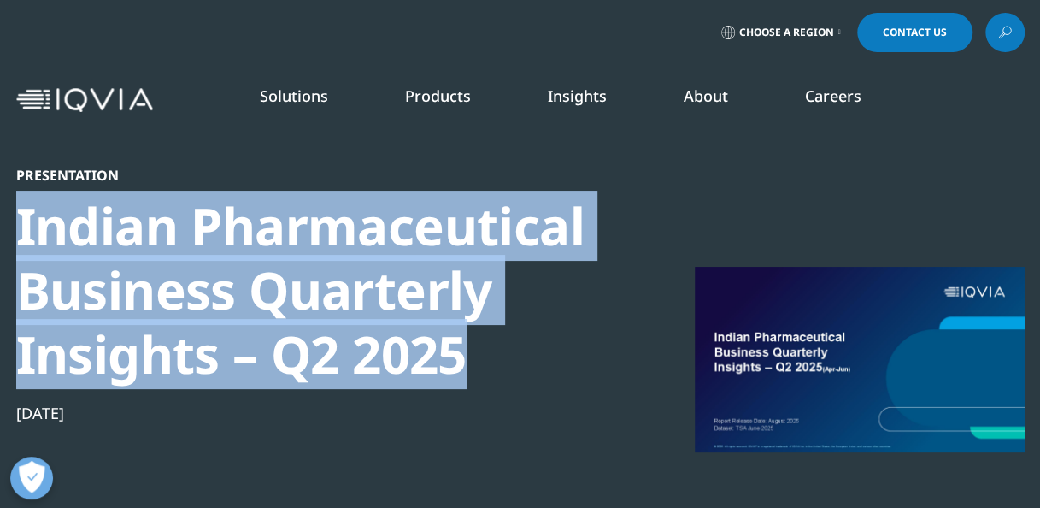
drag, startPoint x: 19, startPoint y: 224, endPoint x: 491, endPoint y: 381, distance: 497.4
click at [491, 381] on div "Indian Pharmaceutical Business Quarterly Insights – Q2 2025" at bounding box center [309, 290] width 586 height 192
copy div "Indian Pharmaceutical Business Quarterly Insights – Q2 2025"
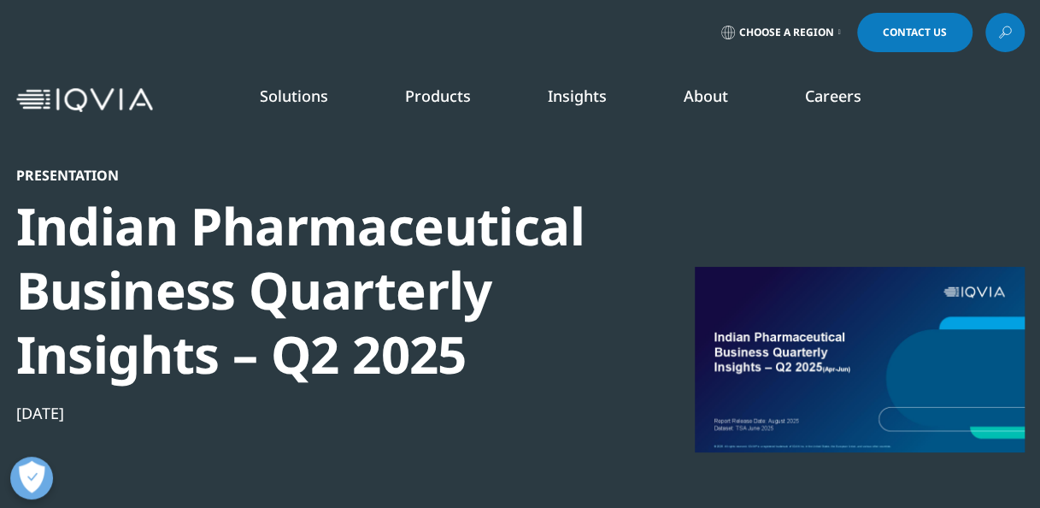
click at [601, 403] on div "[DATE]" at bounding box center [309, 413] width 586 height 21
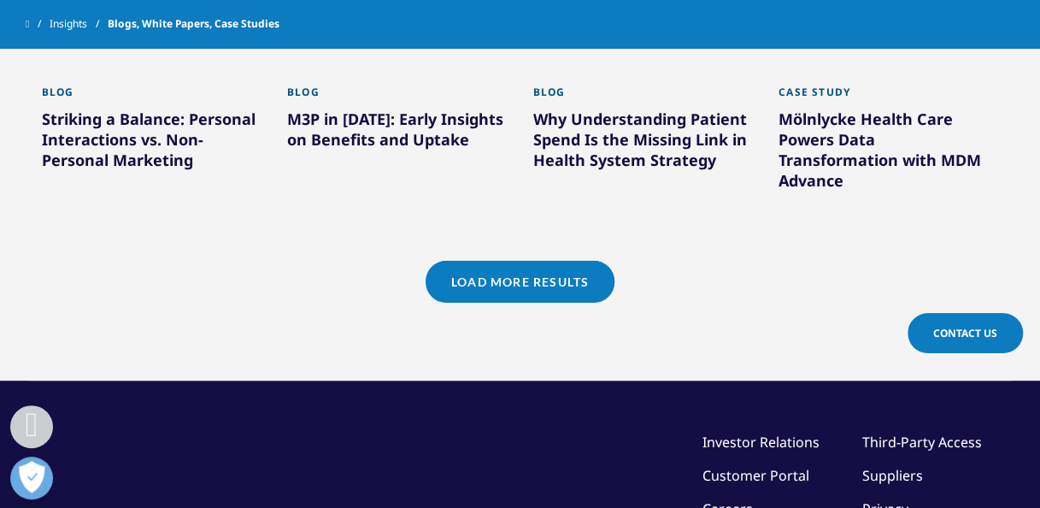
scroll to position [1620, 0]
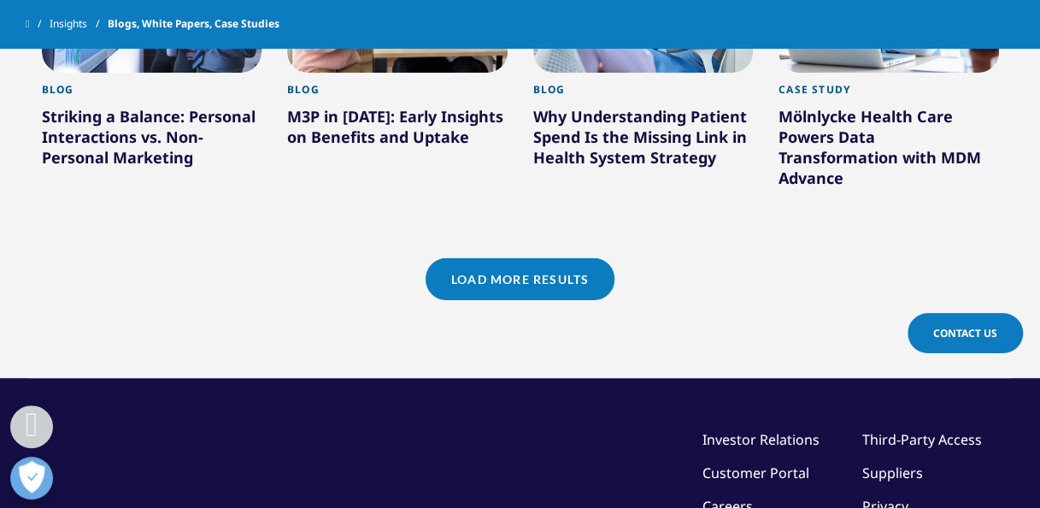
click at [469, 268] on link "Load More Results" at bounding box center [520, 279] width 189 height 42
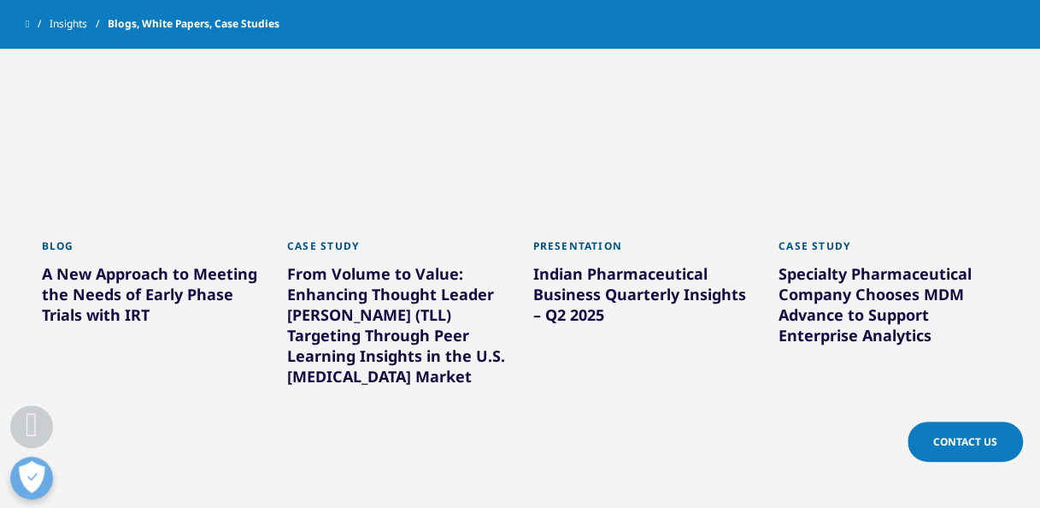
scroll to position [2135, 0]
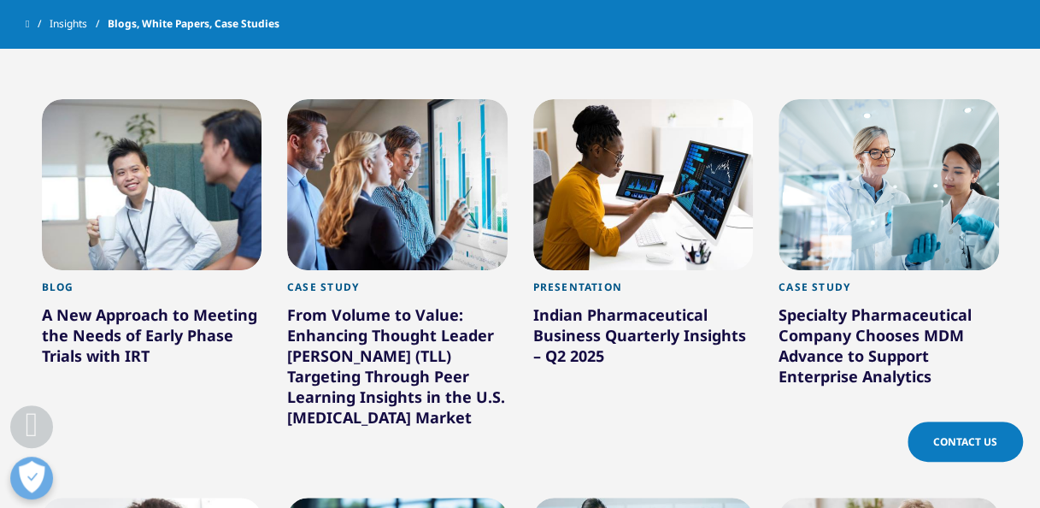
click at [456, 157] on div at bounding box center [397, 184] width 221 height 171
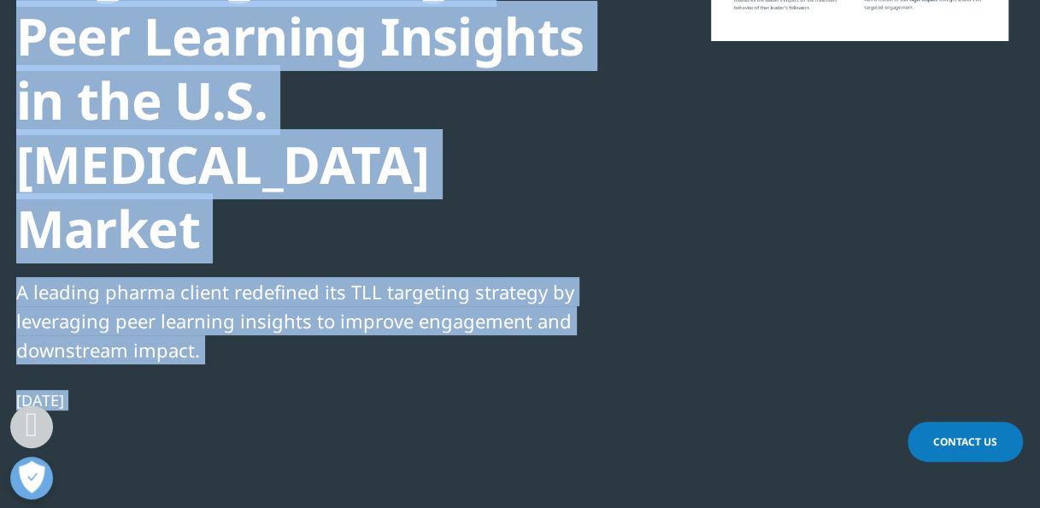
scroll to position [547, 0]
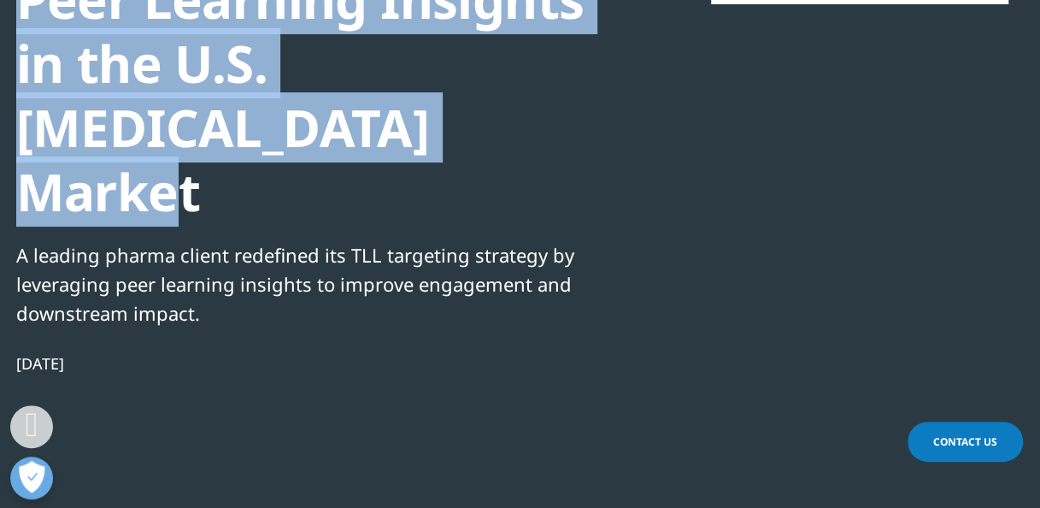
drag, startPoint x: 22, startPoint y: 101, endPoint x: 486, endPoint y: 77, distance: 463.9
copy div "From Volume to Value: Enhancing Thought Leader Liaison (TLL) Targeting Through …"
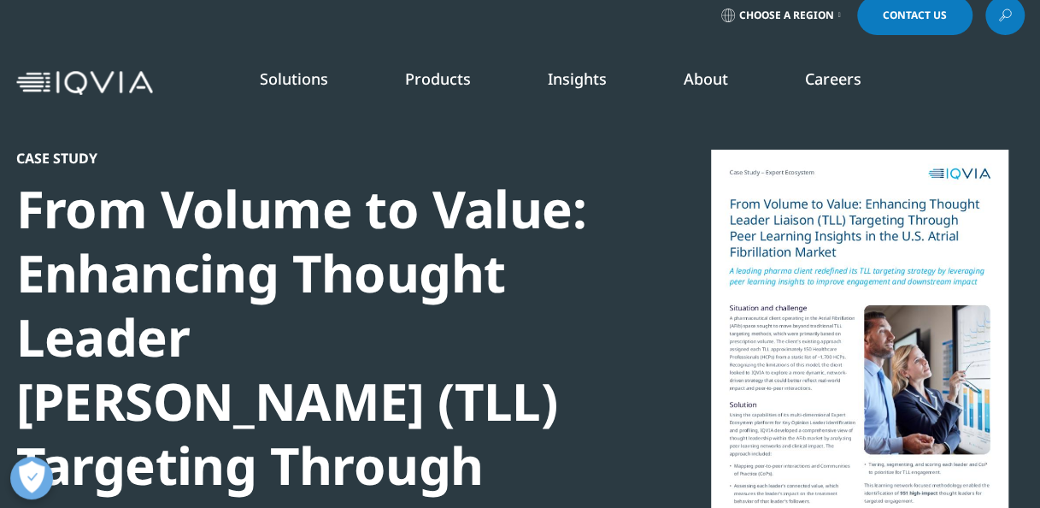
scroll to position [15, 0]
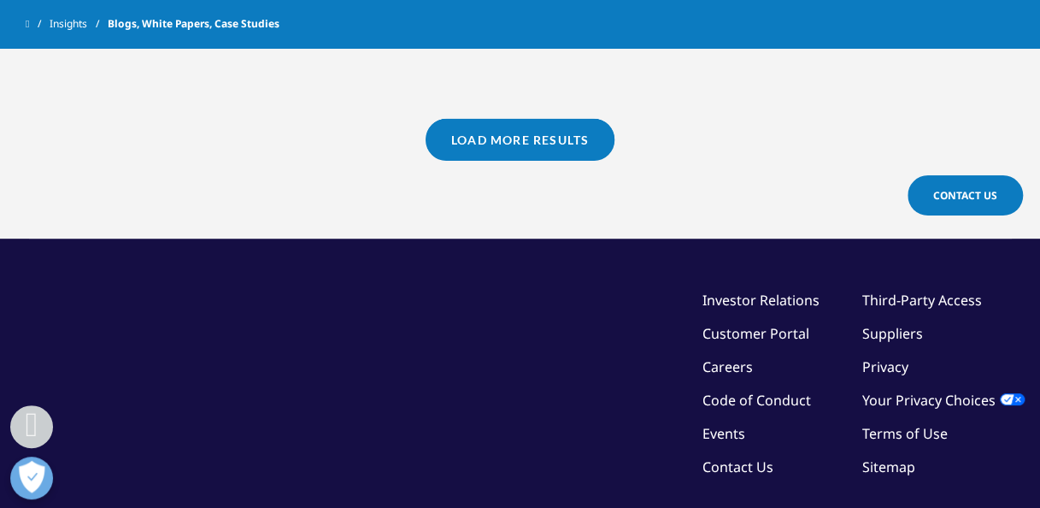
scroll to position [1757, 0]
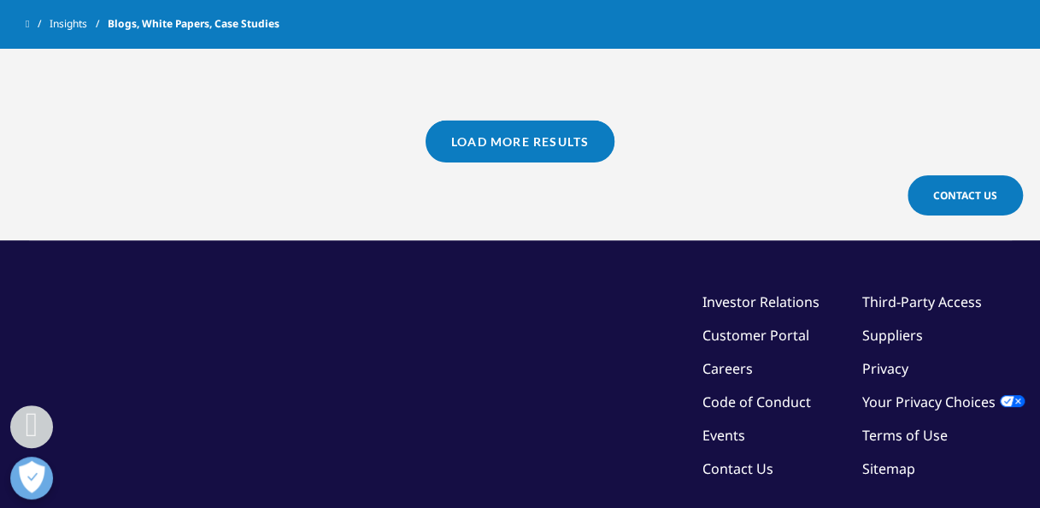
click at [498, 132] on link "Load More Results" at bounding box center [520, 142] width 189 height 42
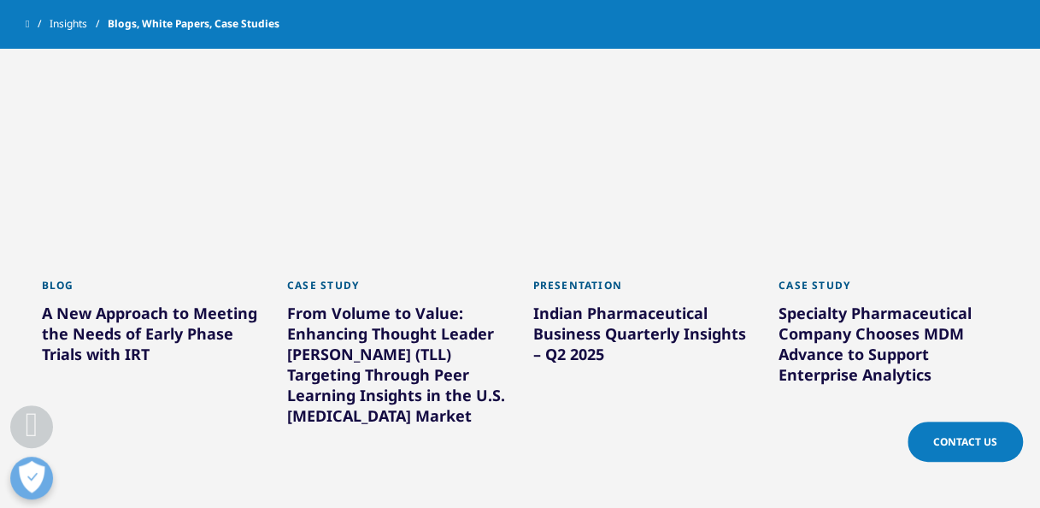
scroll to position [2134, 0]
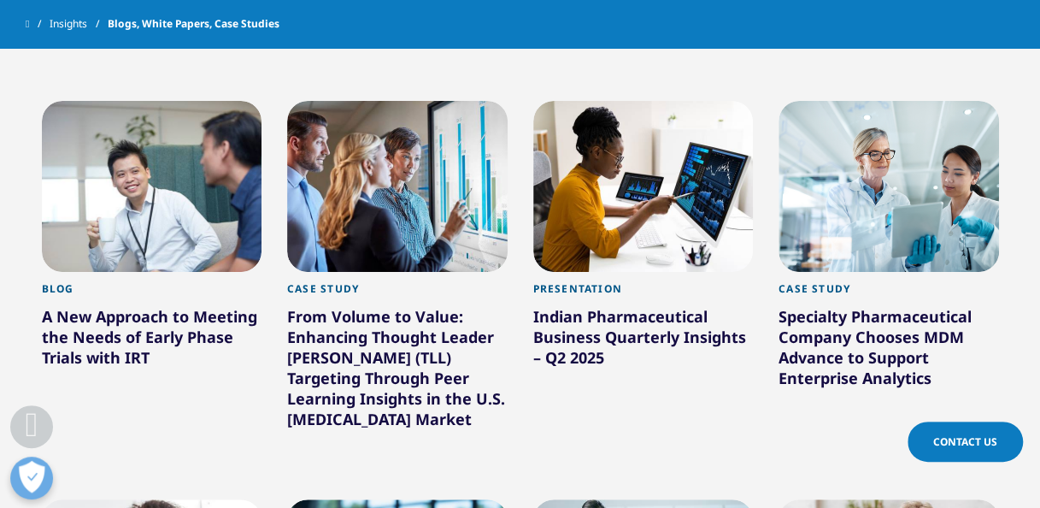
click at [131, 144] on div at bounding box center [152, 186] width 221 height 171
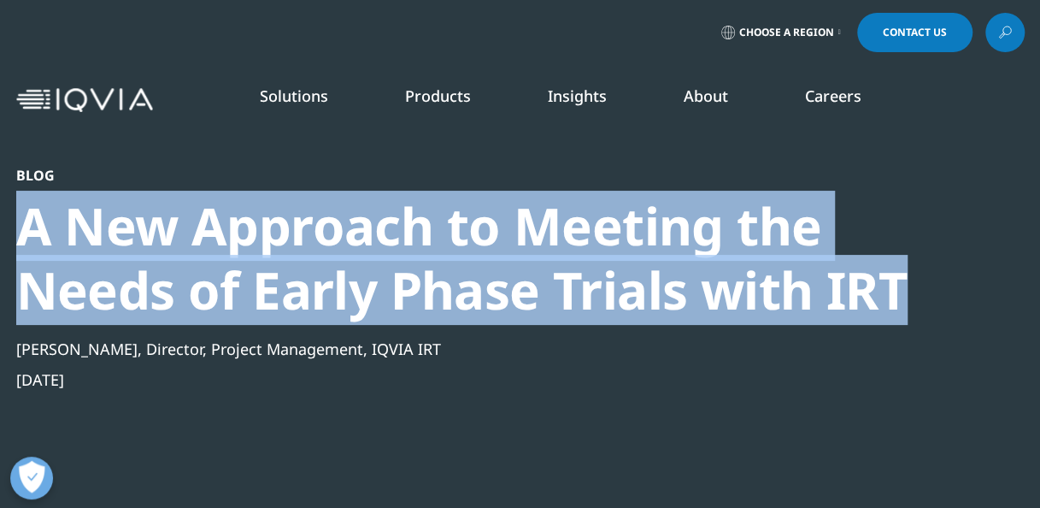
drag, startPoint x: 22, startPoint y: 224, endPoint x: 945, endPoint y: 274, distance: 924.6
click at [945, 274] on div "Blog A New Approach to Meeting the Needs of Early Phase Trials with IRT [PERSON…" at bounding box center [520, 364] width 1009 height 394
copy div "A New Approach to Meeting the Needs of Early Phase Trials with IRT"
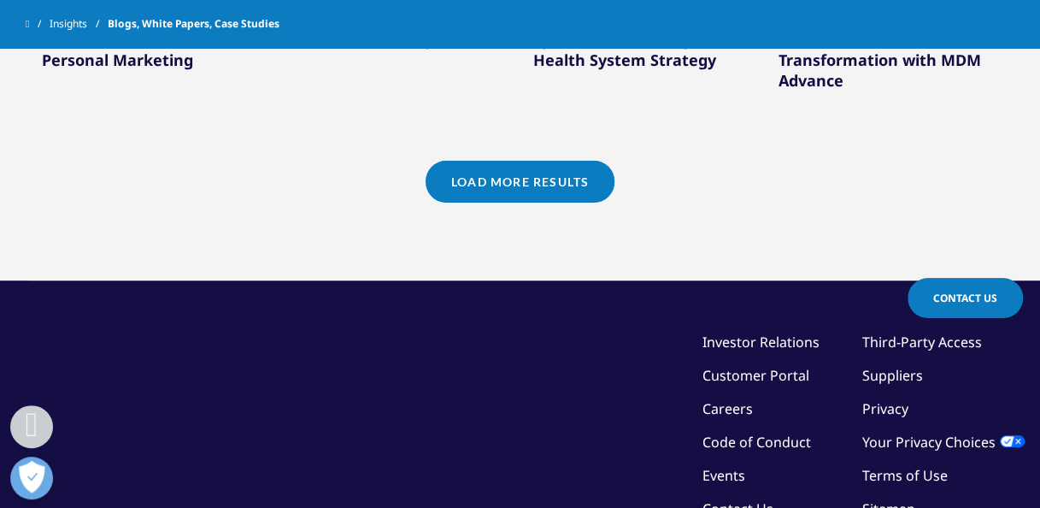
scroll to position [1640, 0]
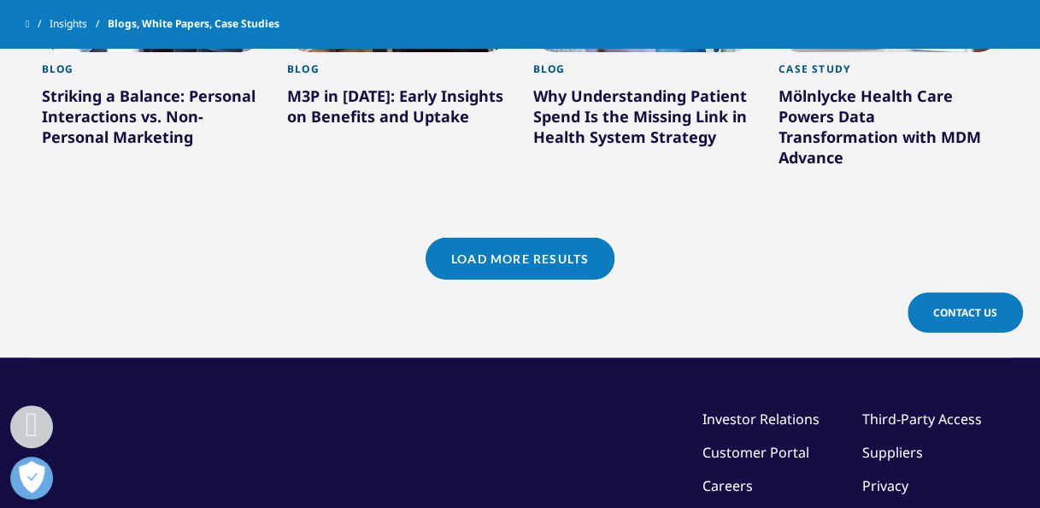
click at [535, 240] on link "Load More Results" at bounding box center [520, 259] width 189 height 42
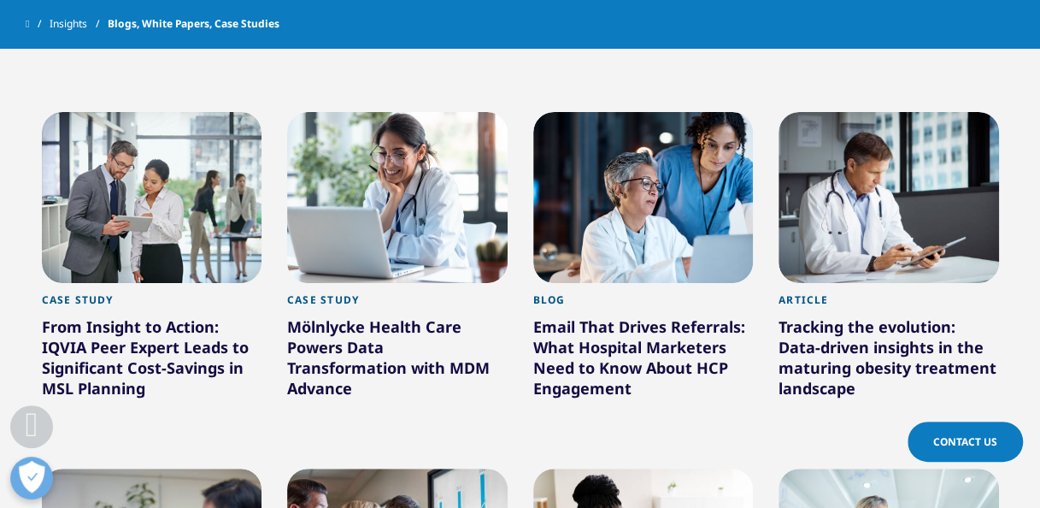
scroll to position [1677, 0]
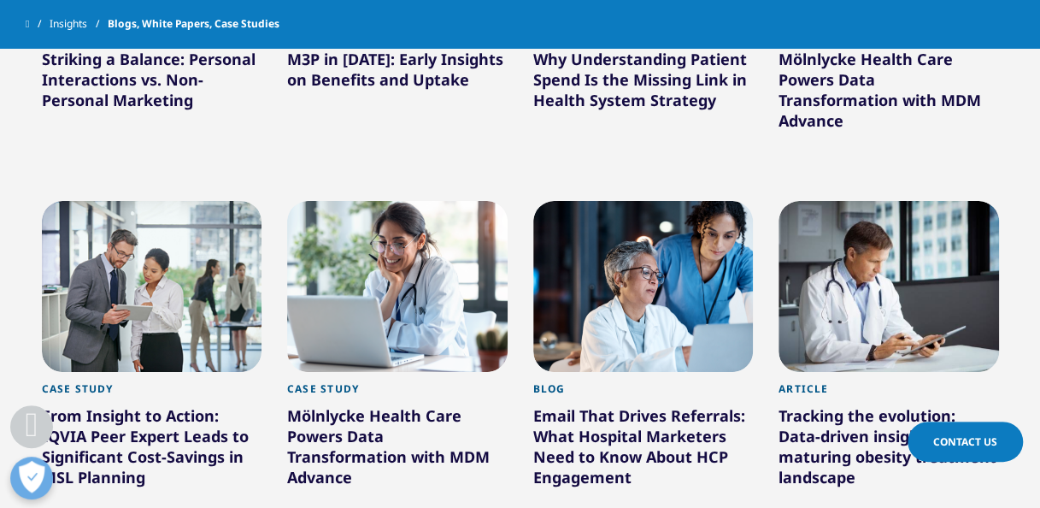
click at [831, 303] on div at bounding box center [889, 286] width 221 height 171
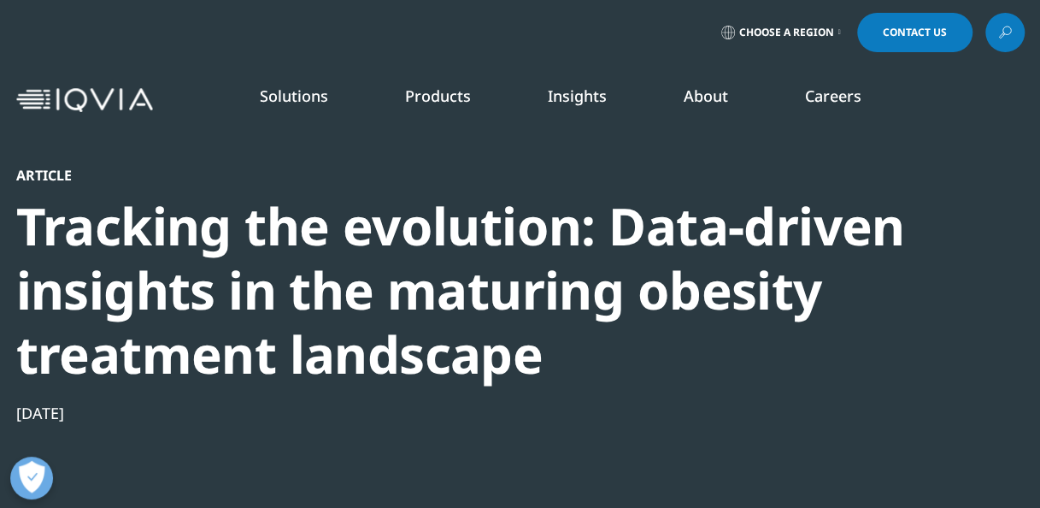
scroll to position [186, 988]
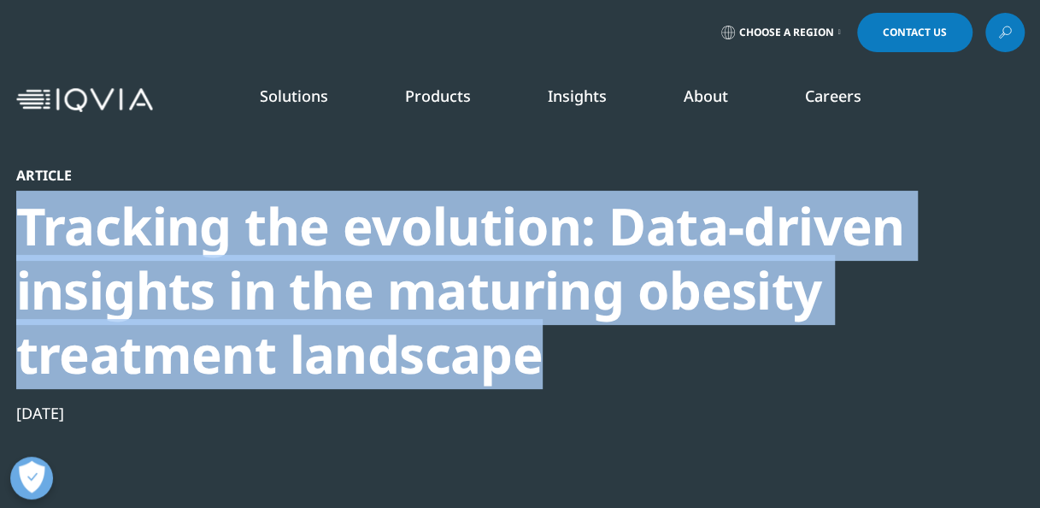
drag, startPoint x: 21, startPoint y: 219, endPoint x: 620, endPoint y: 357, distance: 614.2
click at [620, 357] on div "Tracking the evolution: Data-driven insights in the maturing obesity treatment …" at bounding box center [474, 290] width 916 height 192
copy div "Tracking the evolution: Data-driven insights in the maturing obesity treatment …"
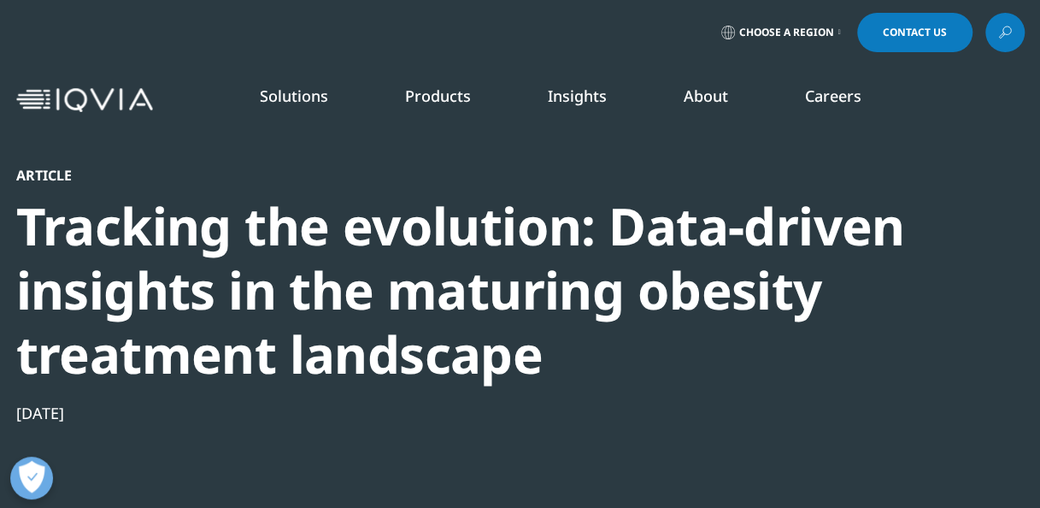
click at [768, 442] on div "Article Tracking the evolution: Data-driven insights in the maturing obesity tr…" at bounding box center [474, 380] width 916 height 427
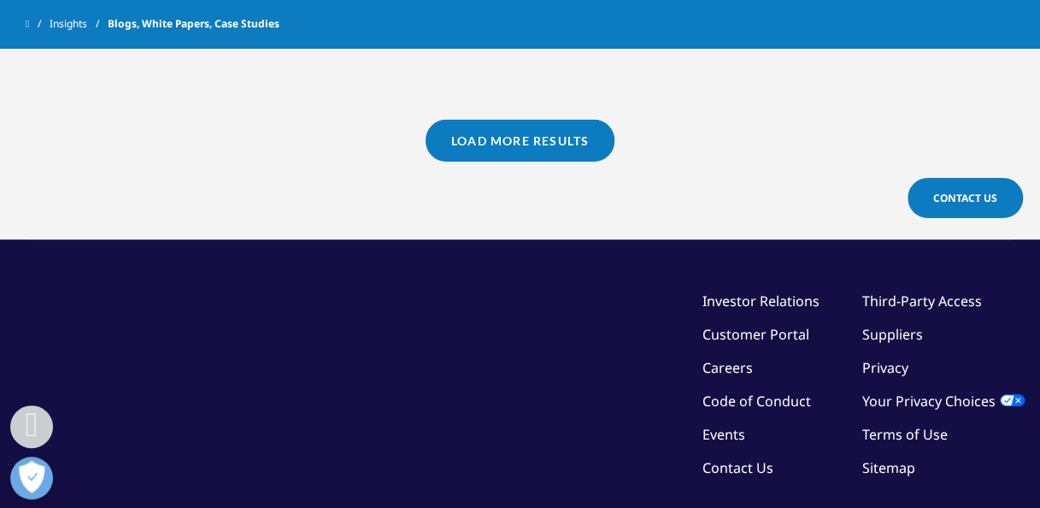
scroll to position [1754, 0]
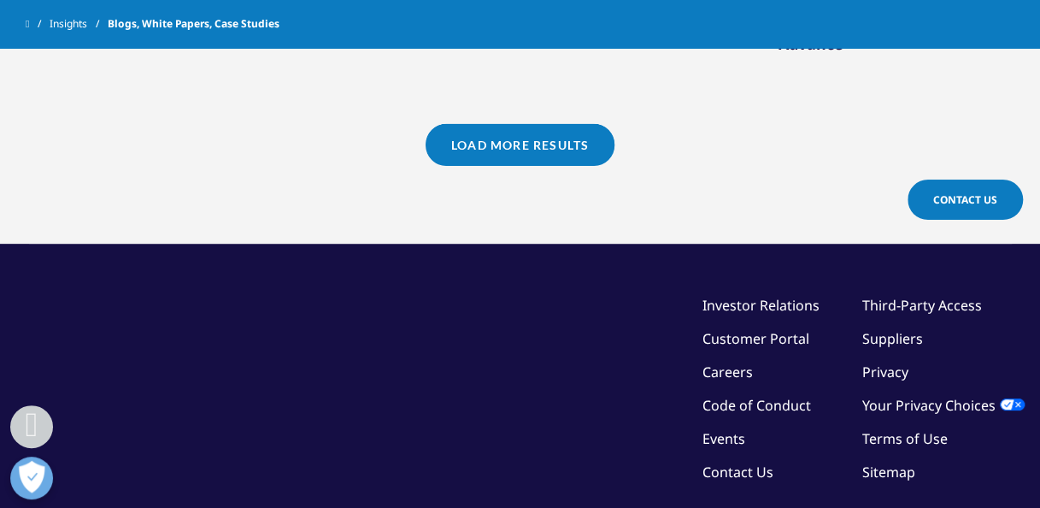
click at [495, 132] on link "Load More Results" at bounding box center [520, 145] width 189 height 42
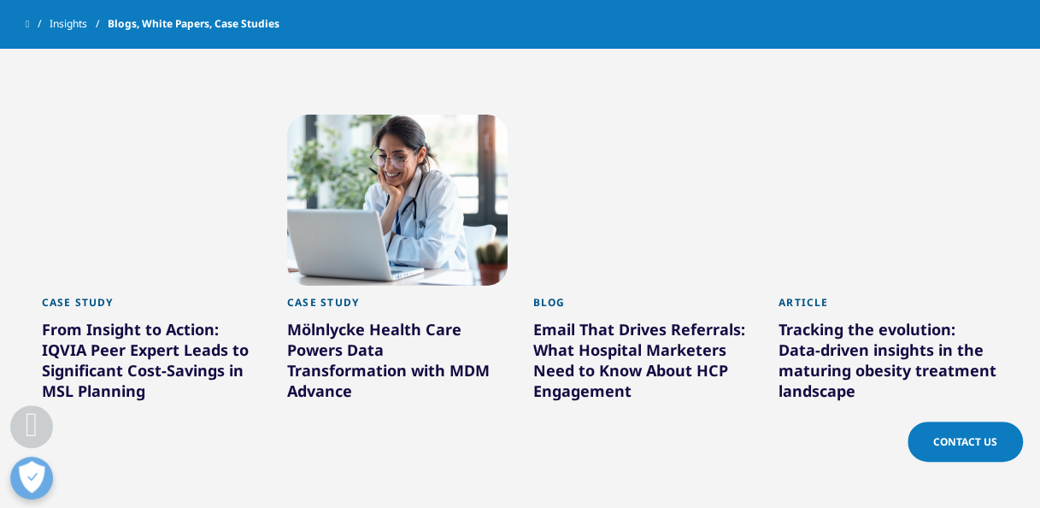
scroll to position [1763, 0]
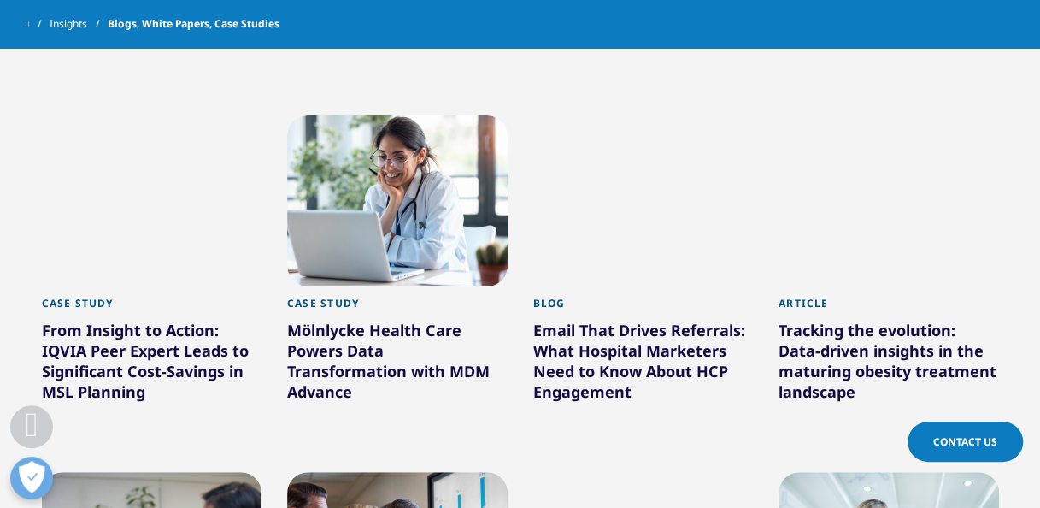
click at [647, 162] on div at bounding box center [643, 200] width 221 height 171
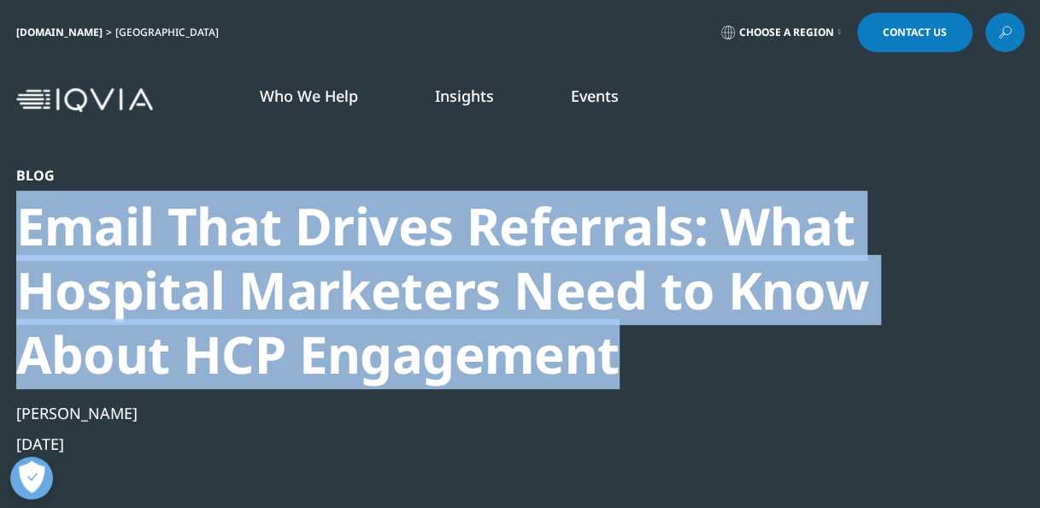
drag, startPoint x: 22, startPoint y: 233, endPoint x: 645, endPoint y: 364, distance: 636.1
click at [645, 364] on div "Email That Drives Referrals: What Hospital Marketers Need to Know About HCP Eng…" at bounding box center [474, 290] width 916 height 192
copy div "Email That Drives Referrals: What Hospital Marketers Need to Know About HCP Eng…"
click at [645, 364] on div "Email That Drives Referrals: What Hospital Marketers Need to Know About HCP Eng…" at bounding box center [474, 290] width 916 height 192
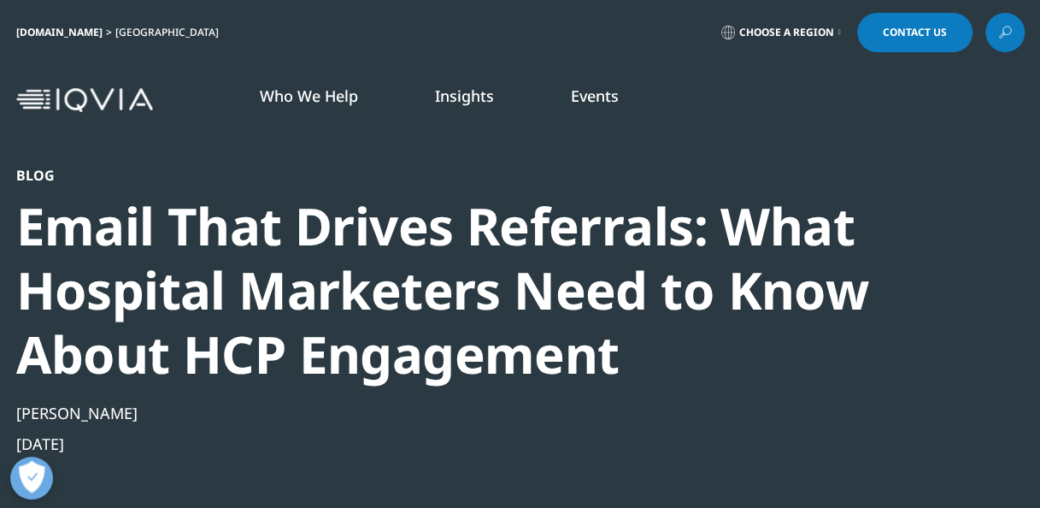
click at [749, 431] on div "Melanie Verburg-Williams Aug 11, 2025" at bounding box center [474, 428] width 916 height 51
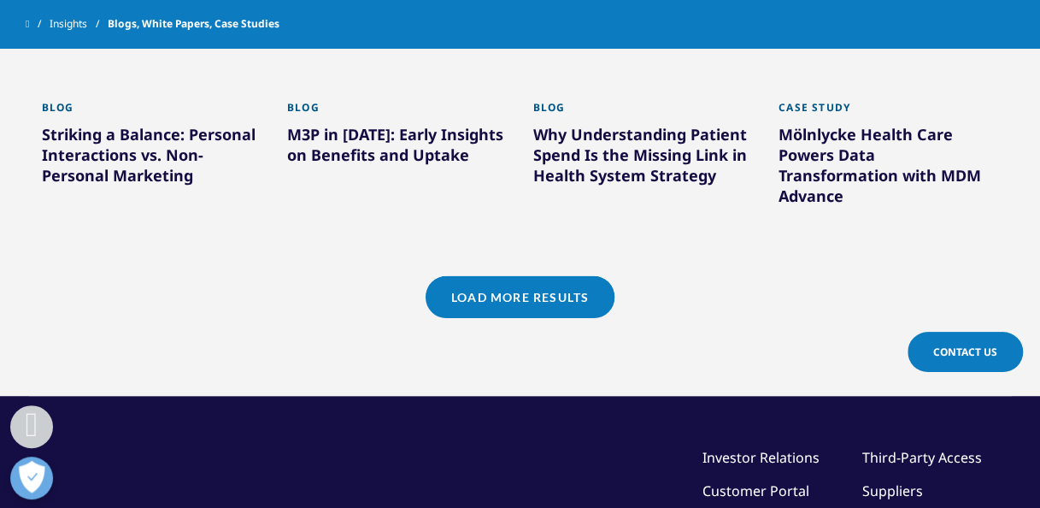
scroll to position [1645, 0]
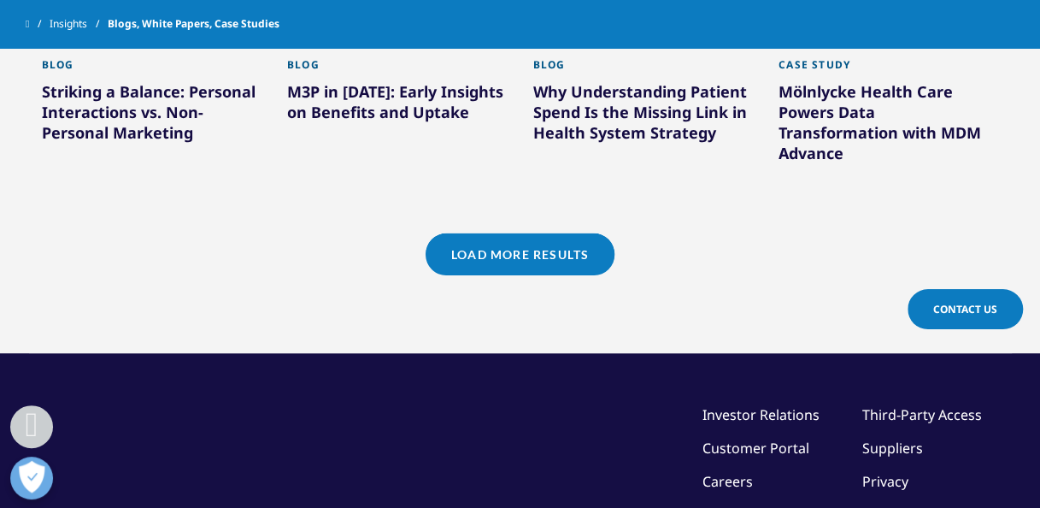
click at [503, 238] on link "Load More Results" at bounding box center [520, 254] width 189 height 42
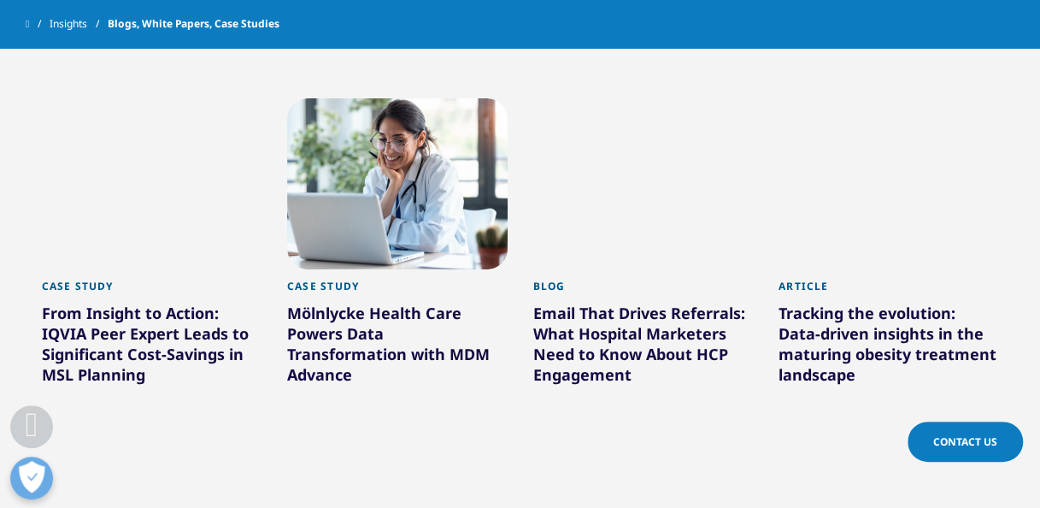
scroll to position [1779, 0]
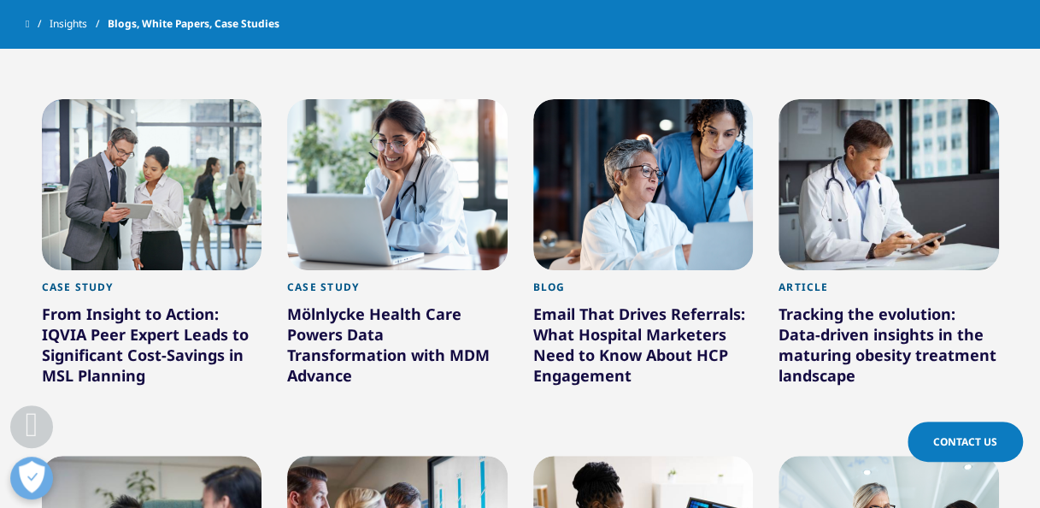
click at [430, 197] on div at bounding box center [397, 184] width 221 height 171
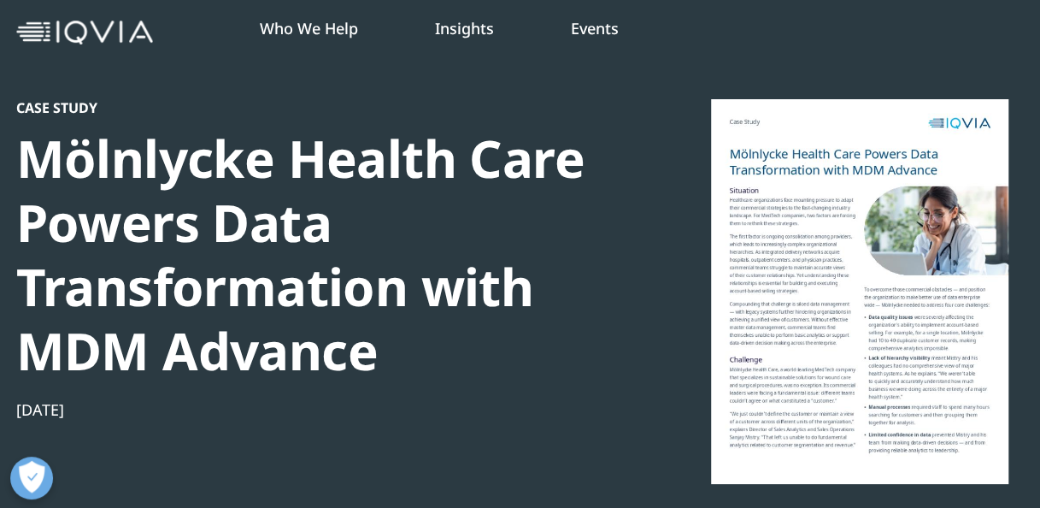
scroll to position [68, 0]
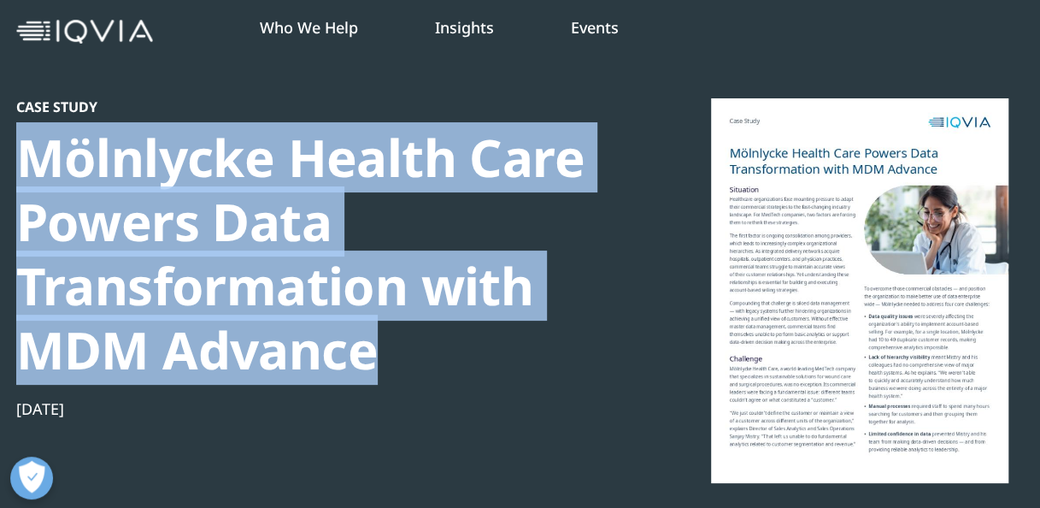
drag, startPoint x: 19, startPoint y: 156, endPoint x: 381, endPoint y: 345, distance: 408.7
click at [381, 345] on div "Mölnlycke Health Care Powers Data Transformation with MDM Advance" at bounding box center [309, 254] width 586 height 256
drag, startPoint x: 381, startPoint y: 345, endPoint x: 335, endPoint y: 275, distance: 83.9
copy div "Mölnlycke Health Care Powers Data Transformation with MDM Advance"
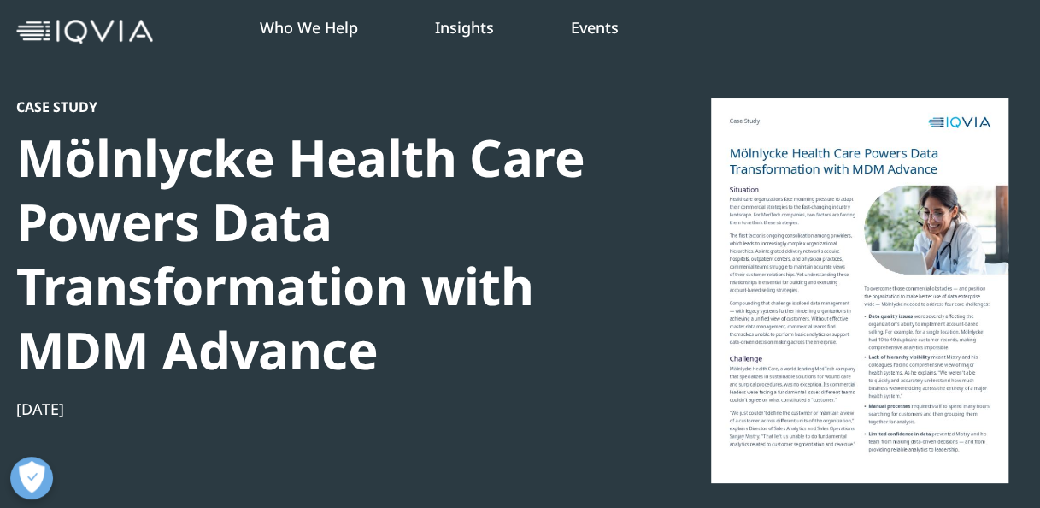
click at [598, 444] on div "Case Study Mölnlycke Health Care Powers Data Transformation with MDM Advance Au…" at bounding box center [309, 344] width 586 height 492
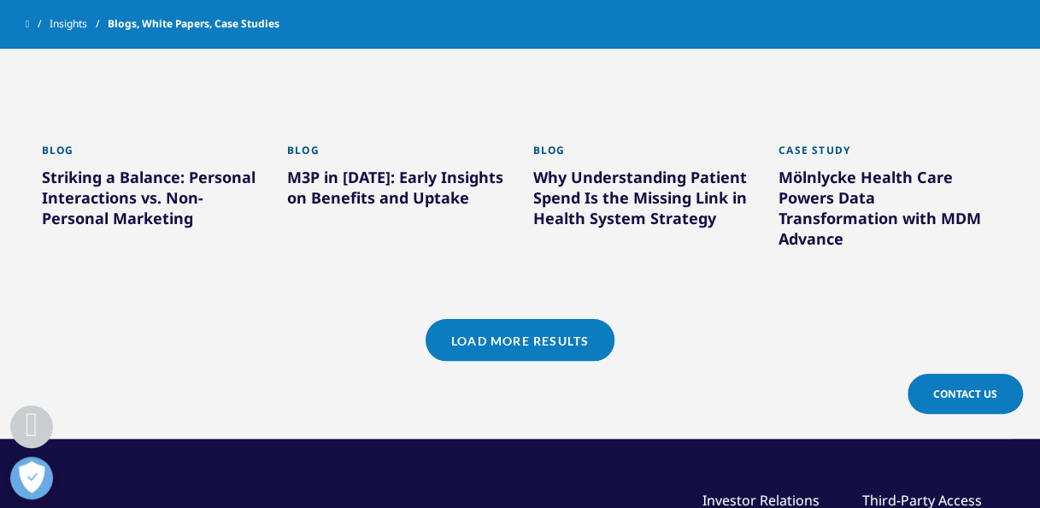
scroll to position [1560, 0]
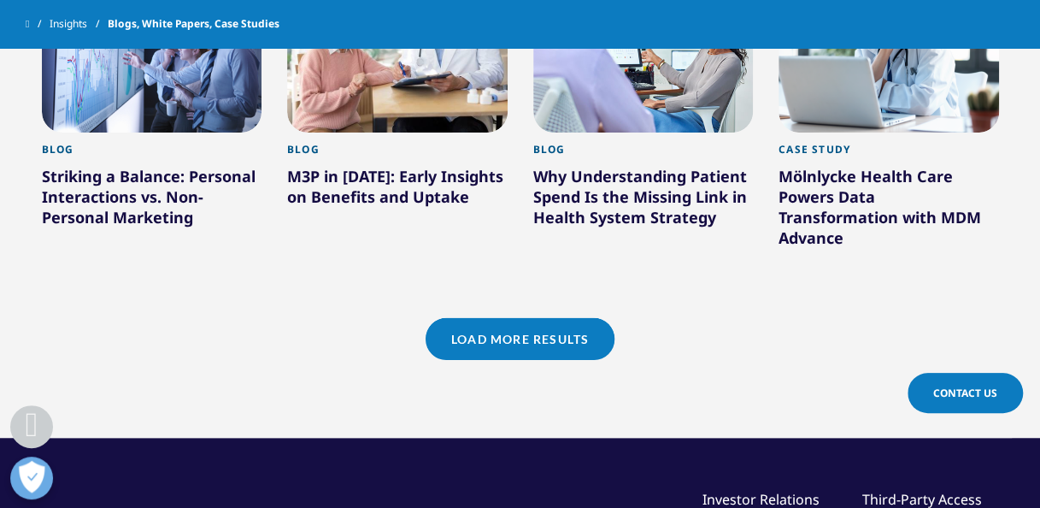
click at [571, 318] on link "Load More Results" at bounding box center [520, 339] width 189 height 42
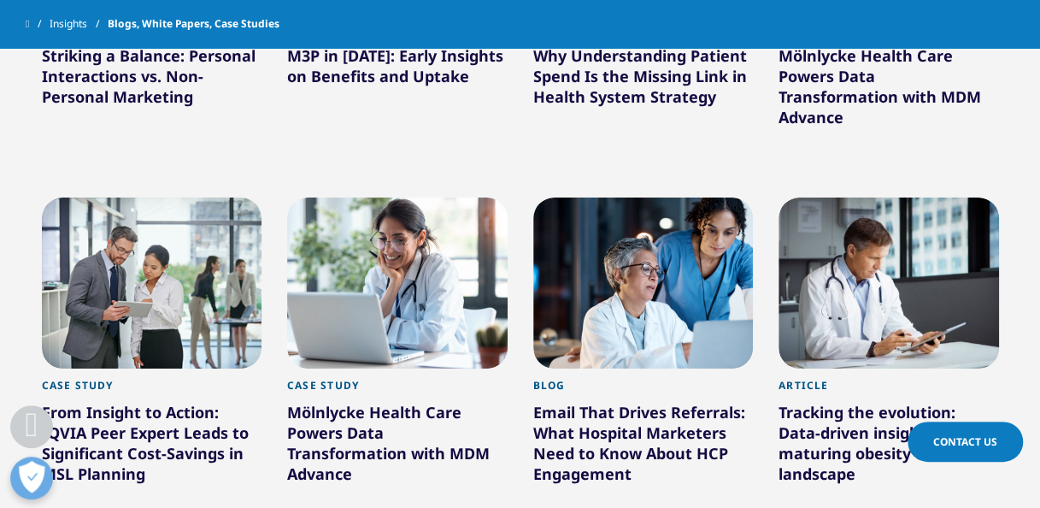
scroll to position [1674, 0]
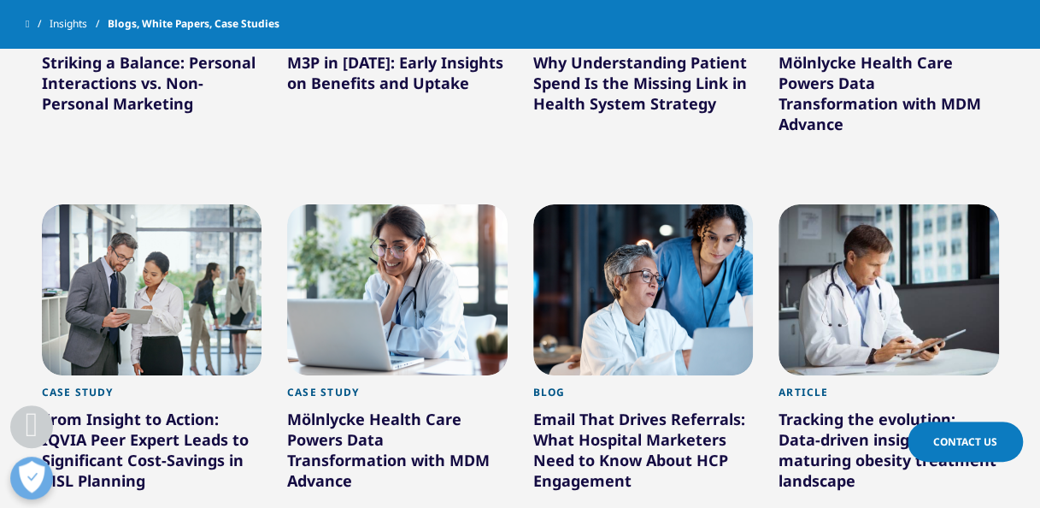
click at [176, 274] on div at bounding box center [152, 289] width 221 height 171
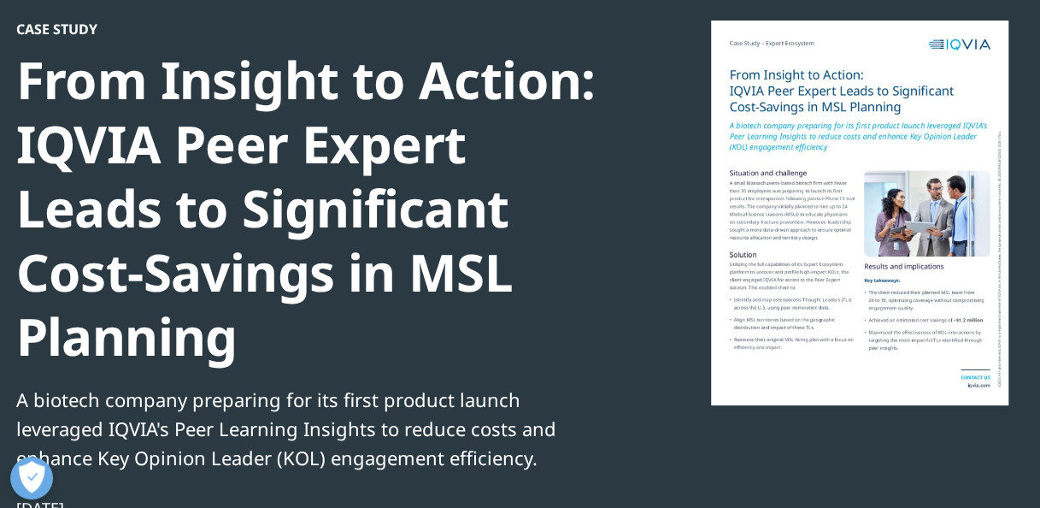
scroll to position [145, 0]
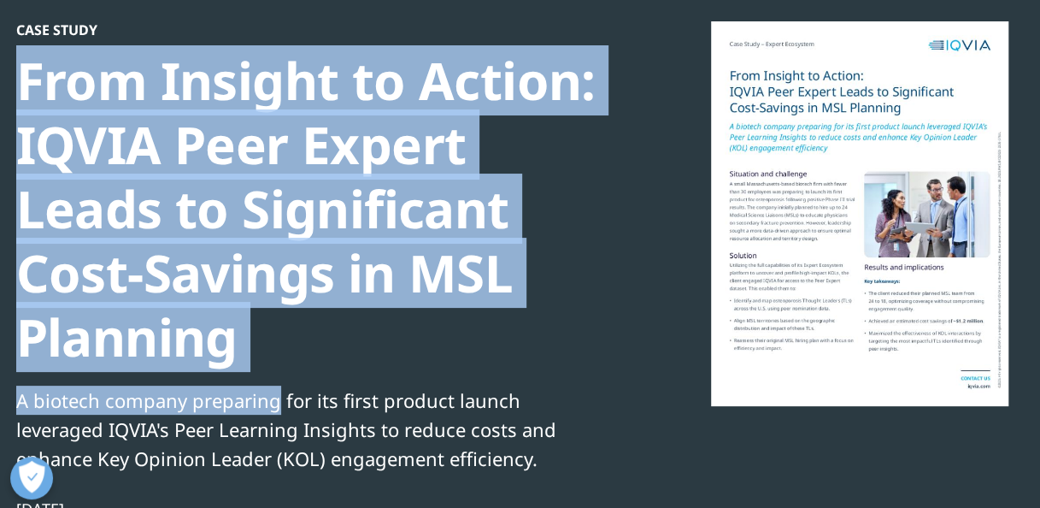
drag, startPoint x: 24, startPoint y: 66, endPoint x: 277, endPoint y: 380, distance: 403.7
click at [277, 380] on div "Case Study From Insight to Action: IQVIA Peer Expert Leads to Significant Cost-…" at bounding box center [309, 355] width 586 height 668
drag, startPoint x: 277, startPoint y: 380, endPoint x: 258, endPoint y: 356, distance: 30.4
click at [258, 356] on div "From Insight to Action: IQVIA Peer Expert Leads to Significant Cost-Savings in …" at bounding box center [309, 209] width 586 height 321
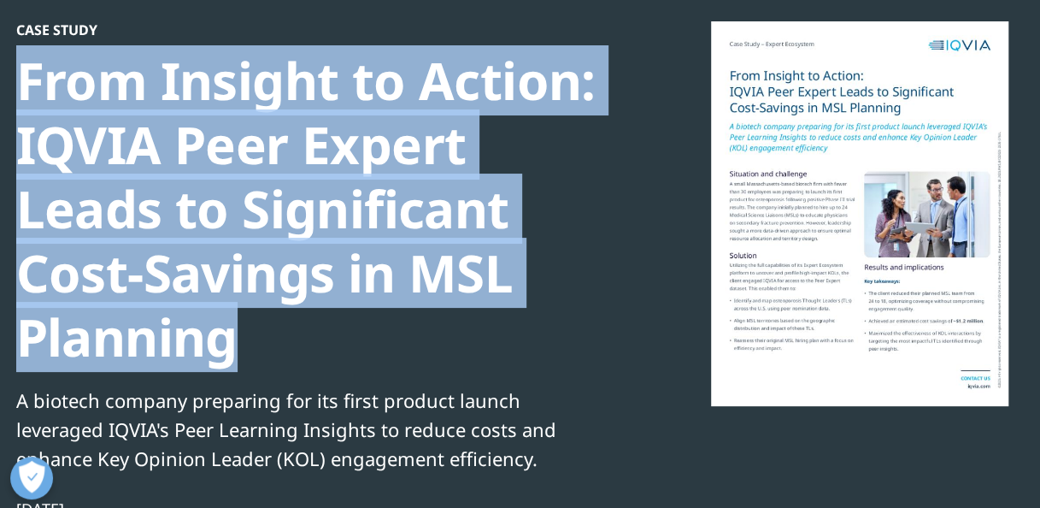
drag, startPoint x: 22, startPoint y: 82, endPoint x: 248, endPoint y: 338, distance: 341.0
click at [248, 338] on div "From Insight to Action: IQVIA Peer Expert Leads to Significant Cost-Savings in …" at bounding box center [309, 209] width 586 height 321
copy div "From Insight to Action: IQVIA Peer Expert Leads to Significant Cost-Savings in …"
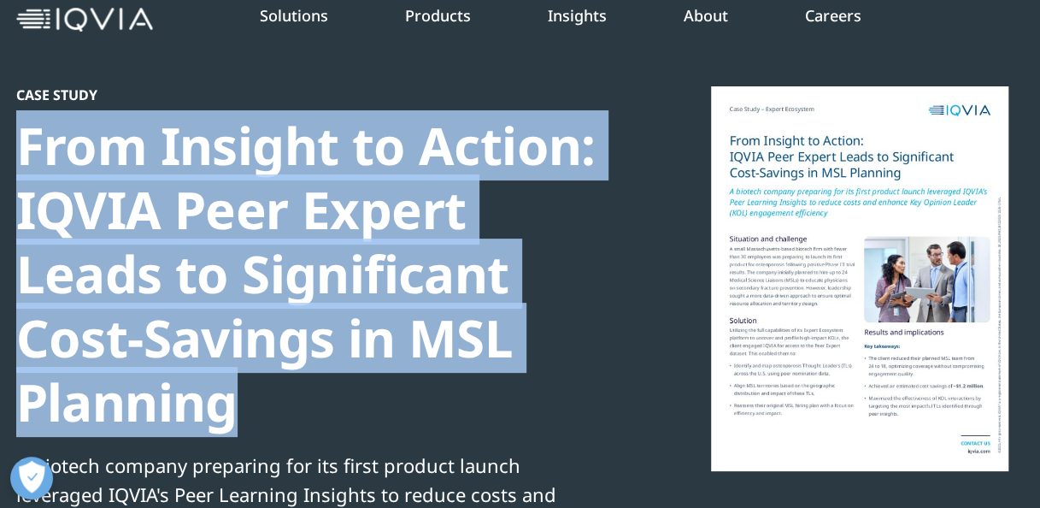
scroll to position [79, 0]
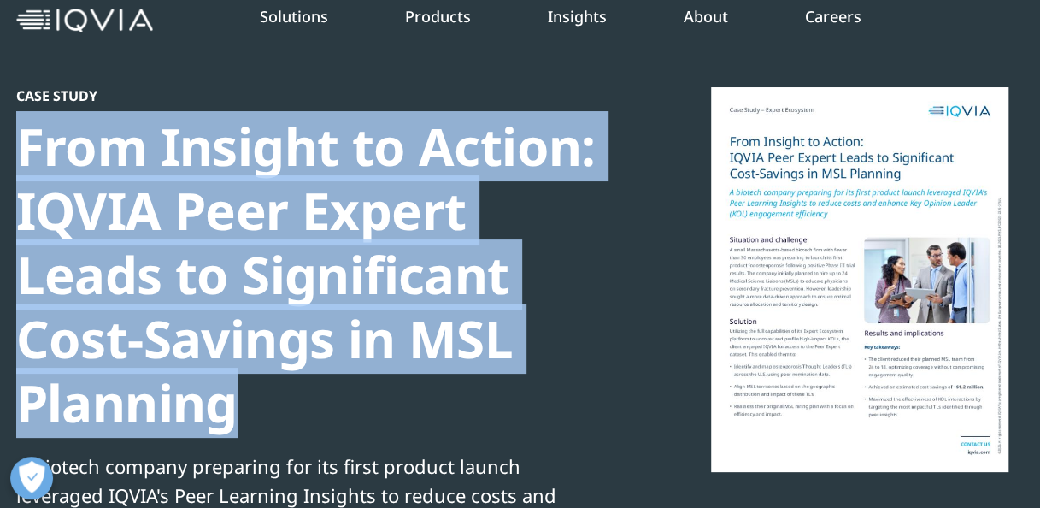
click at [614, 405] on div "Case Study From Insight to Action: IQVIA Peer Expert Leads to Significant Cost-…" at bounding box center [520, 421] width 1009 height 668
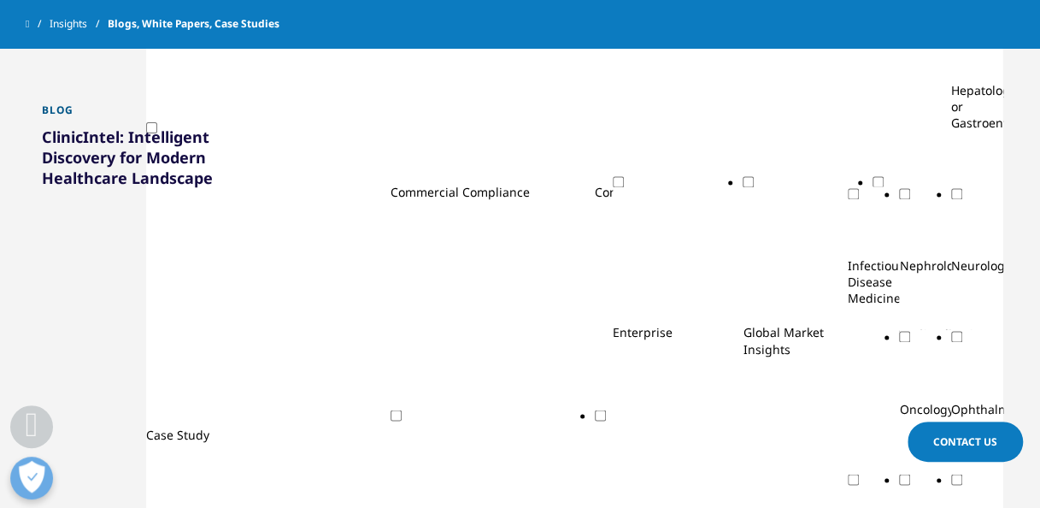
scroll to position [1422, 0]
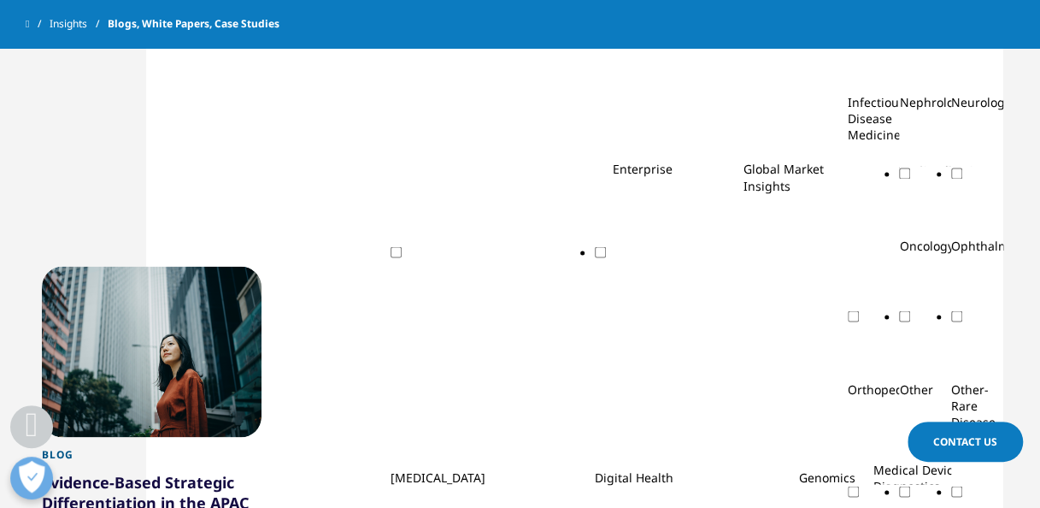
scroll to position [1364, 0]
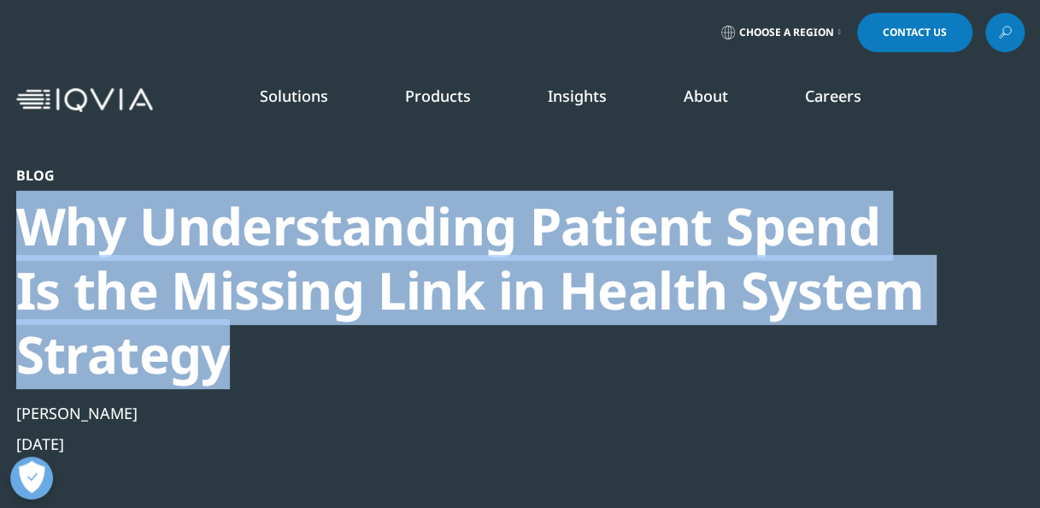
drag, startPoint x: 20, startPoint y: 214, endPoint x: 256, endPoint y: 359, distance: 277.8
click at [256, 359] on div "Why Understanding Patient Spend Is the Missing Link in Health System Strategy" at bounding box center [474, 290] width 916 height 192
copy div "Why Understanding Patient Spend Is the Missing Link in Health System Strategy"
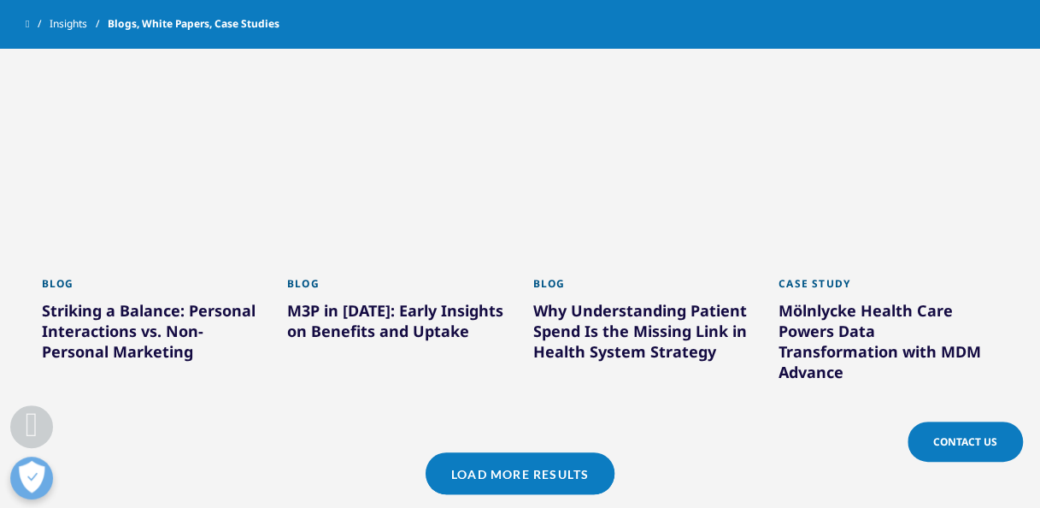
scroll to position [1424, 0]
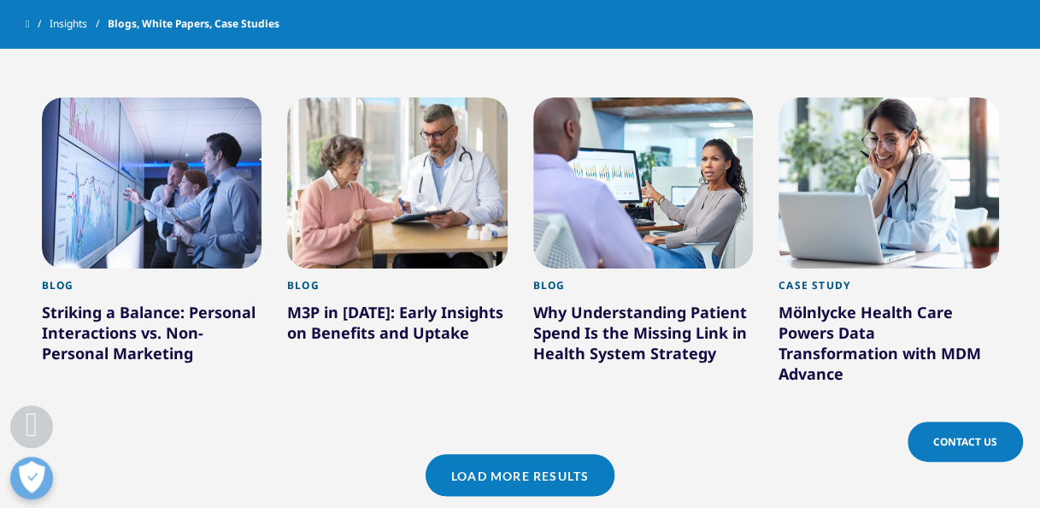
click at [444, 198] on div at bounding box center [397, 182] width 221 height 171
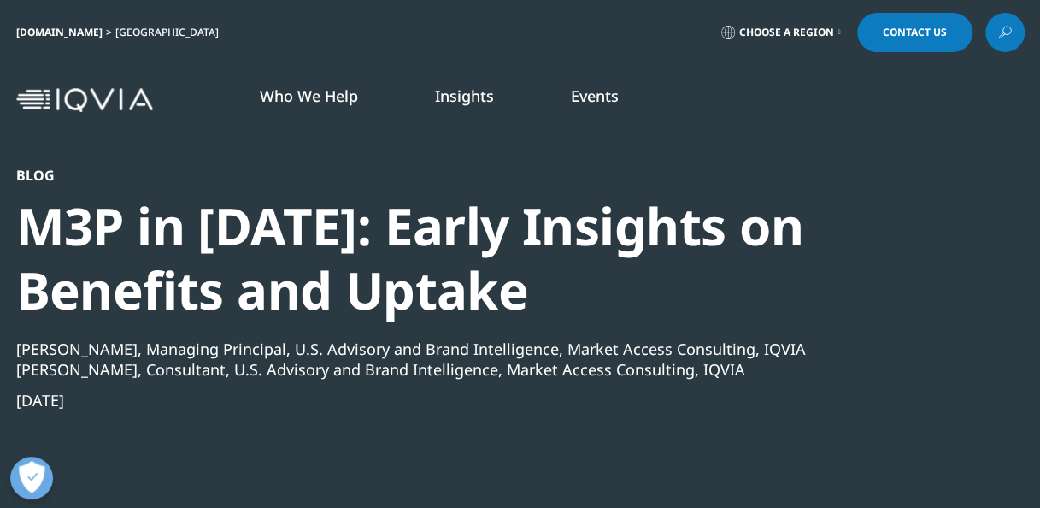
click at [354, 423] on div "Blog M3P in [DATE]: Early Insights on Benefits and Uptake [PERSON_NAME], Managi…" at bounding box center [474, 374] width 916 height 415
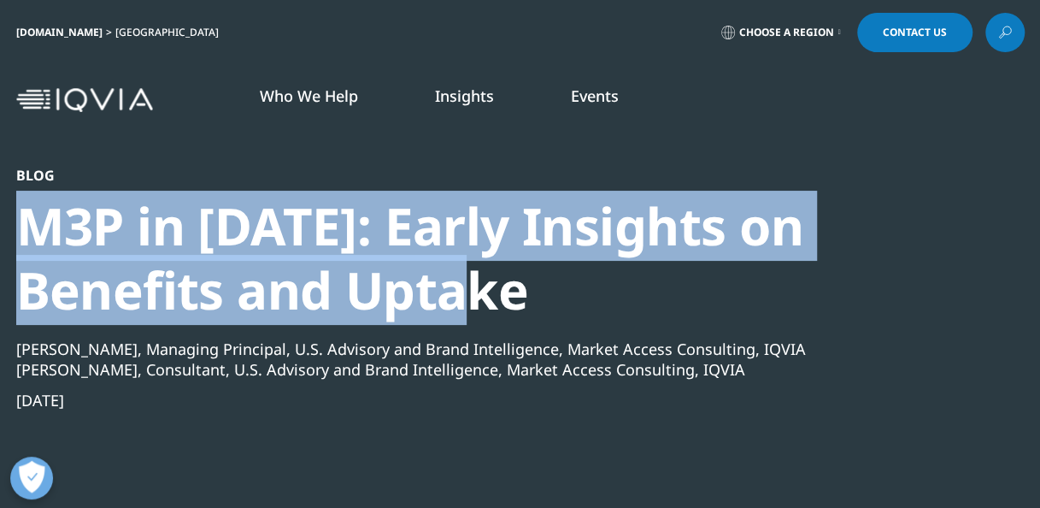
drag, startPoint x: 21, startPoint y: 227, endPoint x: 571, endPoint y: 296, distance: 554.8
click at [571, 296] on div "M3P in [DATE]: Early Insights on Benefits and Uptake" at bounding box center [474, 258] width 916 height 128
copy div "M3P in [DATE]: Early Insights on Benefits and Uptake"
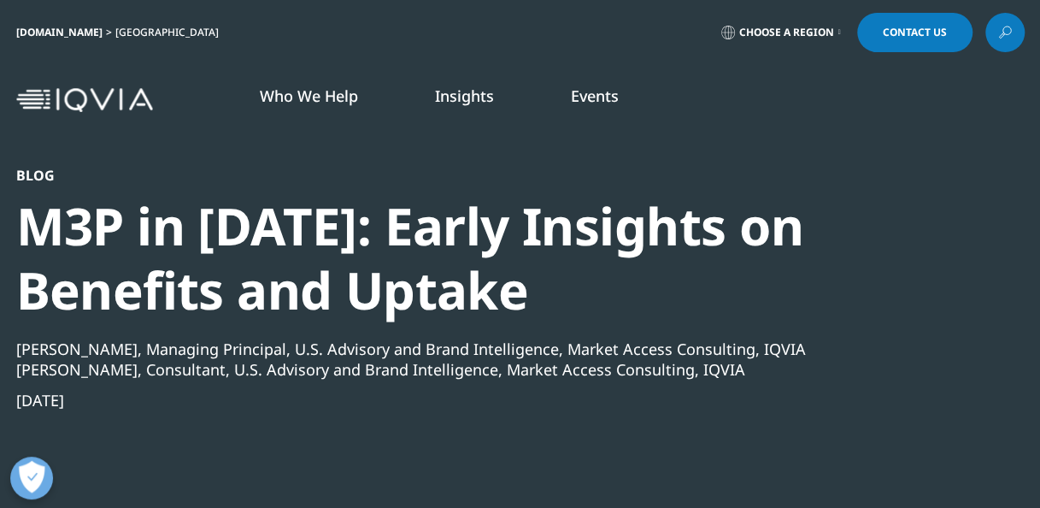
click at [739, 400] on div "[DATE]" at bounding box center [474, 400] width 916 height 21
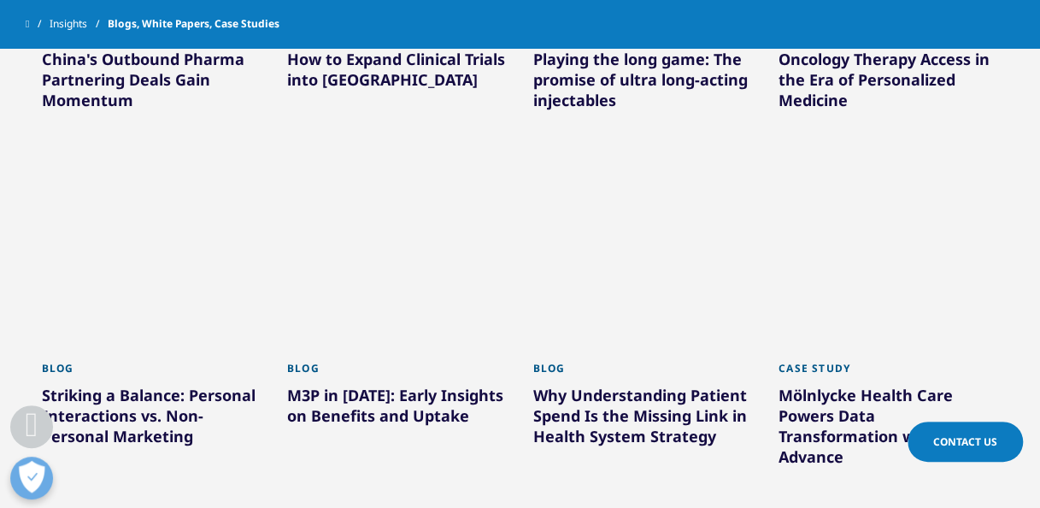
scroll to position [1541, 0]
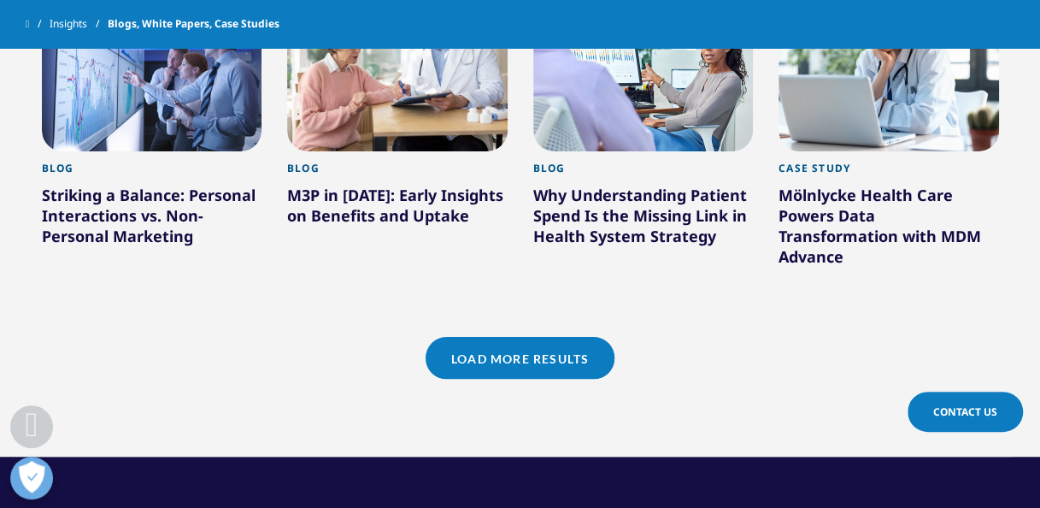
click at [561, 337] on link "Load More Results" at bounding box center [520, 358] width 189 height 42
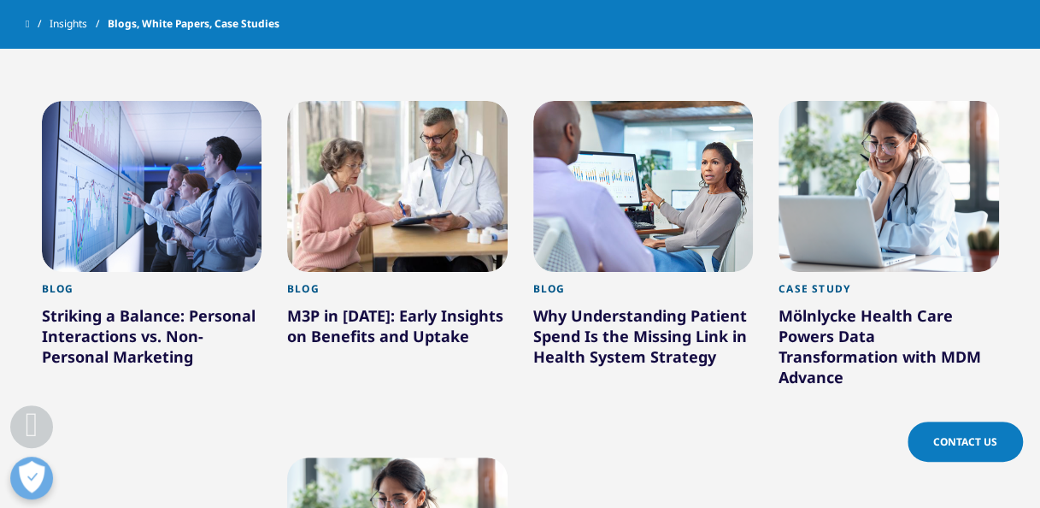
scroll to position [1418, 0]
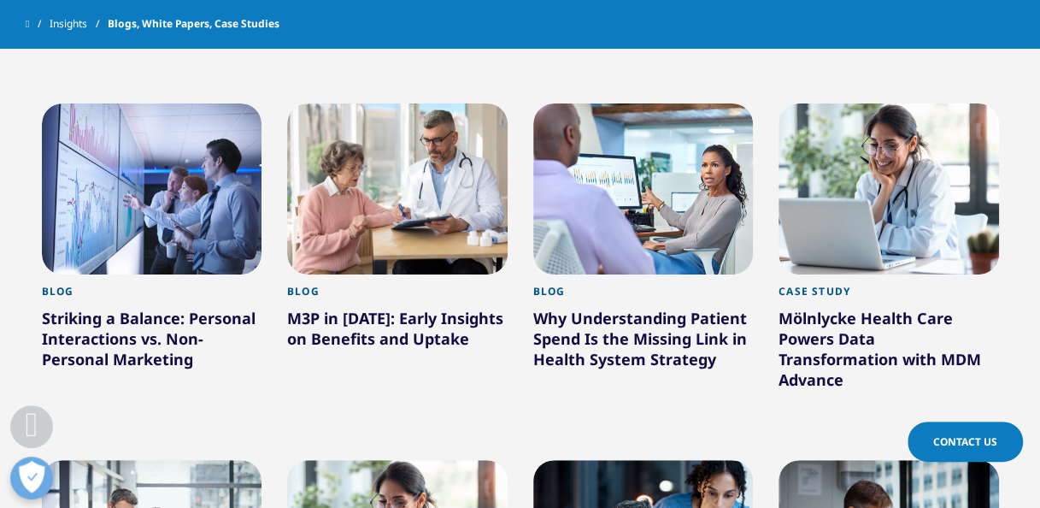
click at [144, 247] on div at bounding box center [152, 188] width 221 height 171
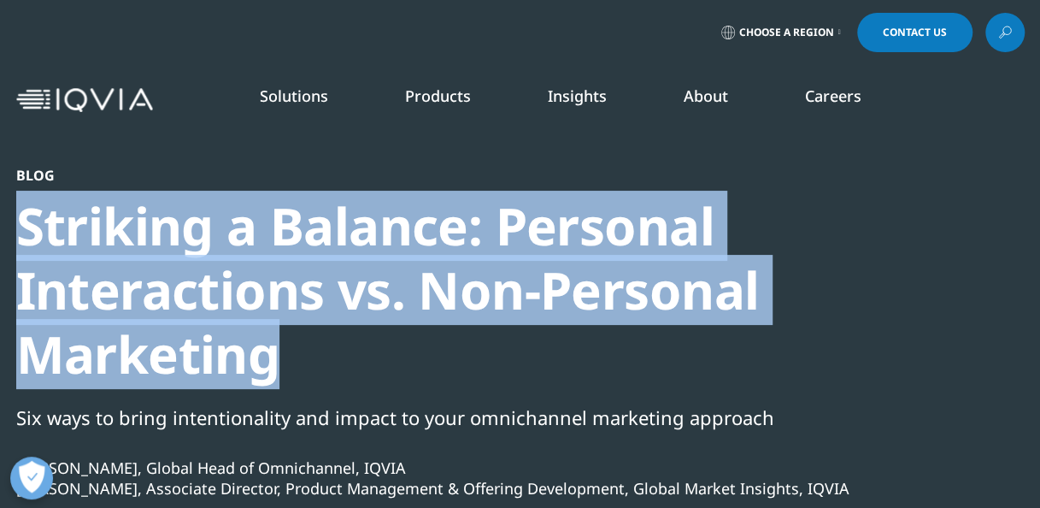
drag, startPoint x: 26, startPoint y: 222, endPoint x: 335, endPoint y: 347, distance: 332.9
click at [335, 347] on div "Striking a Balance: Personal Interactions vs. Non-Personal Marketing" at bounding box center [474, 290] width 916 height 192
copy div "Striking a Balance: Personal Interactions vs. Non-Personal Marketing"
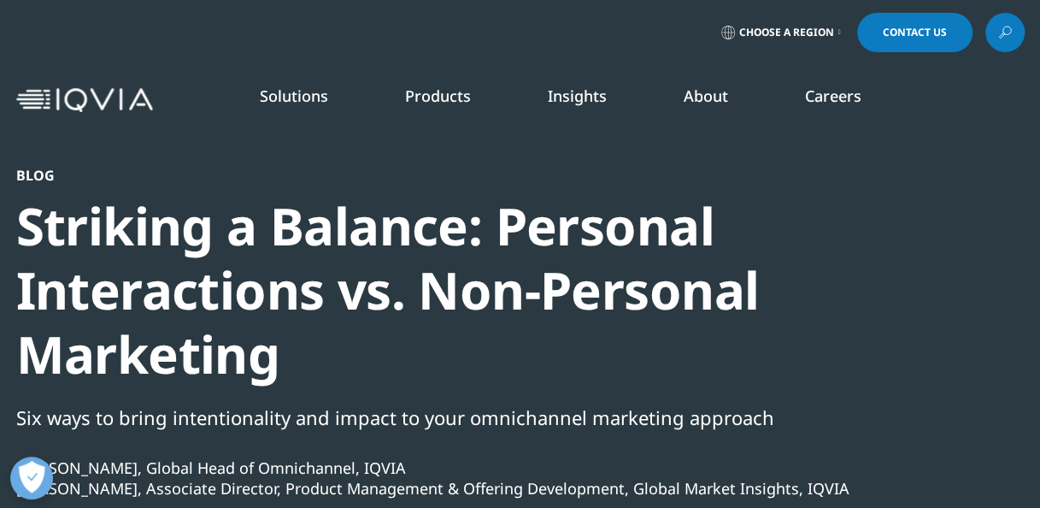
click at [827, 386] on div "Blog Striking a Balance: Personal Interactions vs. Non-Personal Marketing Six w…" at bounding box center [474, 433] width 916 height 533
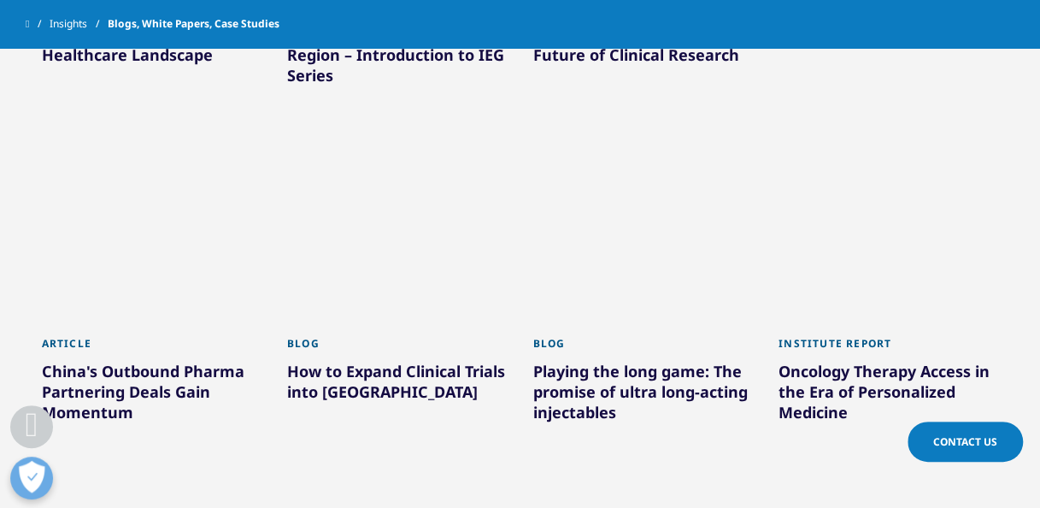
scroll to position [1028, 0]
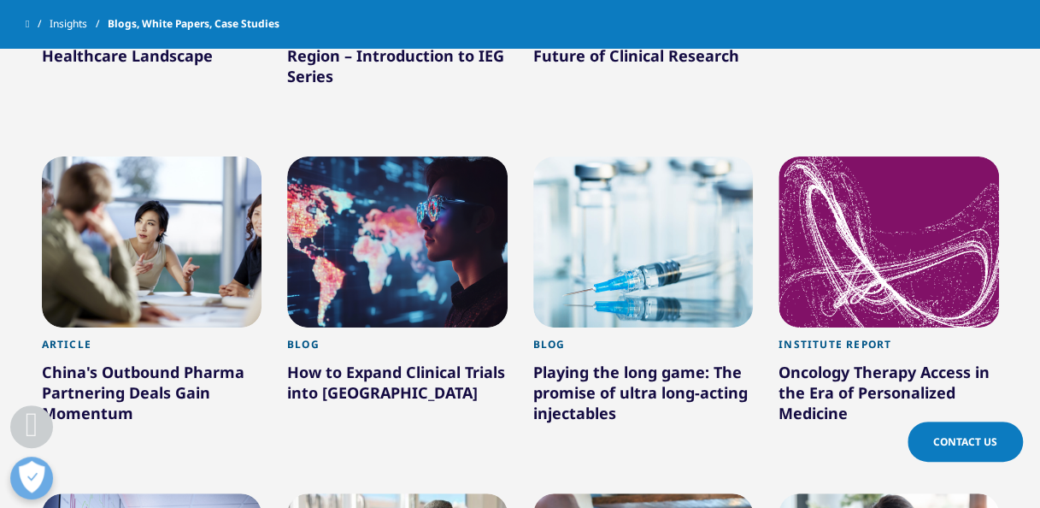
click at [929, 258] on div at bounding box center [889, 241] width 221 height 171
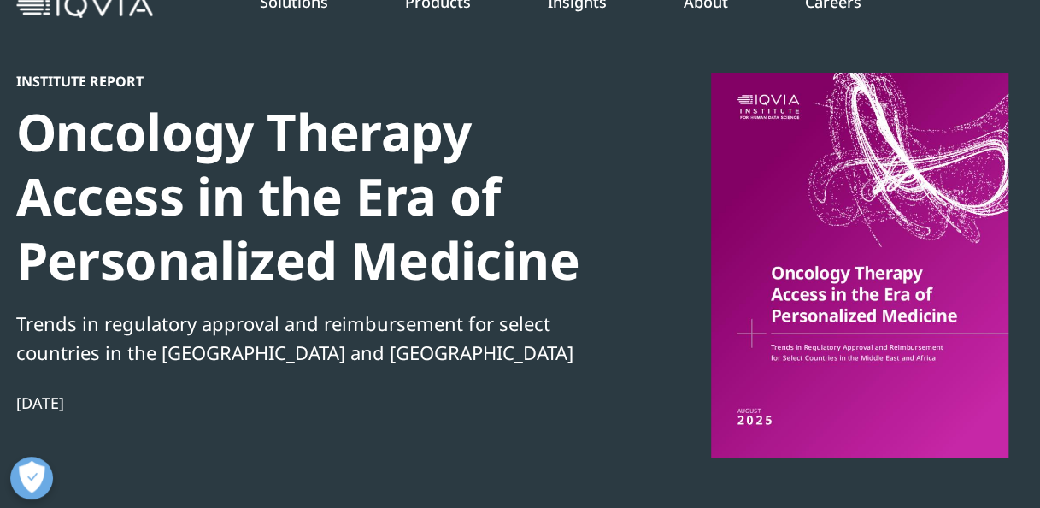
scroll to position [97, 0]
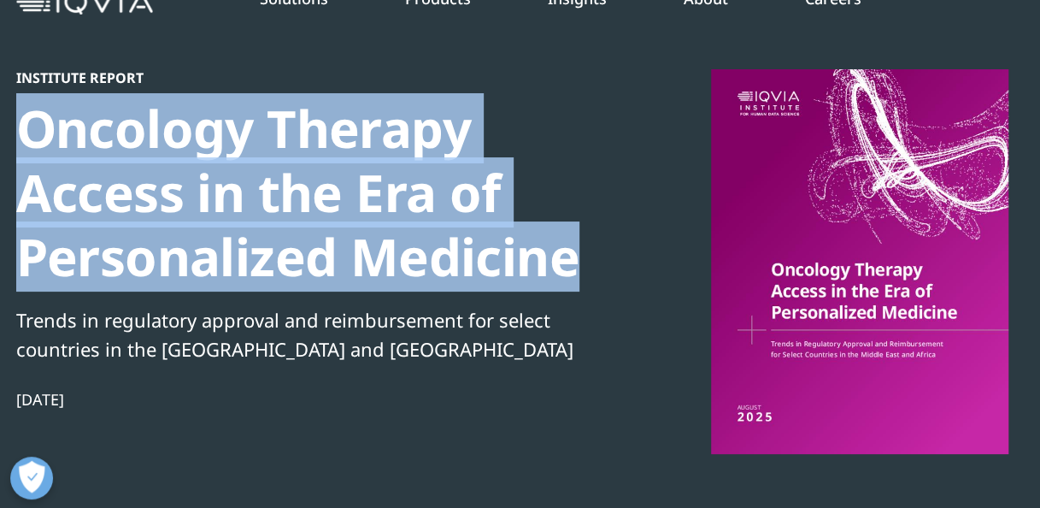
drag, startPoint x: 19, startPoint y: 130, endPoint x: 593, endPoint y: 262, distance: 589.3
click at [593, 262] on div "Oncology Therapy Access in the Era of Personalized Medicine" at bounding box center [309, 193] width 586 height 192
copy div "Oncology Therapy Access in the Era of Personalized Medicine"
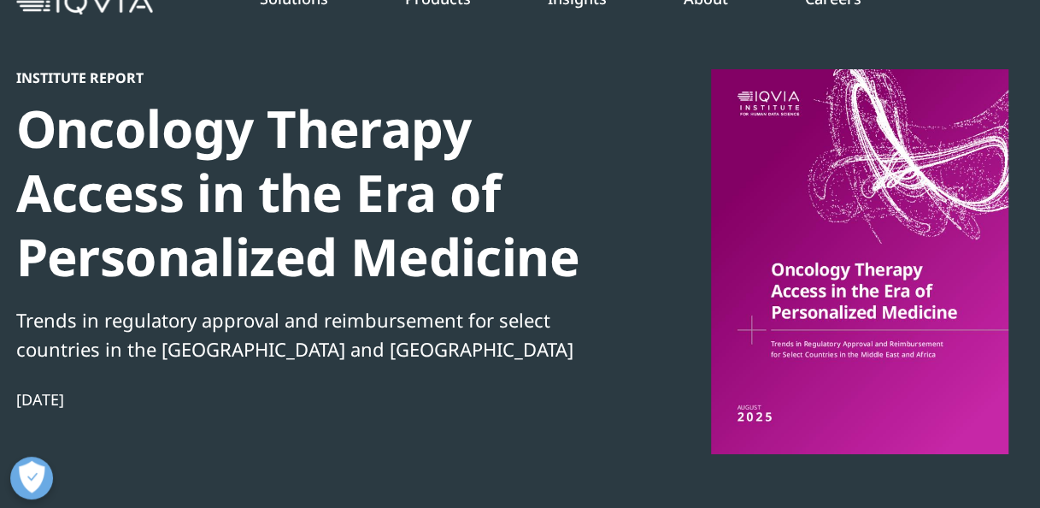
click at [579, 381] on div "Institute Report Oncology Therapy Access in the Era of Personalized Medicine Tr…" at bounding box center [309, 324] width 586 height 511
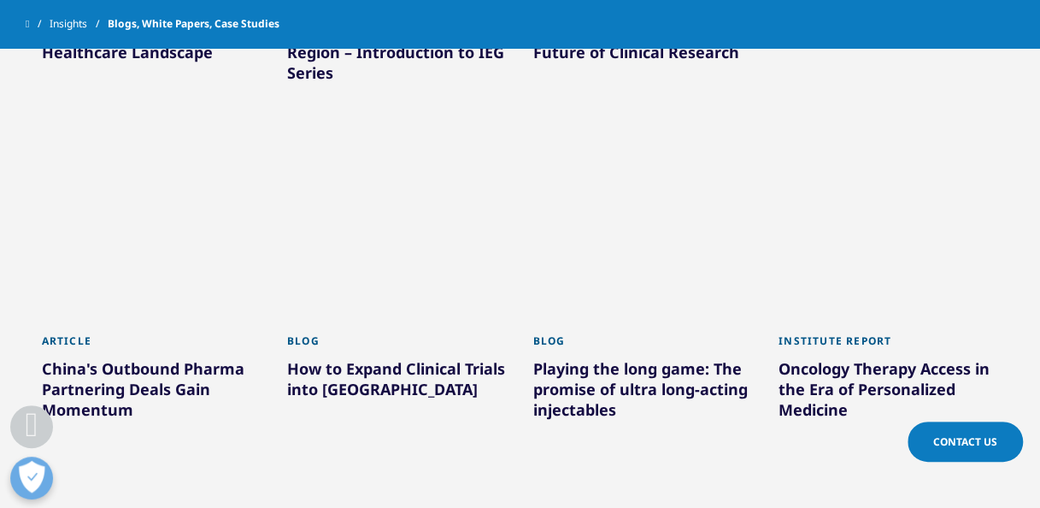
scroll to position [1051, 0]
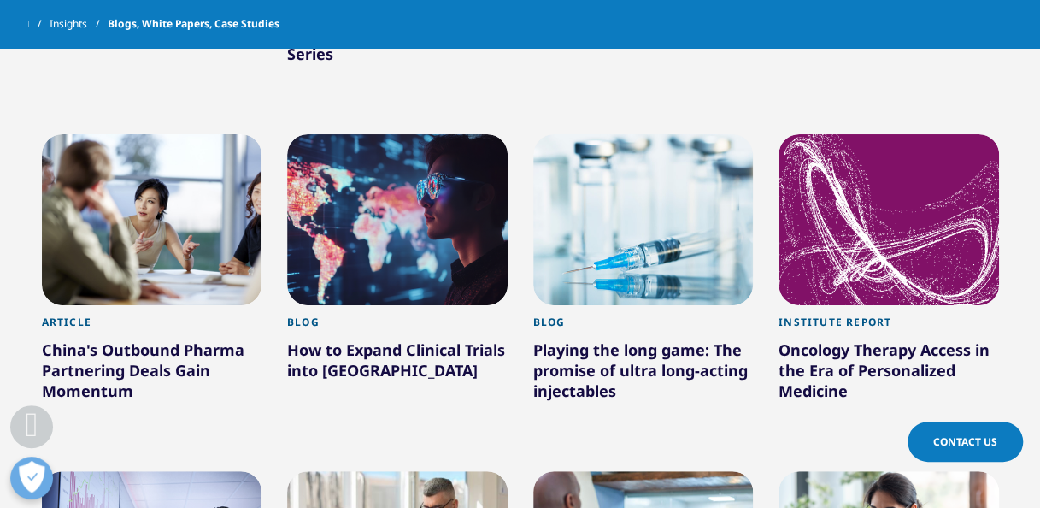
click at [656, 274] on div at bounding box center [643, 219] width 221 height 171
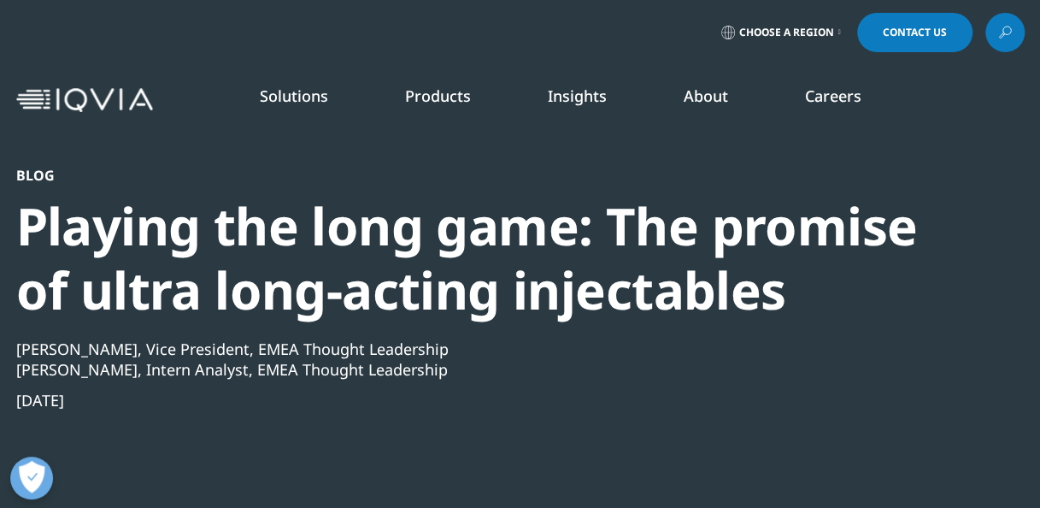
click at [9, 221] on section "Blog Playing the long game: The promise of ultra long-acting injectables Markus…" at bounding box center [520, 313] width 1040 height 627
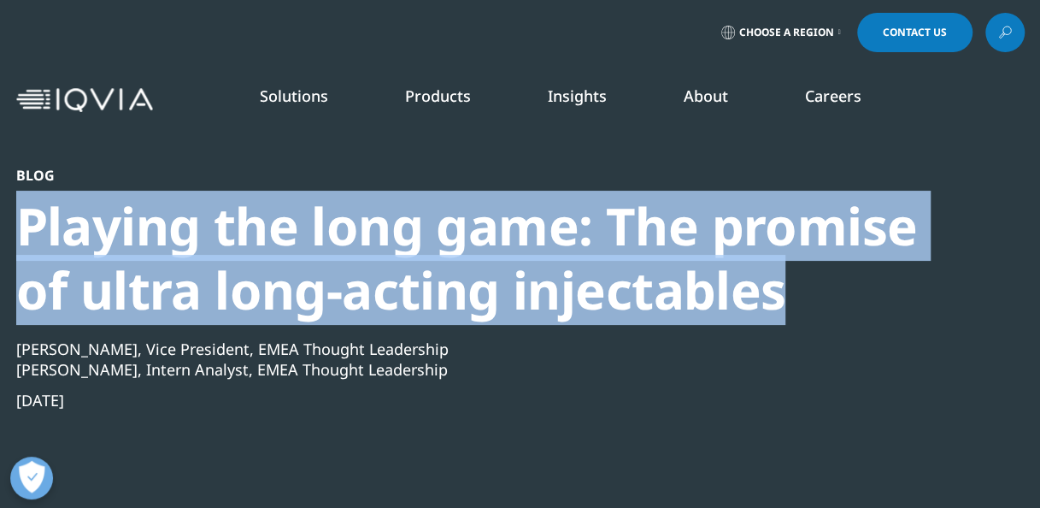
drag, startPoint x: 19, startPoint y: 222, endPoint x: 783, endPoint y: 308, distance: 769.0
click at [783, 308] on div "Playing the long game: The promise of ultra long-acting injectables" at bounding box center [474, 258] width 916 height 128
copy div "Playing the long game: The promise of ultra long-acting injectables"
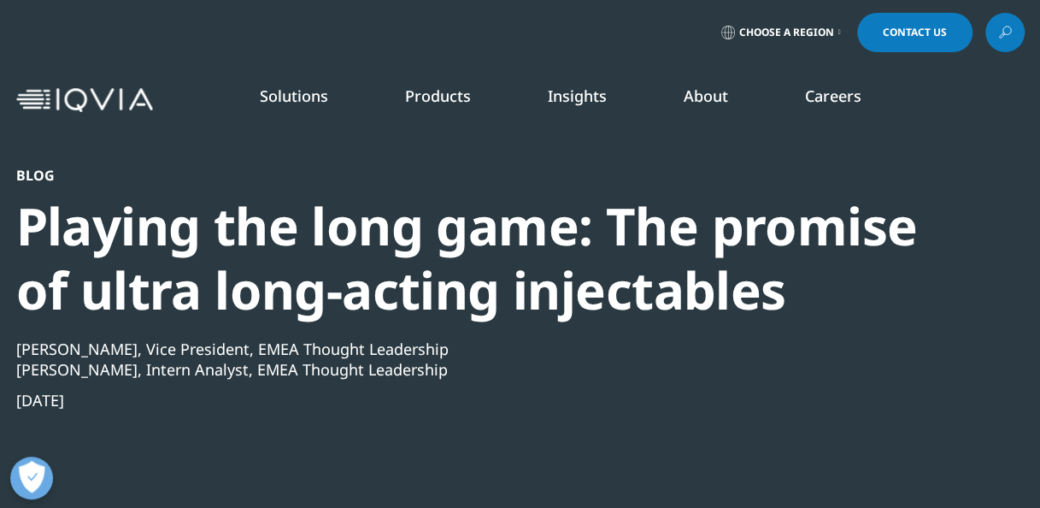
click at [607, 415] on div "Blog Playing the long game: The promise of ultra long-acting injectables Markus…" at bounding box center [474, 374] width 916 height 415
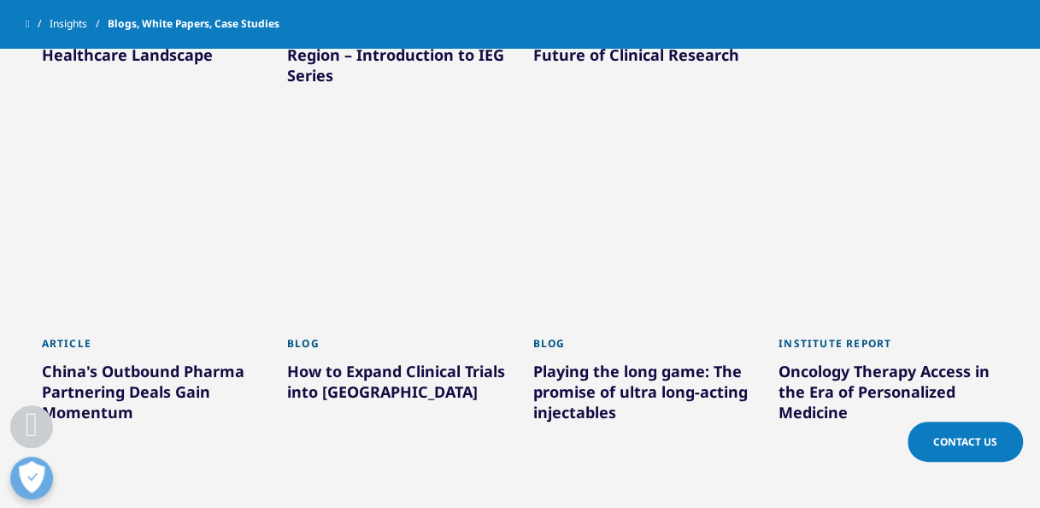
scroll to position [1029, 0]
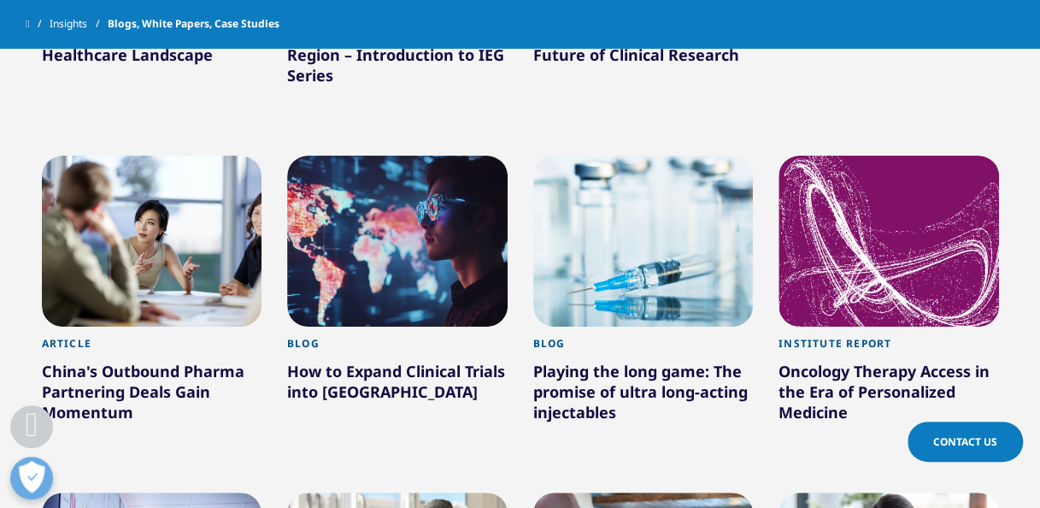
click at [386, 244] on div at bounding box center [397, 241] width 221 height 171
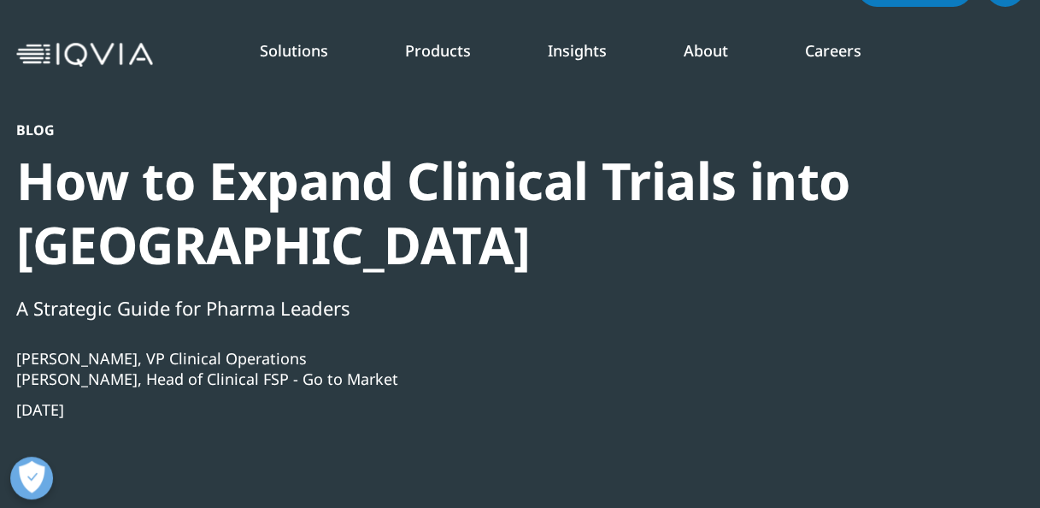
scroll to position [46, 0]
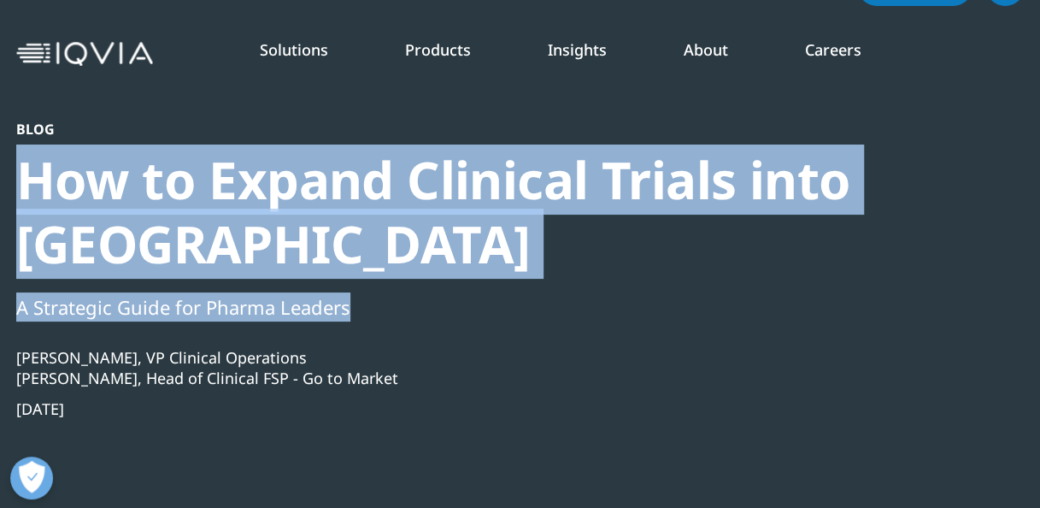
drag, startPoint x: 21, startPoint y: 173, endPoint x: 402, endPoint y: 282, distance: 396.6
click at [402, 282] on div "Blog How to Expand Clinical Trials into [GEOGRAPHIC_DATA] A Strategic Guide for…" at bounding box center [474, 355] width 916 height 469
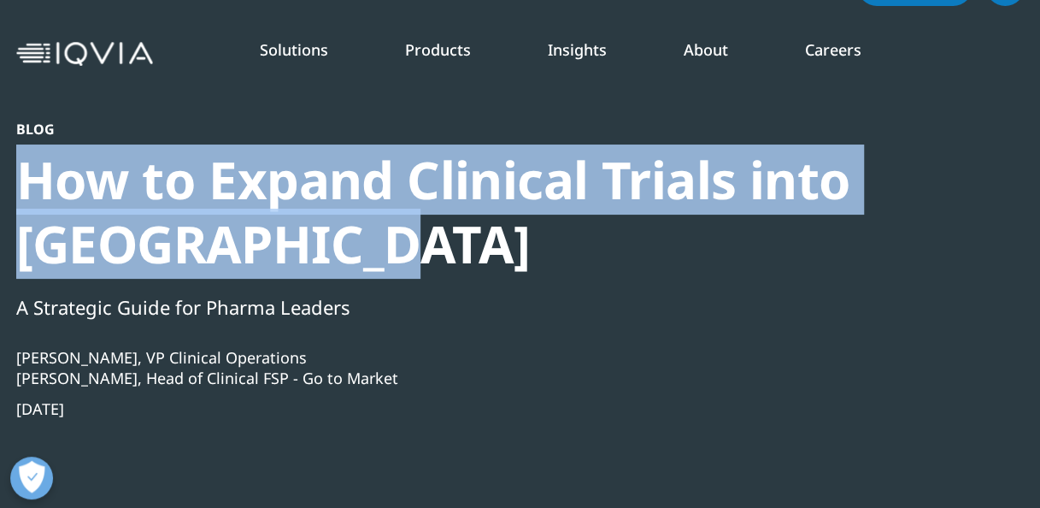
drag, startPoint x: 19, startPoint y: 166, endPoint x: 421, endPoint y: 250, distance: 410.4
click at [421, 250] on div "How to Expand Clinical Trials into [GEOGRAPHIC_DATA]" at bounding box center [474, 212] width 916 height 128
copy div "How to Expand Clinical Trials into [GEOGRAPHIC_DATA]"
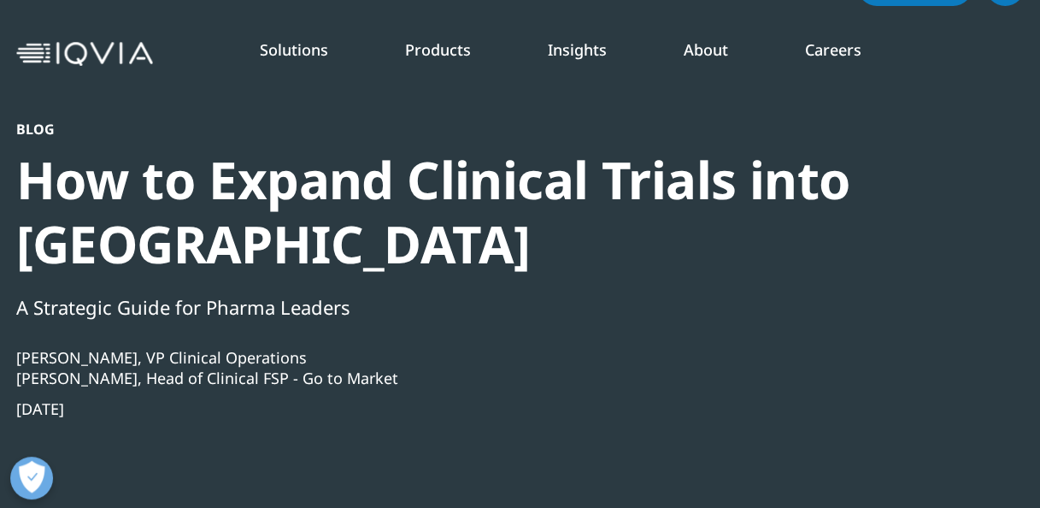
click at [685, 435] on div "Blog How to Expand Clinical Trials into New Countries A Strategic Guide for Pha…" at bounding box center [474, 355] width 916 height 469
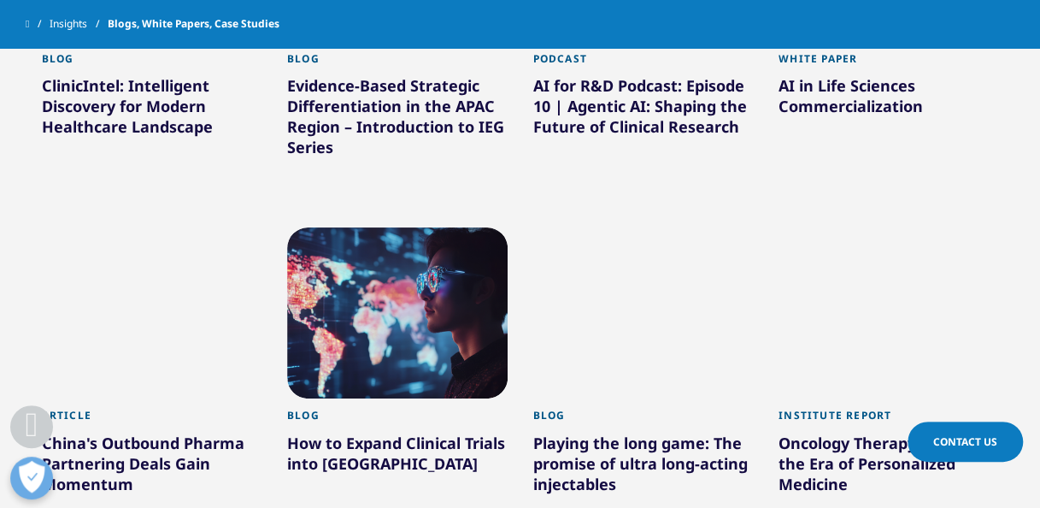
scroll to position [958, 0]
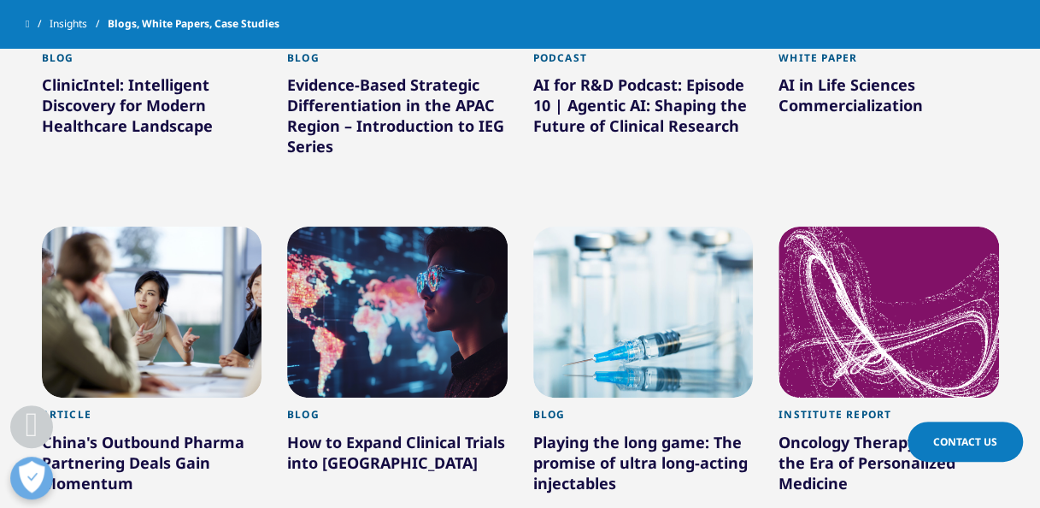
click at [154, 308] on div at bounding box center [152, 312] width 221 height 171
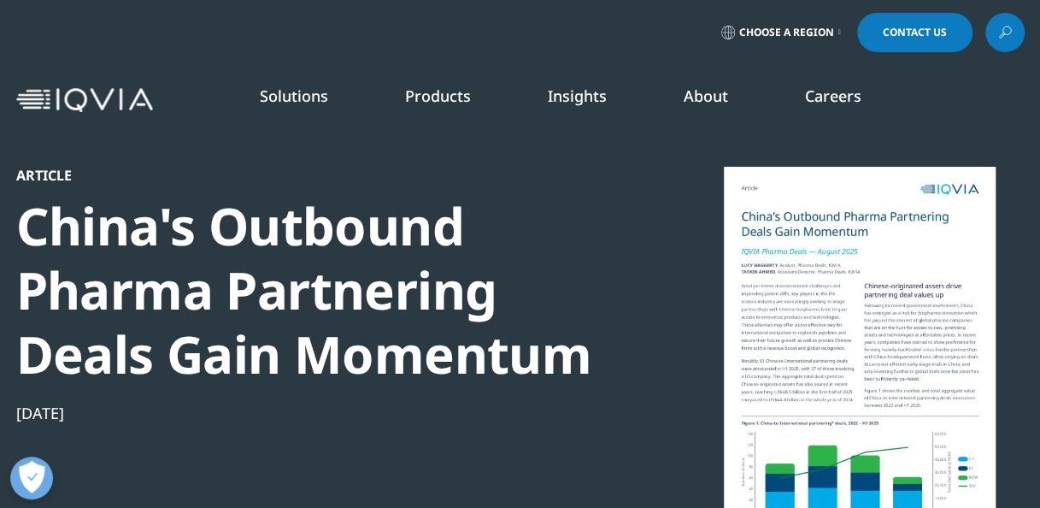
scroll to position [874, 988]
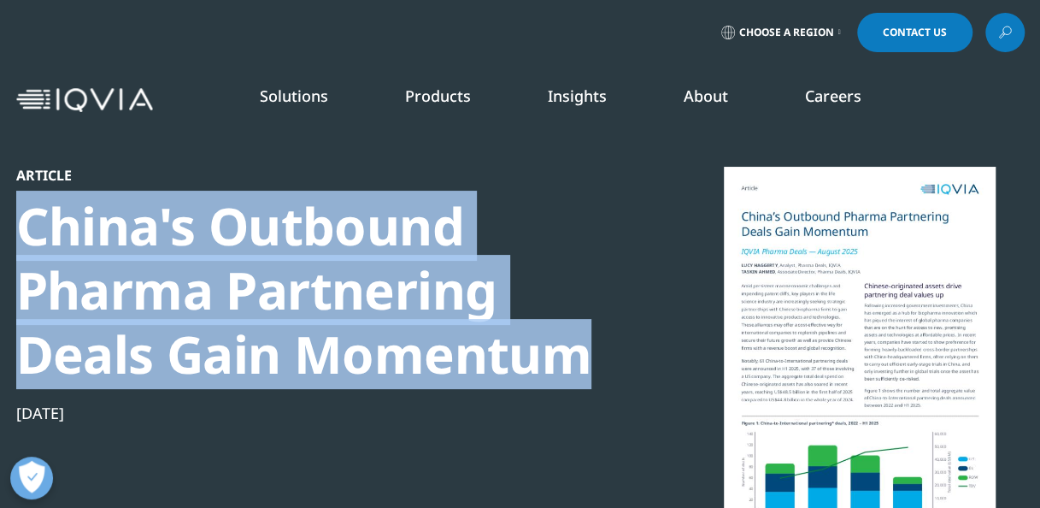
drag, startPoint x: 27, startPoint y: 215, endPoint x: 603, endPoint y: 363, distance: 594.0
click at [603, 363] on div "Article China's Outbound Pharma Partnering Deals Gain Momentum [DATE]" at bounding box center [520, 380] width 1009 height 427
copy div "China's Outbound Pharma Partnering Deals Gain Momentum"
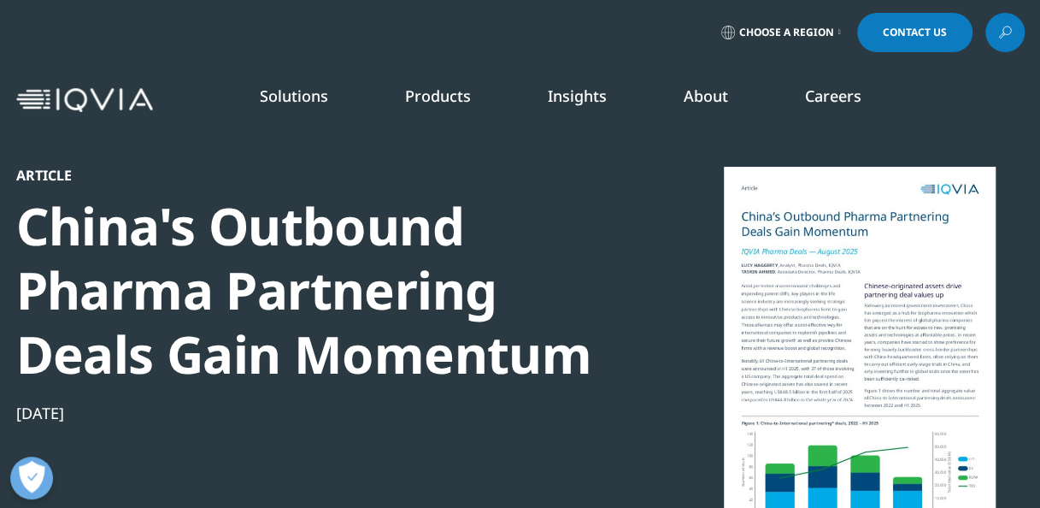
click at [544, 435] on div "Article China's Outbound Pharma Partnering Deals Gain Momentum [DATE]" at bounding box center [309, 380] width 586 height 427
click at [533, 462] on div "Article China's Outbound Pharma Partnering Deals Gain Momentum [DATE]" at bounding box center [309, 380] width 586 height 427
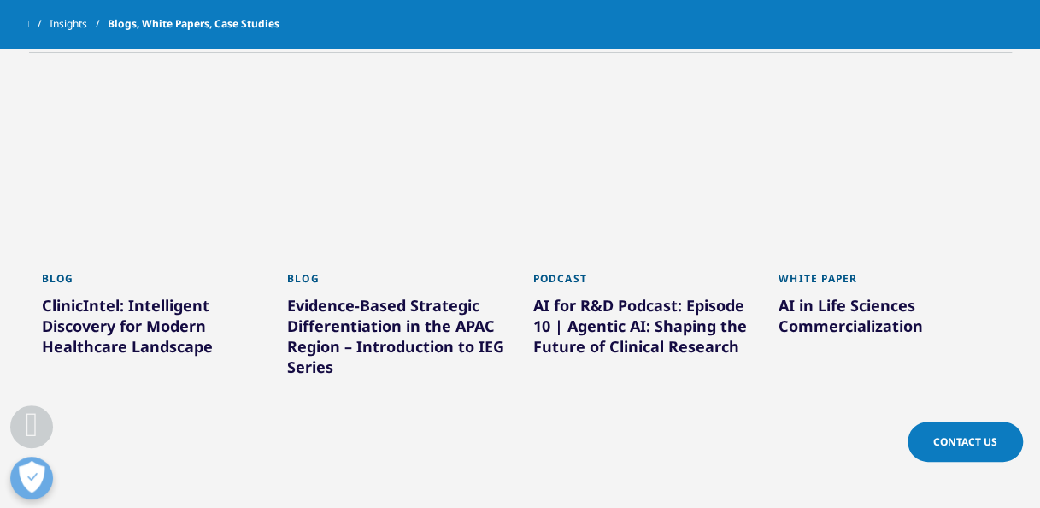
scroll to position [689, 0]
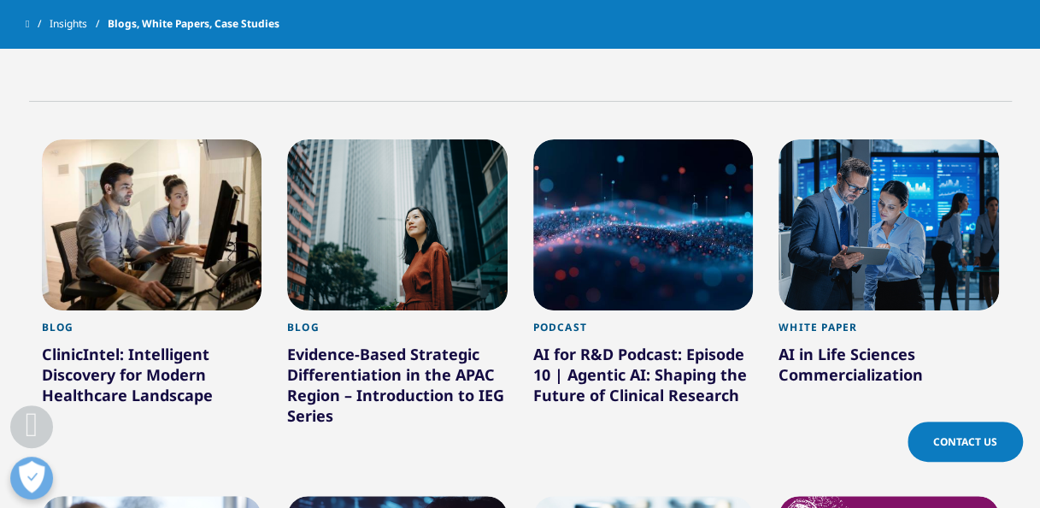
click at [855, 259] on div at bounding box center [889, 224] width 221 height 171
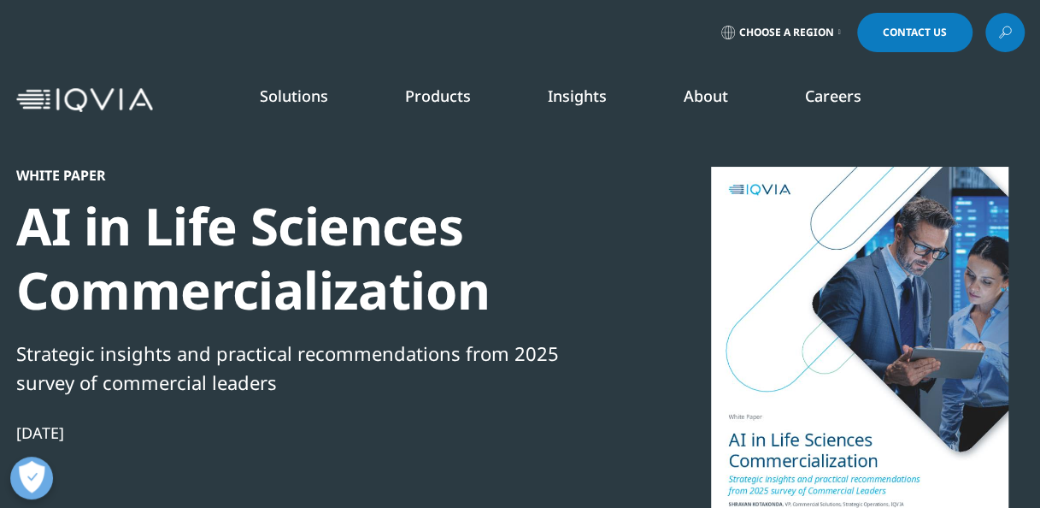
scroll to position [233, 988]
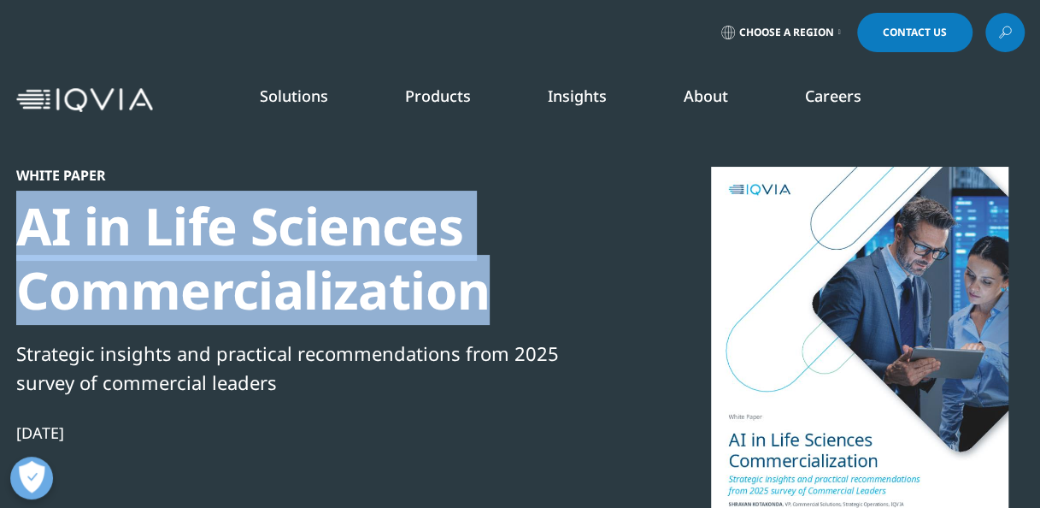
drag, startPoint x: 14, startPoint y: 217, endPoint x: 520, endPoint y: 279, distance: 509.8
click at [520, 279] on section "White Paper AI in Life Sciences Commercialization Strategic insights and practi…" at bounding box center [520, 329] width 1040 height 659
copy div "AI in Life Sciences Commercialization"
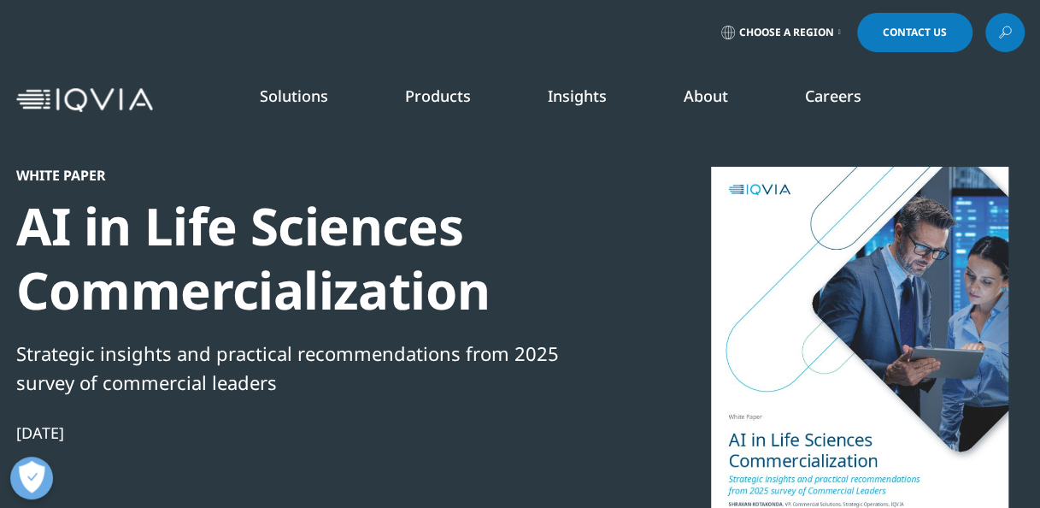
click at [569, 435] on div "Aug 19, 2025" at bounding box center [309, 432] width 586 height 21
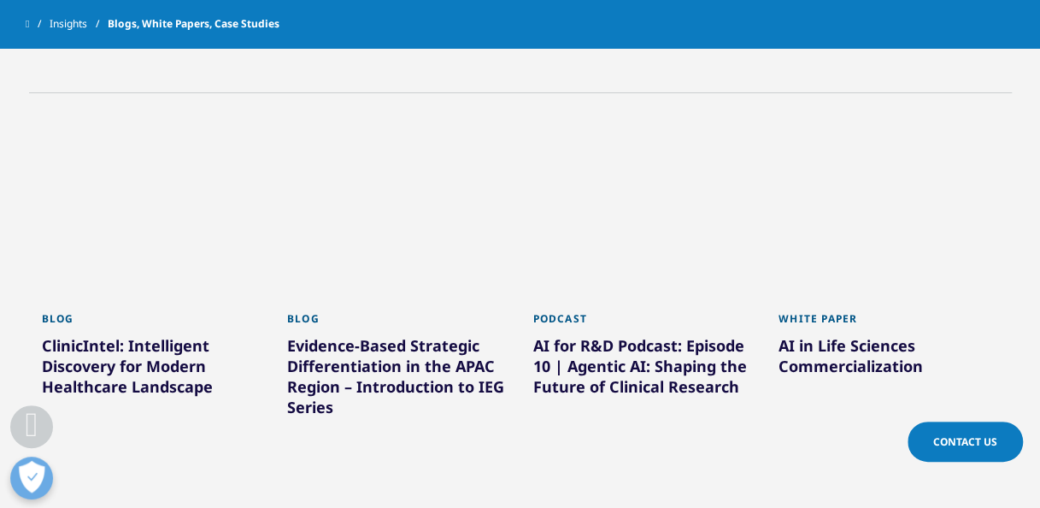
scroll to position [685, 0]
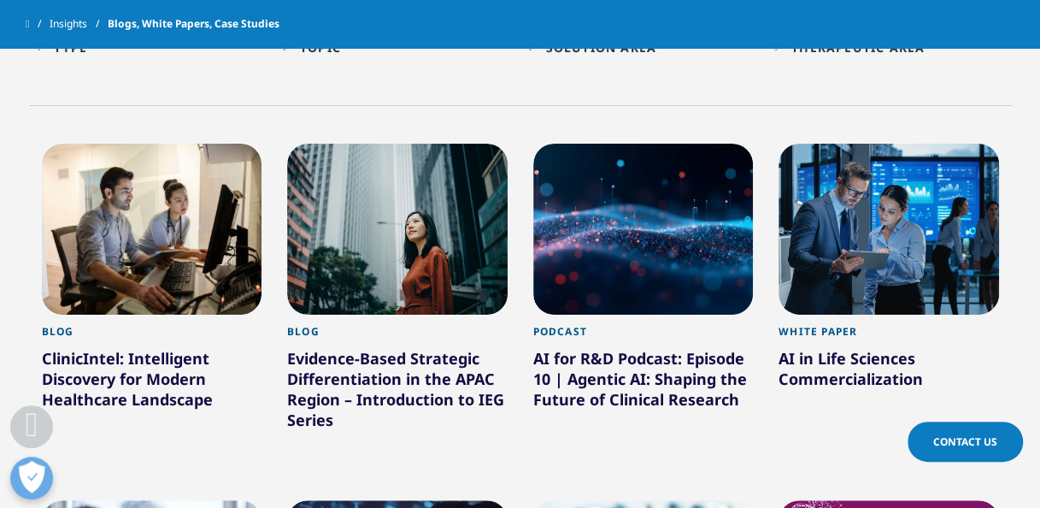
click at [645, 265] on div at bounding box center [643, 229] width 221 height 171
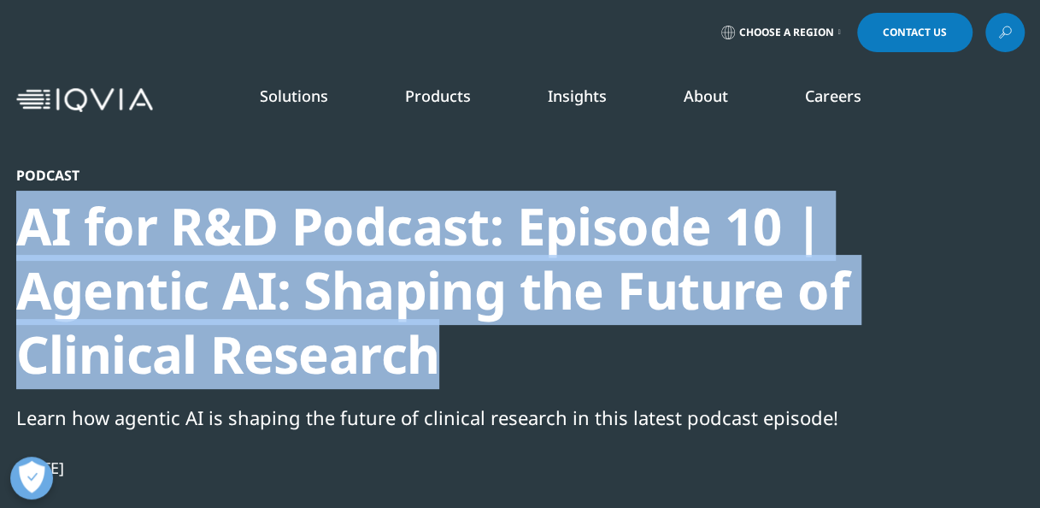
click at [456, 354] on div "AI for R&D Podcast: Episode 10 | Agentic AI: Shaping the Future of Clinical Res…" at bounding box center [474, 290] width 916 height 192
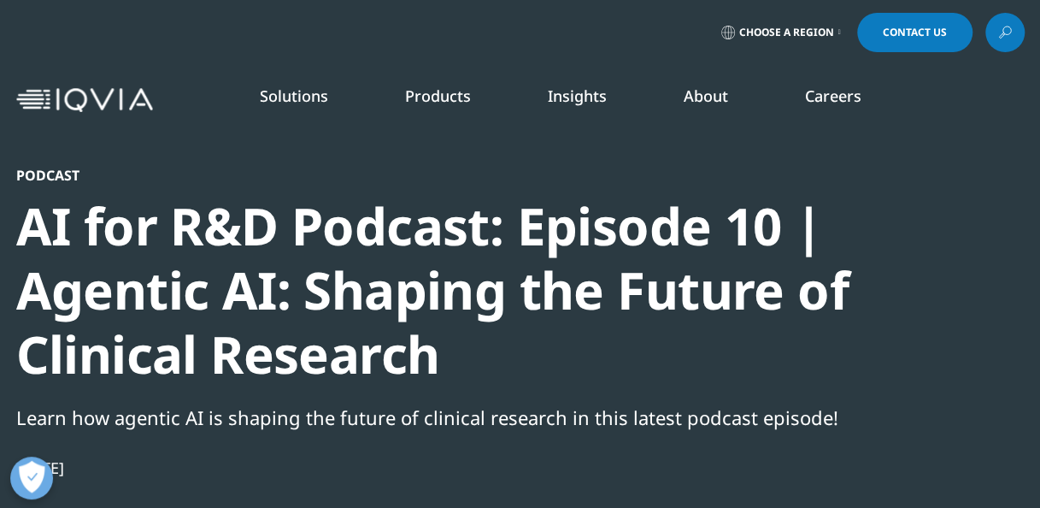
click at [757, 391] on div "Podcast AI for R&D Podcast: Episode 10 | Agentic AI: Shaping the Future of Clin…" at bounding box center [474, 408] width 916 height 482
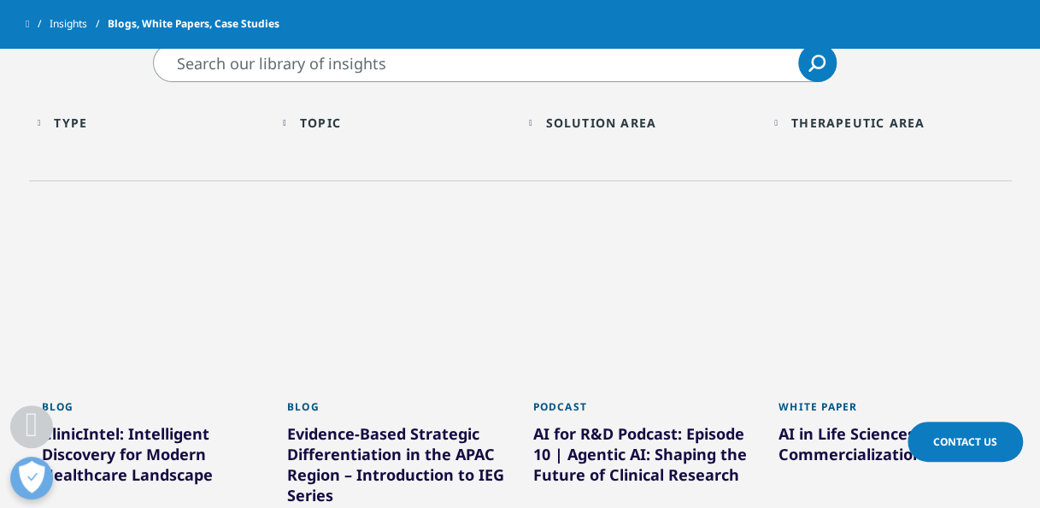
scroll to position [732, 0]
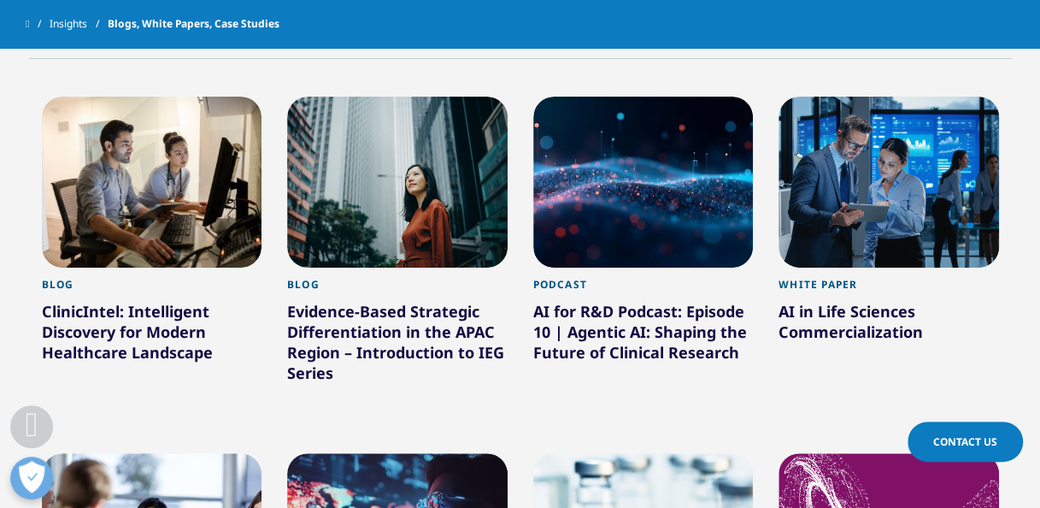
click at [425, 151] on div at bounding box center [397, 182] width 221 height 171
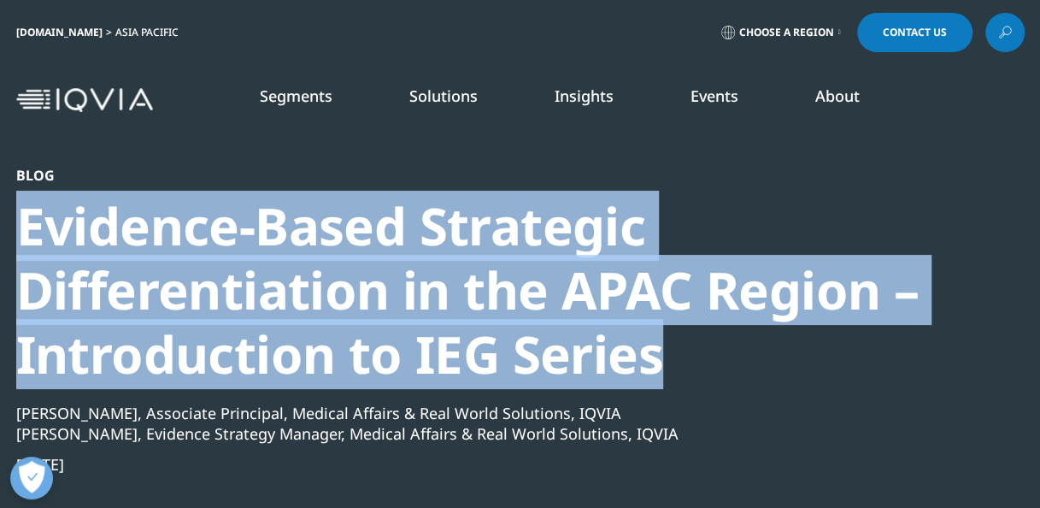
drag, startPoint x: 17, startPoint y: 233, endPoint x: 701, endPoint y: 347, distance: 693.4
click at [701, 347] on div "Evidence-Based Strategic Differentiation in the APAC Region – Introduction to I…" at bounding box center [474, 290] width 916 height 192
copy div "Evidence-Based Strategic Differentiation in the APAC Region – Introduction to I…"
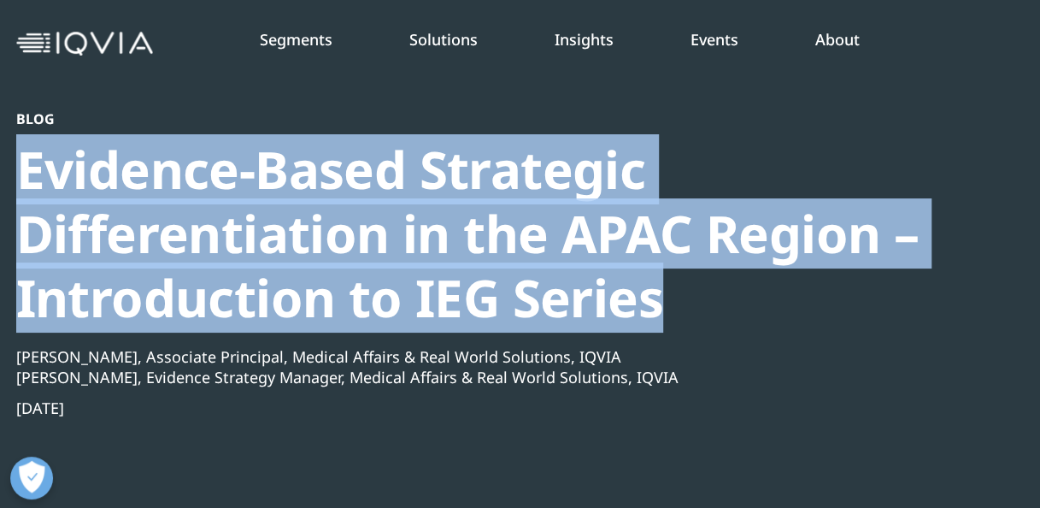
scroll to position [57, 0]
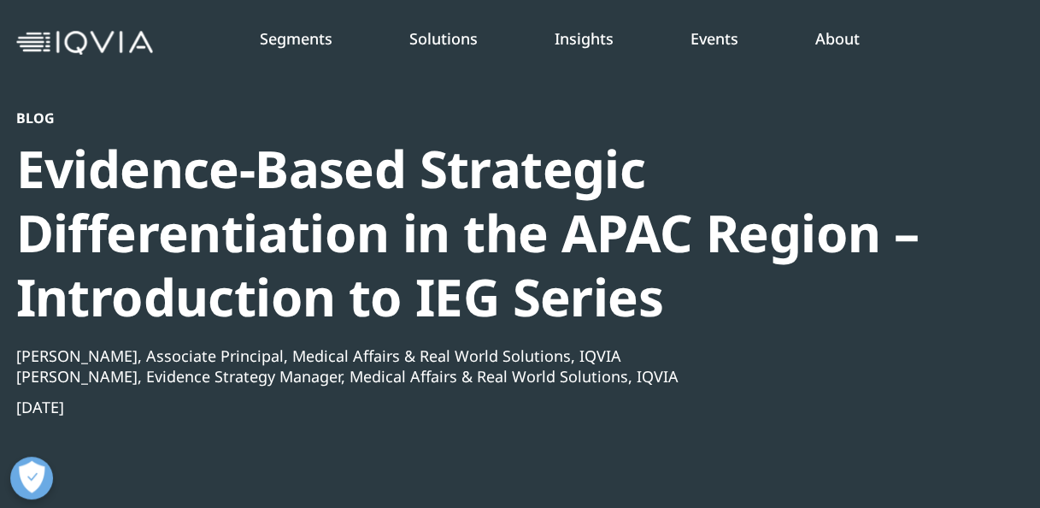
click at [749, 420] on div "Blog Evidence-Based Strategic Differentiation in the APAC Region – Introduction…" at bounding box center [474, 348] width 916 height 479
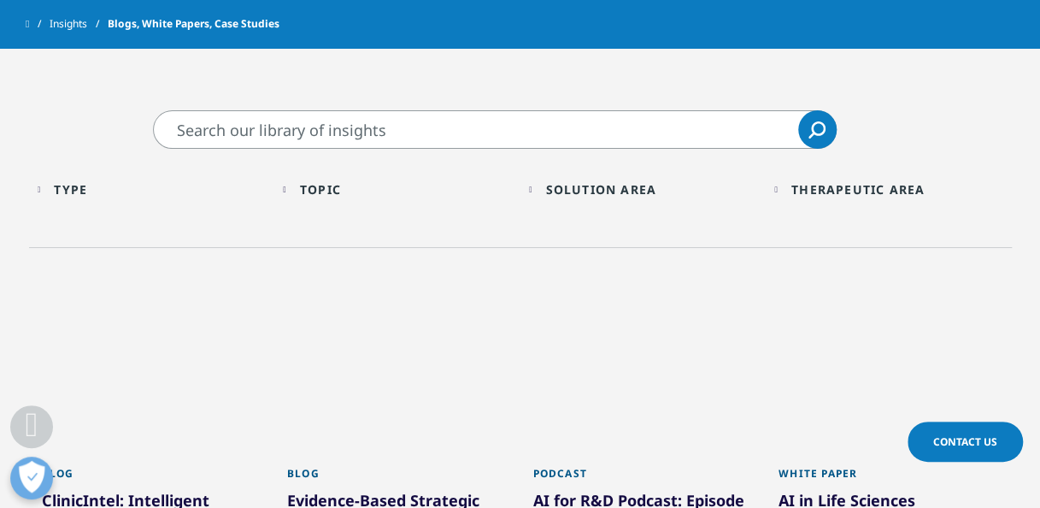
scroll to position [743, 0]
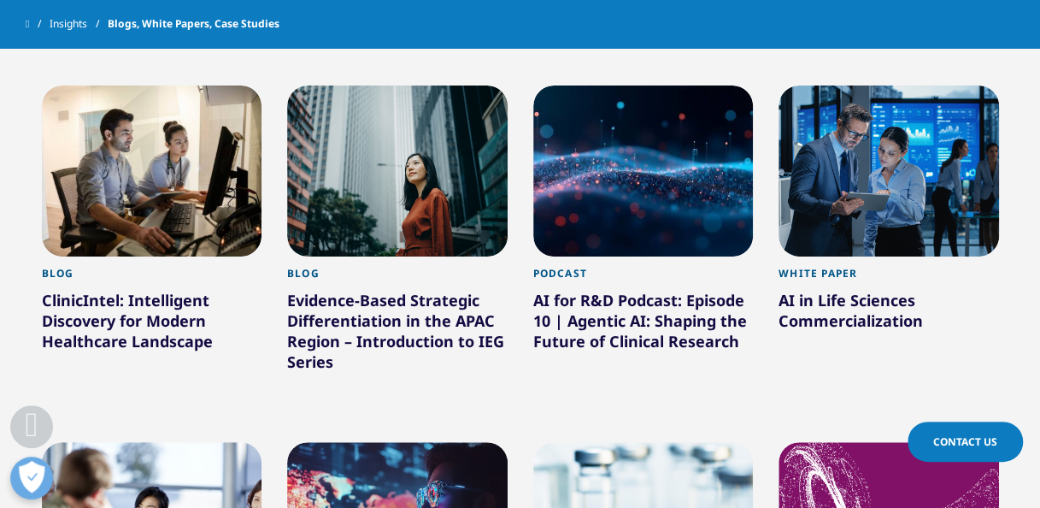
click at [163, 165] on div at bounding box center [152, 170] width 221 height 171
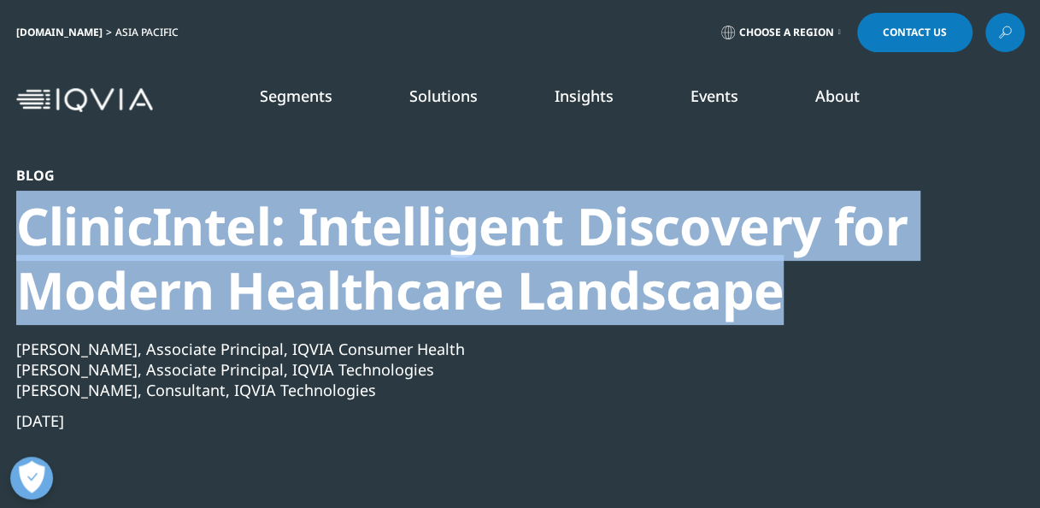
drag, startPoint x: 29, startPoint y: 228, endPoint x: 829, endPoint y: 307, distance: 803.9
click at [829, 307] on div "ClinicIntel: Intelligent Discovery for Modern Healthcare Landscape" at bounding box center [474, 258] width 916 height 128
copy div "ClinicIntel: Intelligent Discovery for Modern Healthcare Landscape"
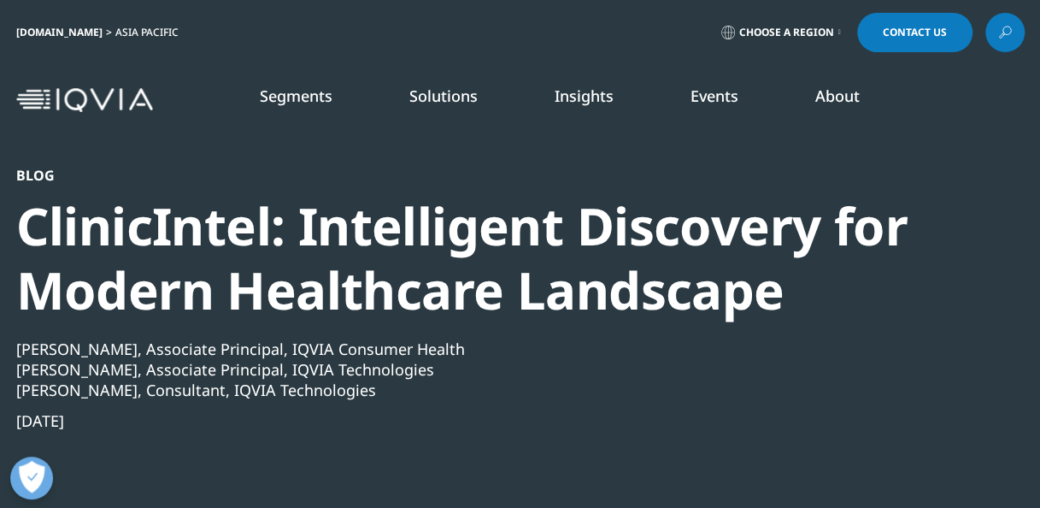
click at [729, 377] on div "[PERSON_NAME], Associate Principal, IQVIA Technologies" at bounding box center [474, 369] width 916 height 21
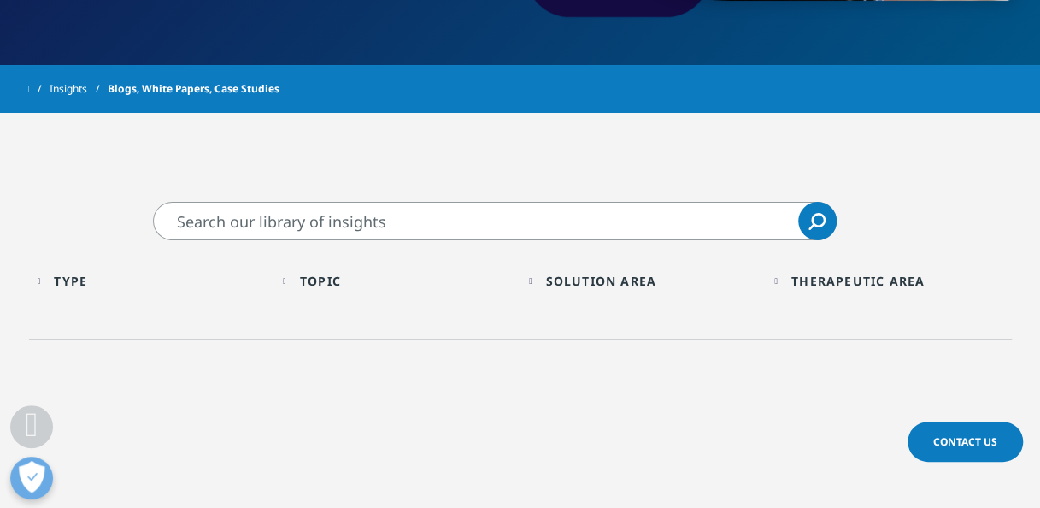
scroll to position [495, 0]
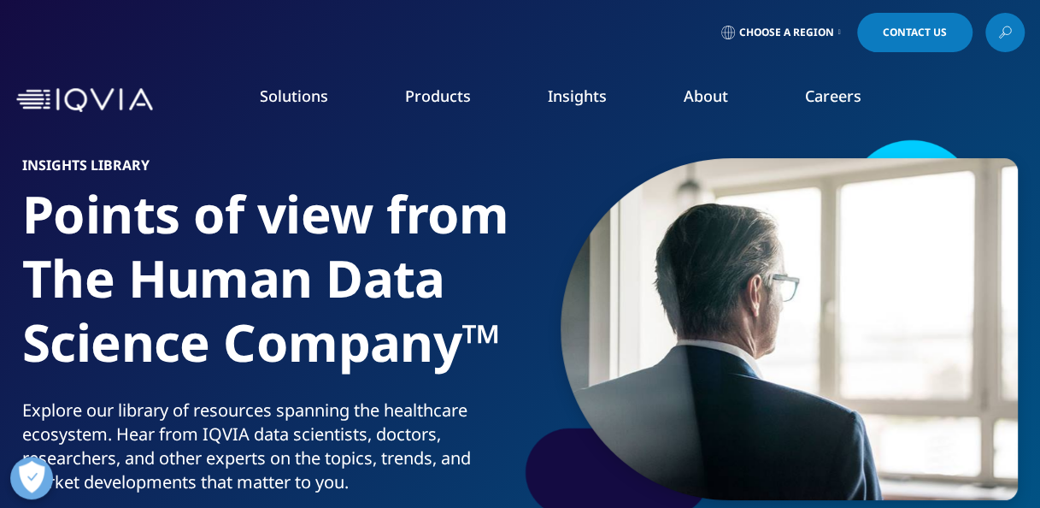
click at [316, 325] on link "SEE LATEST REPORTS" at bounding box center [347, 330] width 197 height 15
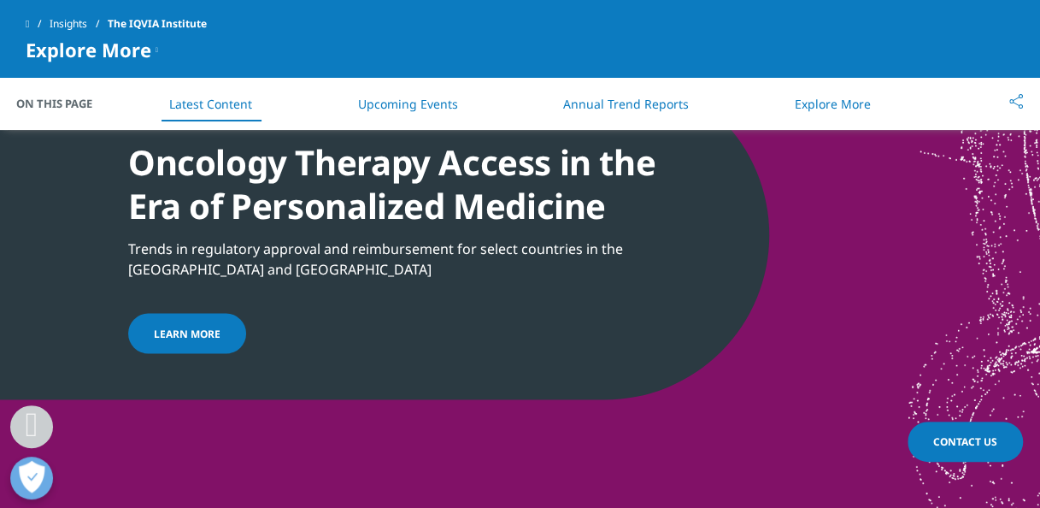
scroll to position [1361, 0]
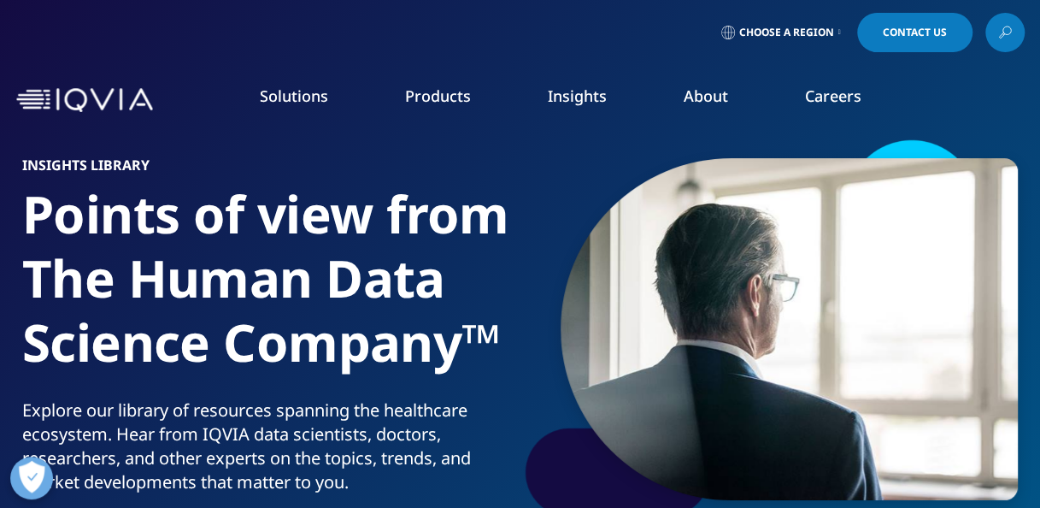
click at [545, 224] on img "Primary" at bounding box center [551, 212] width 145 height 85
click at [532, 244] on img "Primary" at bounding box center [551, 212] width 145 height 85
click at [496, 394] on link "READ MORE" at bounding box center [551, 393] width 145 height 15
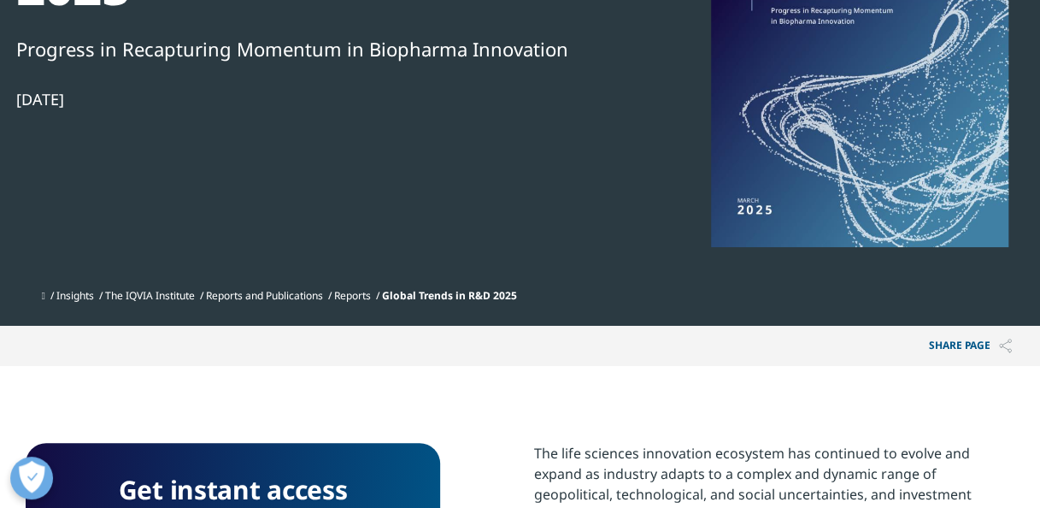
scroll to position [152, 0]
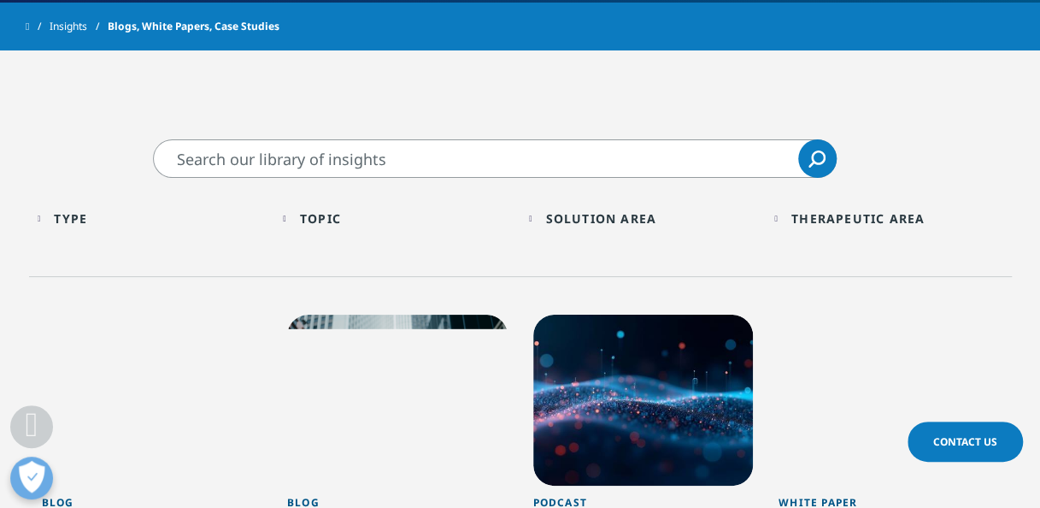
scroll to position [468, 0]
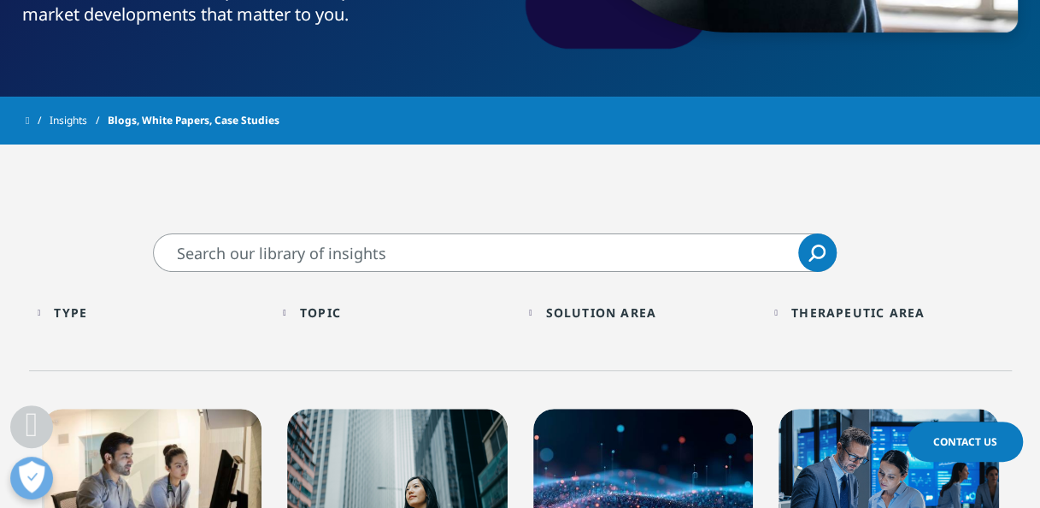
click at [291, 312] on div "Topic Loading Clear Or/And Operator" at bounding box center [397, 312] width 229 height 40
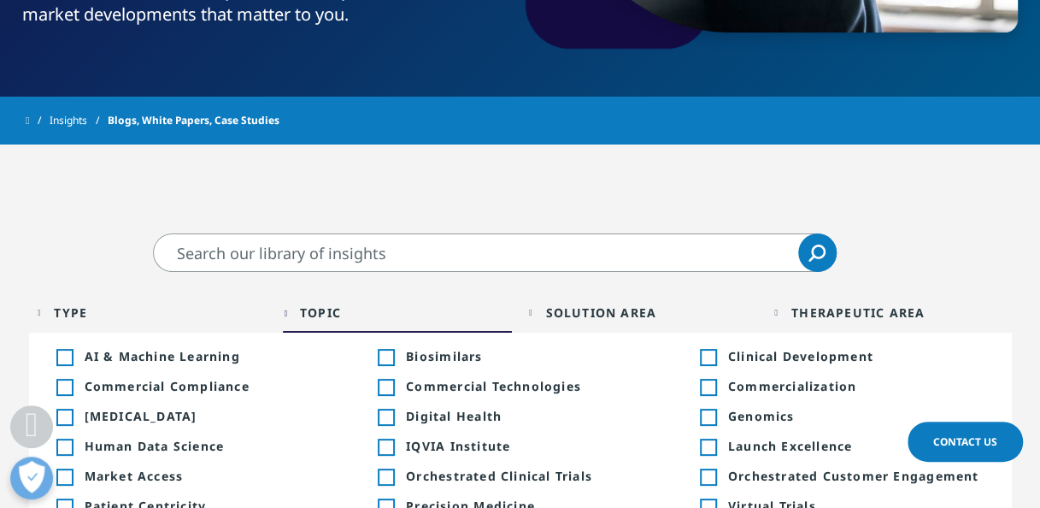
click at [44, 309] on div "Type Loading Clear Or/And Operator" at bounding box center [152, 312] width 229 height 40
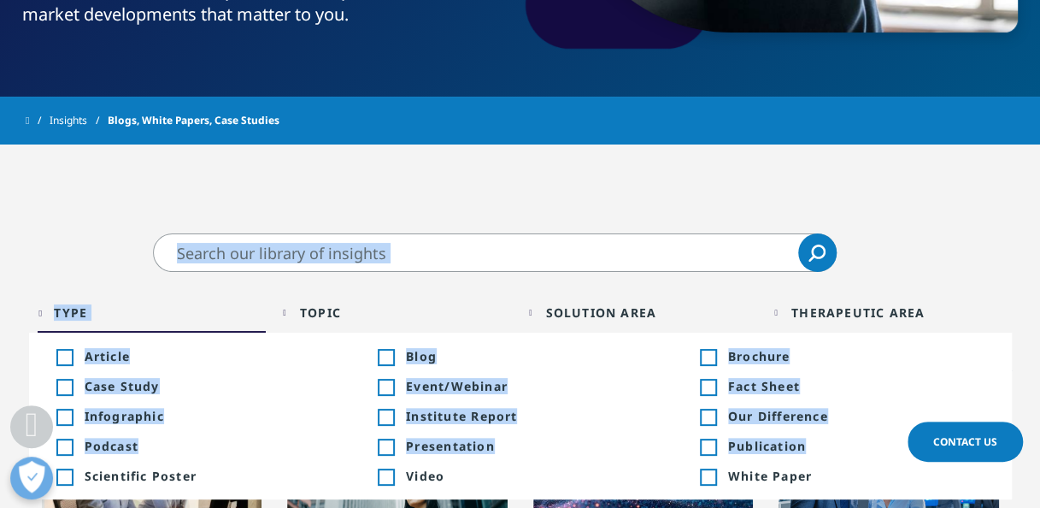
drag, startPoint x: 815, startPoint y: 430, endPoint x: 651, endPoint y: 227, distance: 260.7
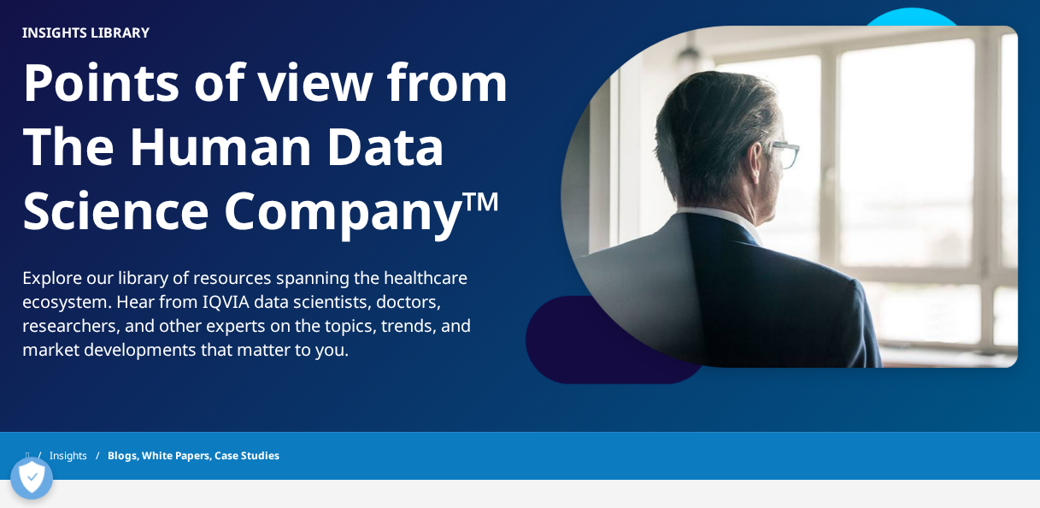
scroll to position [0, 0]
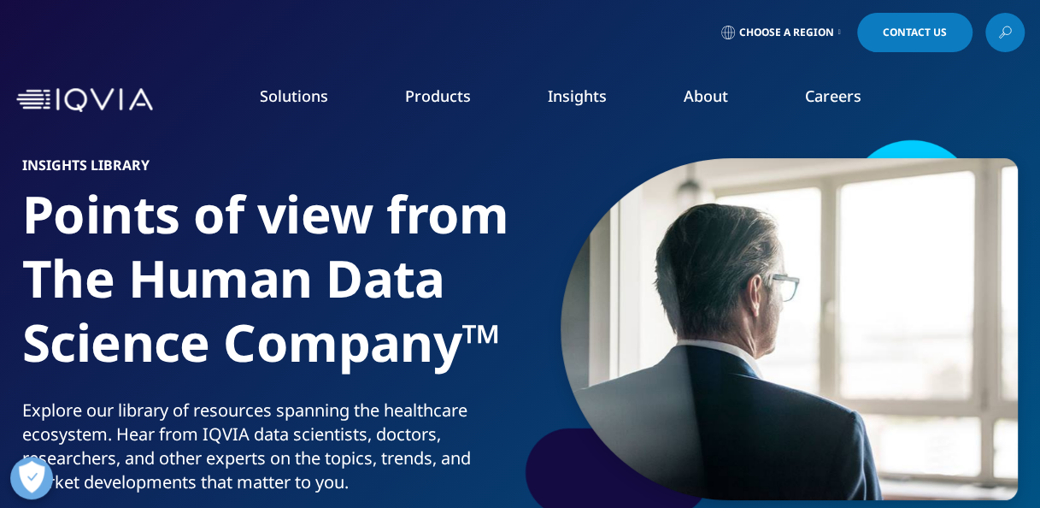
click at [553, 228] on link "News" at bounding box center [660, 230] width 254 height 19
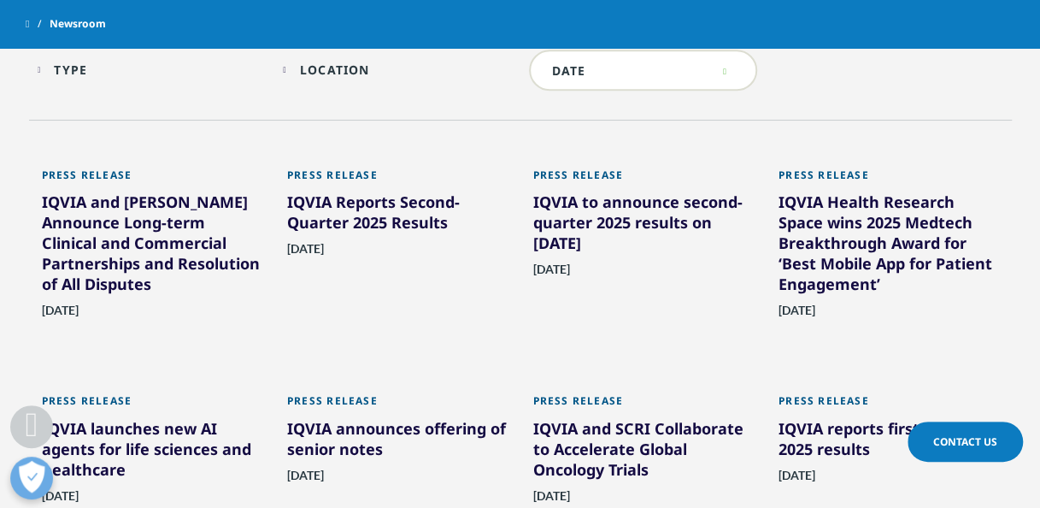
scroll to position [904, 0]
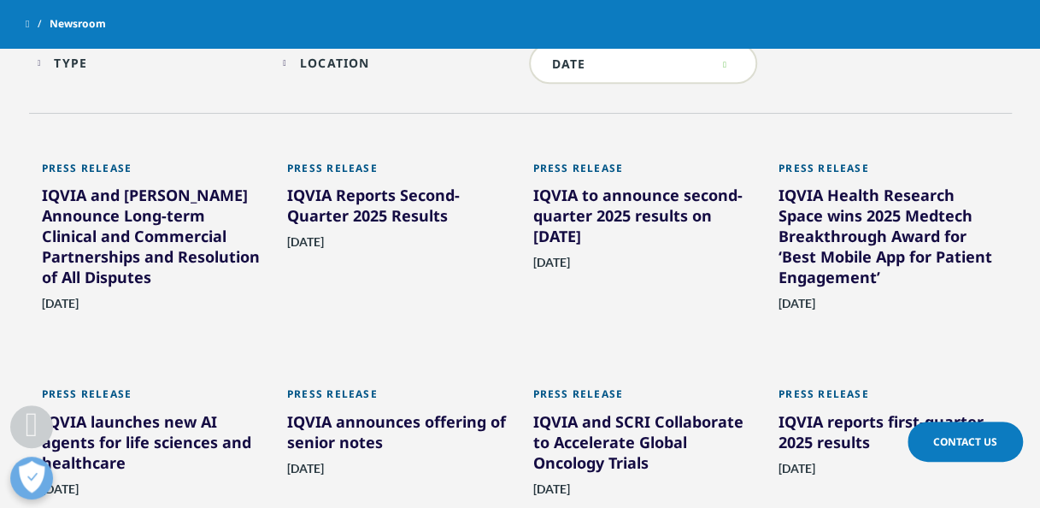
scroll to position [901, 0]
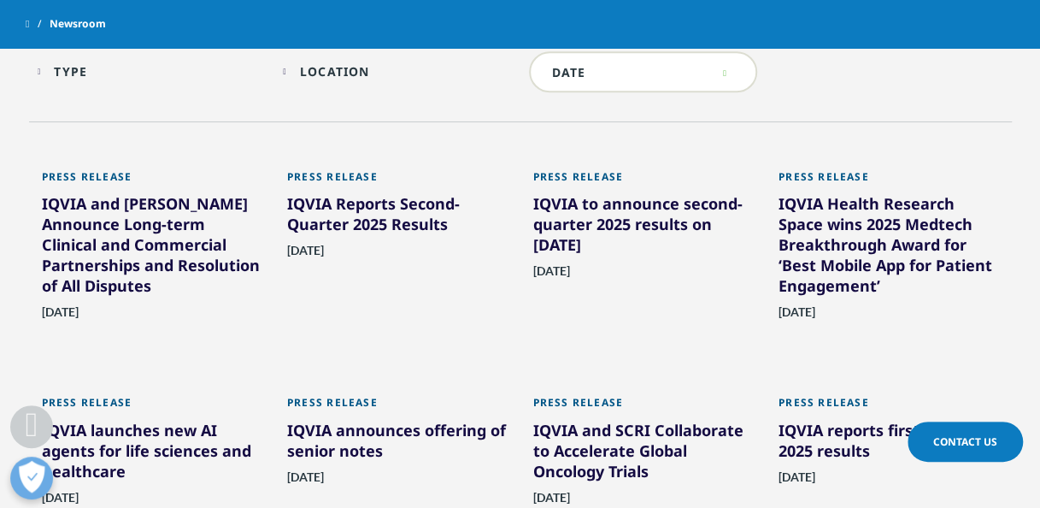
click at [135, 241] on div "IQVIA and [PERSON_NAME] Announce Long-term Clinical and Commercial Partnerships…" at bounding box center [152, 247] width 221 height 109
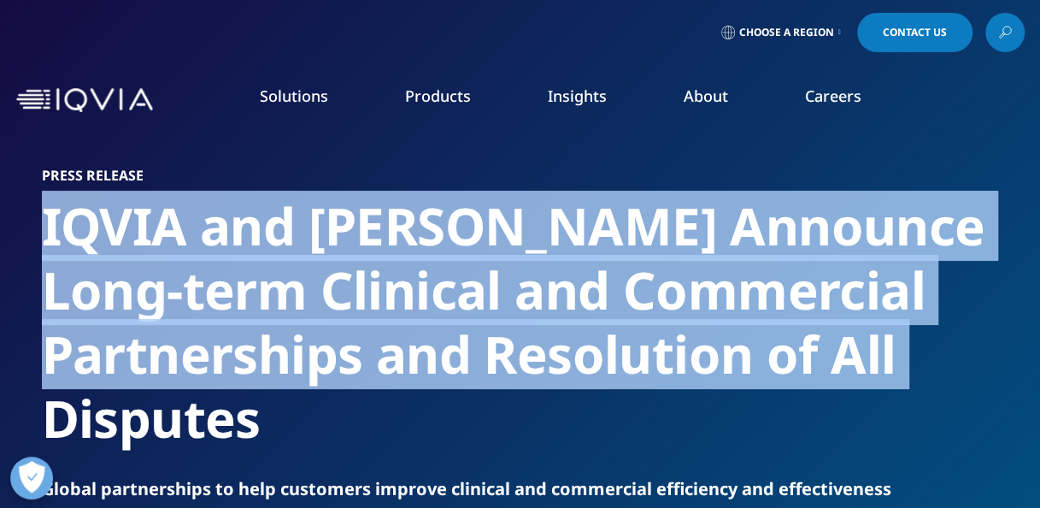
drag, startPoint x: 41, startPoint y: 223, endPoint x: 295, endPoint y: 421, distance: 322.1
click at [295, 421] on h2 "IQVIA and [PERSON_NAME] Announce Long-term Clinical and Commercial Partnerships…" at bounding box center [520, 322] width 957 height 256
copy h2 "IQVIA and [PERSON_NAME] Announce Long-term Clinical and Commercial Partnerships…"
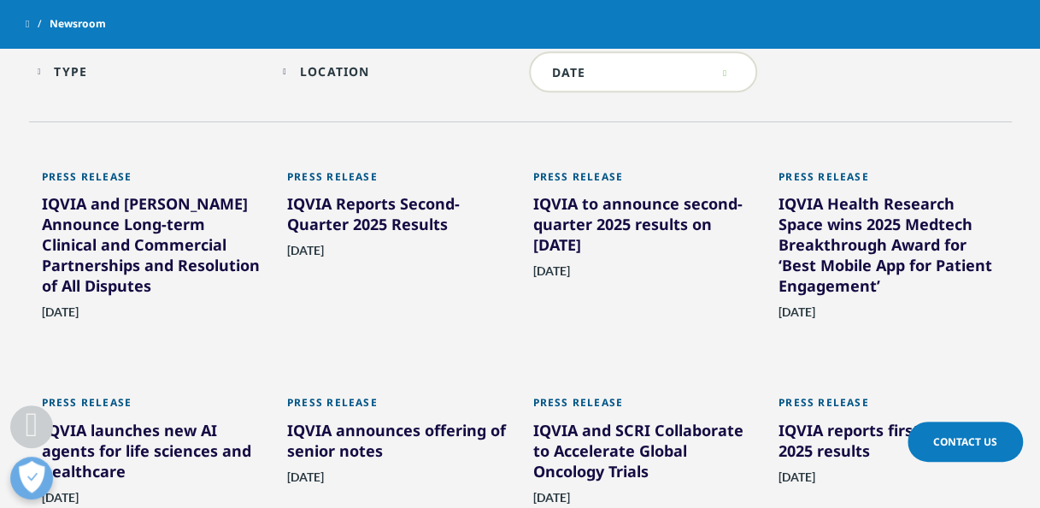
scroll to position [831, 0]
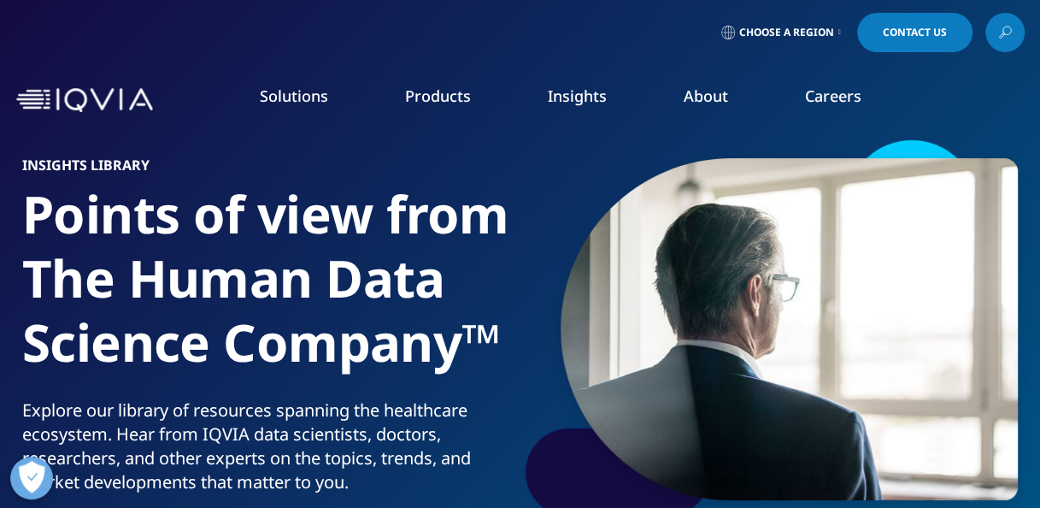
click at [84, 330] on link "DISCOVER INSIGHTS" at bounding box center [132, 332] width 197 height 15
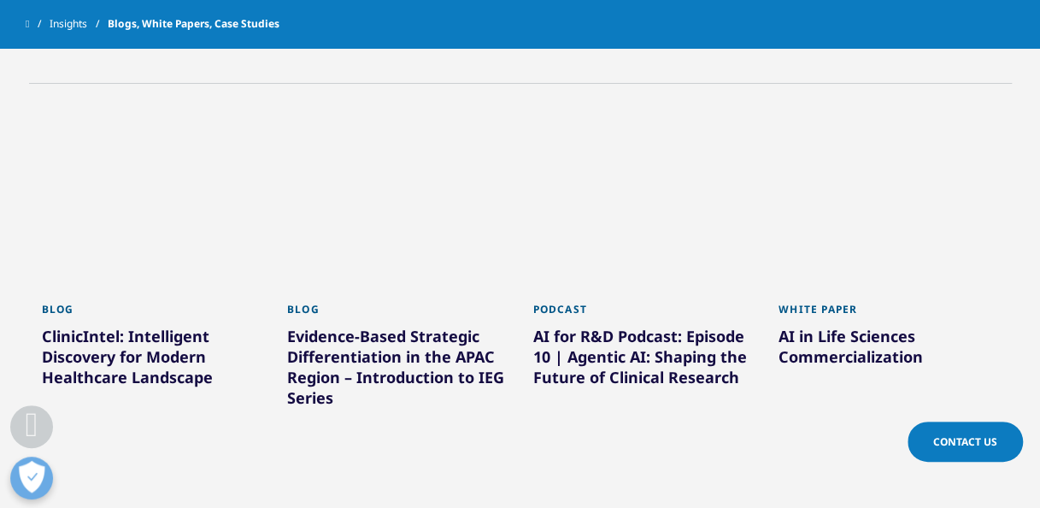
scroll to position [708, 0]
